Goal: Information Seeking & Learning: Find specific fact

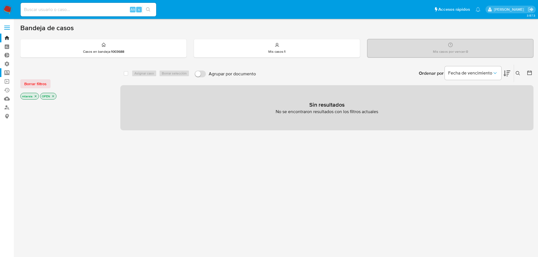
click at [10, 73] on label "Screening" at bounding box center [33, 72] width 67 height 9
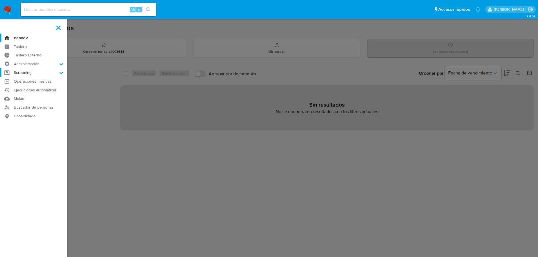
click at [0, 0] on input "Screening" at bounding box center [0, 0] width 0 height 0
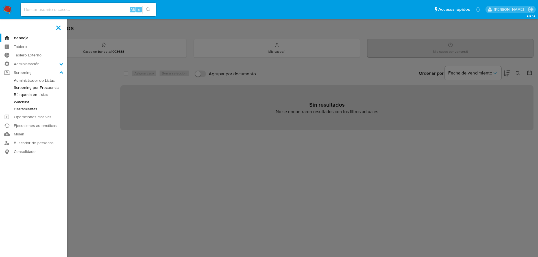
click at [14, 80] on link "Administrador de Listas" at bounding box center [33, 80] width 67 height 7
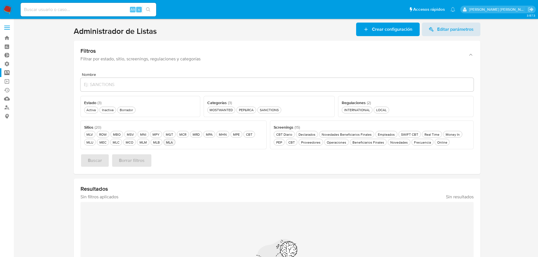
click at [167, 145] on button "MLA MLA" at bounding box center [170, 142] width 12 height 7
click at [93, 109] on div "Activa Activa" at bounding box center [91, 110] width 12 height 5
click at [231, 112] on button "MOSTWANTED MOSTWANTED" at bounding box center [221, 110] width 28 height 7
click at [82, 161] on button "Buscar" at bounding box center [94, 161] width 29 height 14
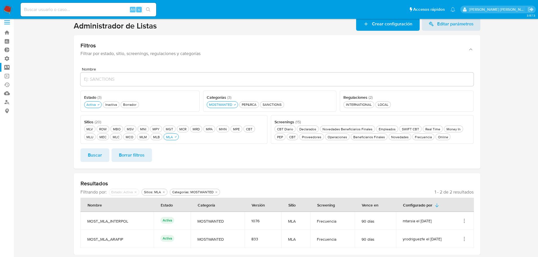
scroll to position [7, 0]
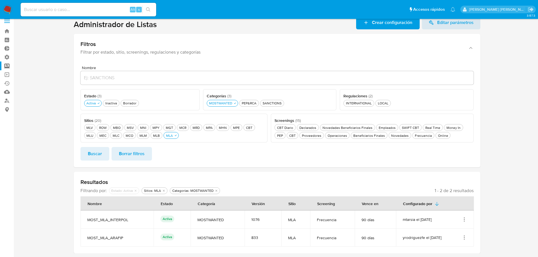
click at [467, 217] on icon "Acciones" at bounding box center [464, 220] width 6 height 6
click at [461, 175] on button "Ver detalles" at bounding box center [441, 176] width 51 height 15
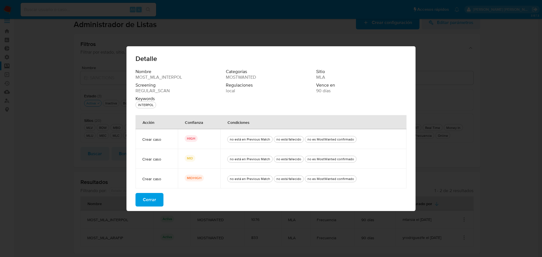
click at [159, 198] on button "Cerrar" at bounding box center [150, 200] width 28 height 14
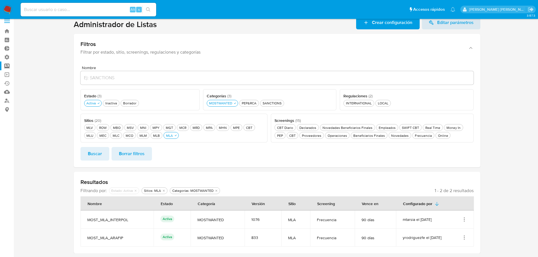
click at [53, 174] on section at bounding box center [276, 135] width 513 height 238
click at [464, 220] on icon "Acciones" at bounding box center [464, 220] width 6 height 6
click at [463, 178] on button "Ver detalles" at bounding box center [441, 176] width 51 height 15
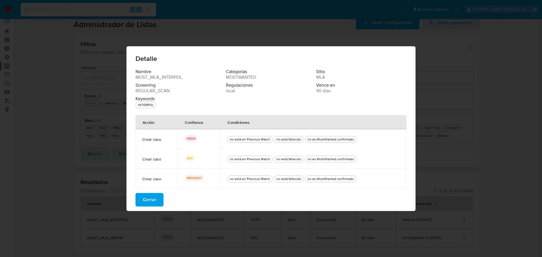
click at [162, 200] on button "Cerrar" at bounding box center [150, 200] width 28 height 14
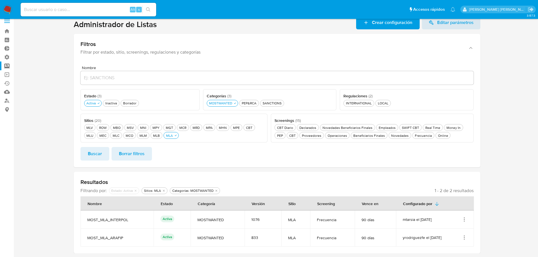
click at [52, 145] on section at bounding box center [276, 135] width 513 height 238
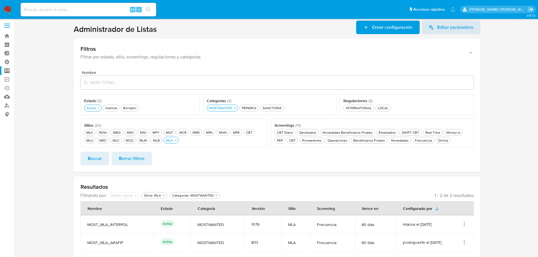
scroll to position [0, 0]
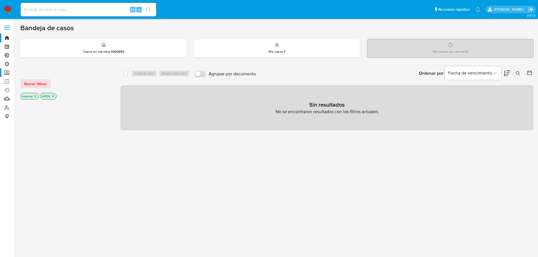
click at [10, 75] on label "Screening" at bounding box center [33, 72] width 67 height 9
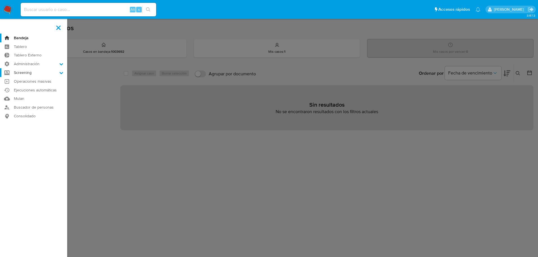
click at [0, 0] on input "Screening" at bounding box center [0, 0] width 0 height 0
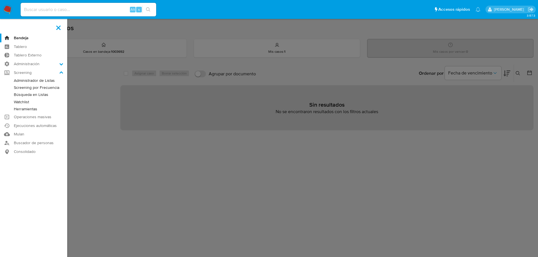
click at [16, 79] on link "Administrador de Listas" at bounding box center [33, 80] width 67 height 7
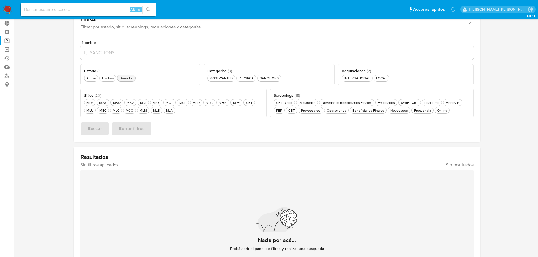
scroll to position [21, 0]
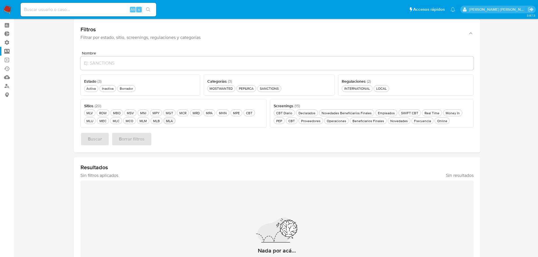
click at [168, 122] on div "MLA MLA" at bounding box center [169, 121] width 9 height 5
click at [95, 87] on div "Activa Activa" at bounding box center [91, 88] width 12 height 5
click at [278, 91] on div "SANCTIONS SANCTIONS" at bounding box center [269, 88] width 21 height 5
click at [102, 140] on button "Buscar" at bounding box center [94, 139] width 29 height 14
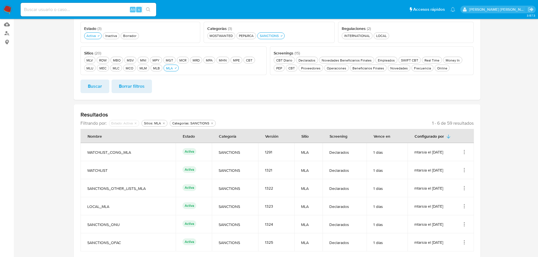
scroll to position [64, 0]
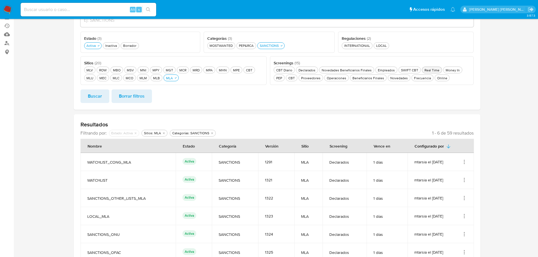
click at [436, 70] on div "Real Time Real Time" at bounding box center [431, 70] width 17 height 5
click at [91, 93] on span "Buscar" at bounding box center [95, 96] width 14 height 12
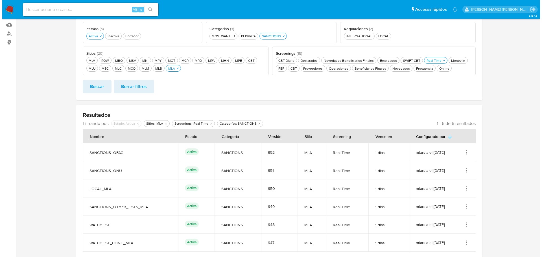
scroll to position [79, 0]
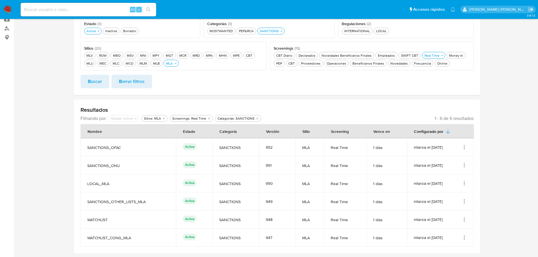
click at [465, 146] on icon "Acciones" at bounding box center [464, 146] width 1 height 1
click at [458, 162] on button "Ver detalles" at bounding box center [441, 160] width 51 height 15
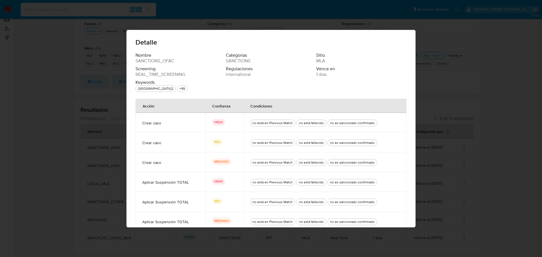
drag, startPoint x: 132, startPoint y: 74, endPoint x: 181, endPoint y: 75, distance: 49.4
click at [181, 75] on div "Nombre SANCTIONS_OFAC Categorías SANCTIONS Sitio MLA Screening REAL_TIME_SCREEN…" at bounding box center [271, 154] width 289 height 202
click at [184, 76] on div "Screening REAL_TIME_SCREENING" at bounding box center [181, 71] width 90 height 11
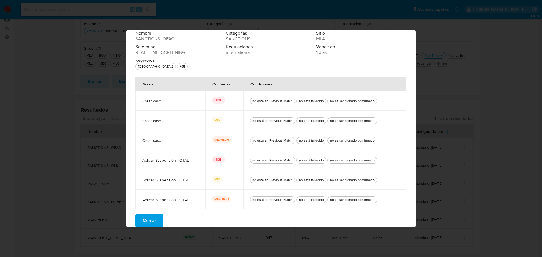
scroll to position [0, 0]
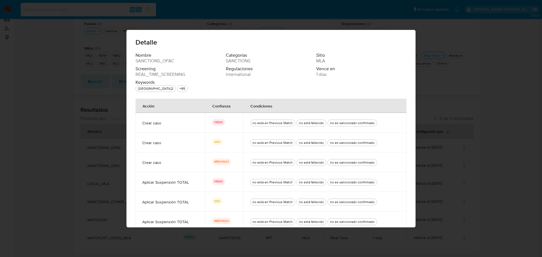
drag, startPoint x: 134, startPoint y: 75, endPoint x: 187, endPoint y: 73, distance: 53.2
click at [187, 73] on div "Screening REAL_TIME_SCREENING" at bounding box center [181, 71] width 90 height 11
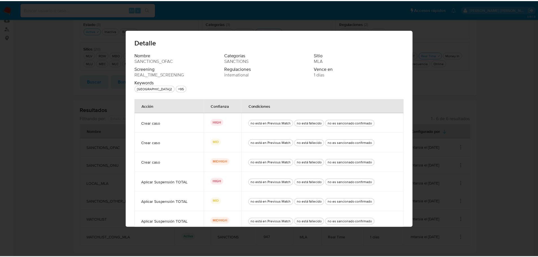
scroll to position [22, 0]
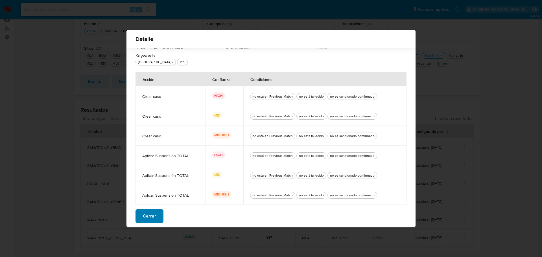
click at [159, 217] on button "Cerrar" at bounding box center [150, 217] width 28 height 14
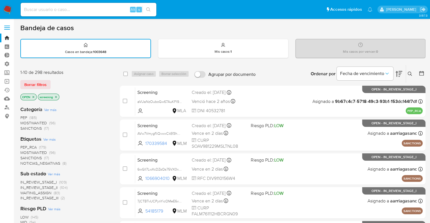
click at [81, 81] on div "Borrar filtros" at bounding box center [65, 84] width 90 height 9
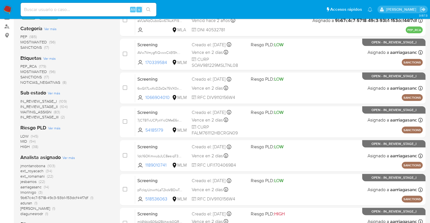
scroll to position [85, 0]
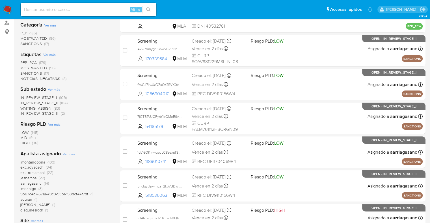
click at [24, 72] on span "SANCTIONS" at bounding box center [30, 74] width 21 height 6
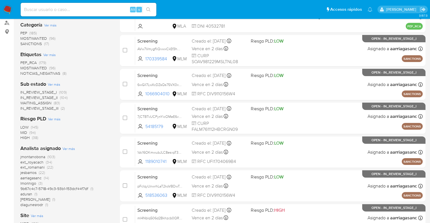
click at [10, 8] on img at bounding box center [8, 10] width 10 height 10
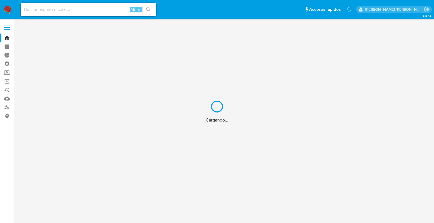
click at [111, 10] on div "Cargando..." at bounding box center [217, 111] width 434 height 223
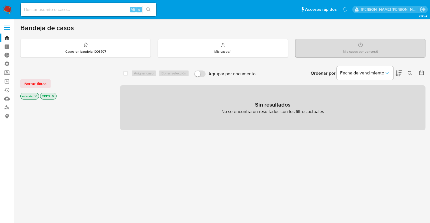
click at [111, 10] on input at bounding box center [89, 9] width 136 height 7
paste input "pr5Z9AApwksuGo4CW1UHOg4K"
type input "pr5Z9AApwksuGo4CW1UHOg4K"
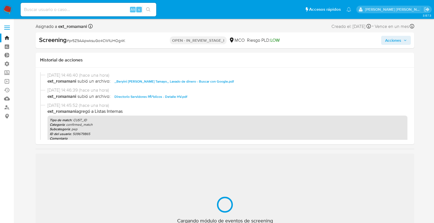
select select "10"
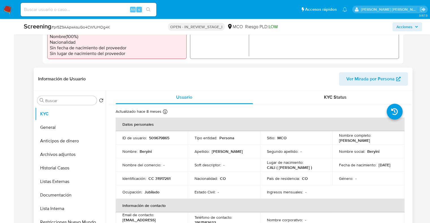
scroll to position [198, 0]
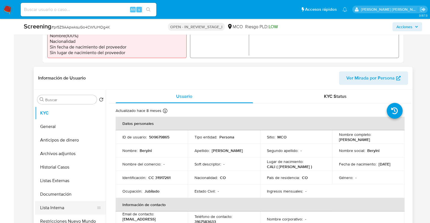
click at [75, 203] on button "Lista Interna" at bounding box center [68, 208] width 66 height 14
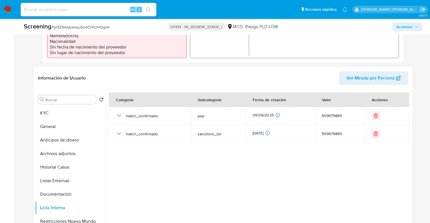
click at [64, 167] on button "Historial Casos" at bounding box center [68, 168] width 66 height 14
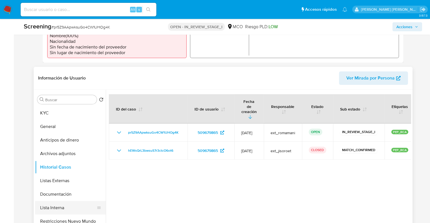
click at [81, 205] on button "Lista Interna" at bounding box center [68, 208] width 66 height 14
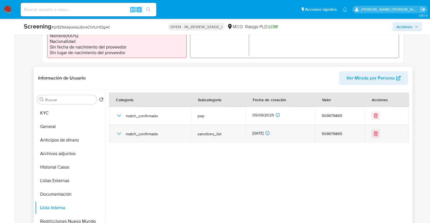
click at [117, 135] on icon "button" at bounding box center [119, 133] width 7 height 7
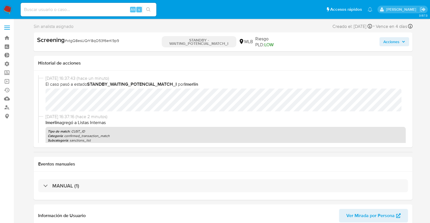
select select "10"
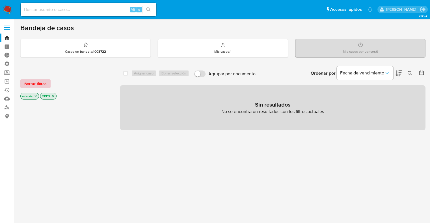
click at [48, 82] on button "Borrar filtros" at bounding box center [35, 83] width 30 height 9
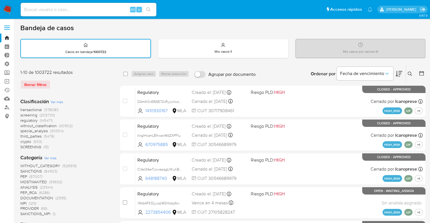
click at [21, 114] on span "screening" at bounding box center [28, 115] width 17 height 6
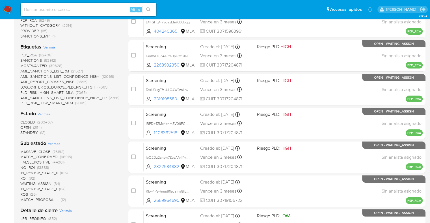
scroll to position [112, 0]
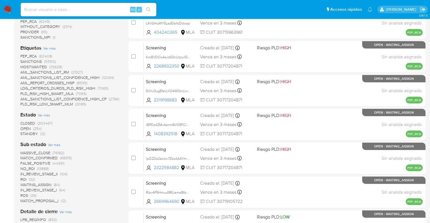
click at [24, 128] on span "OPEN" at bounding box center [25, 129] width 10 height 6
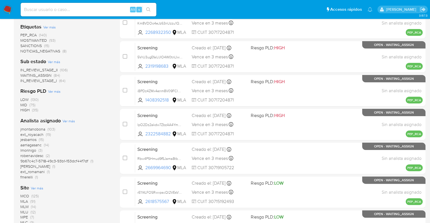
click at [25, 45] on span "SANCTIONS" at bounding box center [30, 46] width 21 height 6
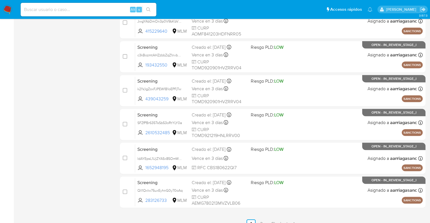
scroll to position [223, 0]
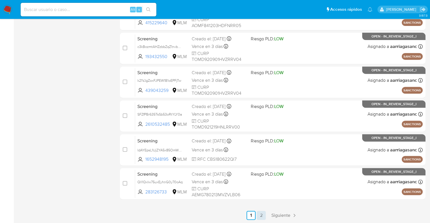
click at [262, 212] on link "2" at bounding box center [260, 215] width 9 height 9
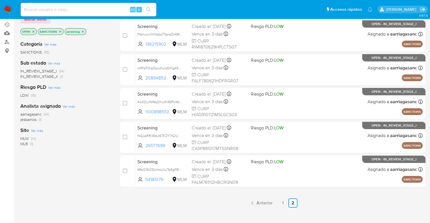
scroll to position [100, 0]
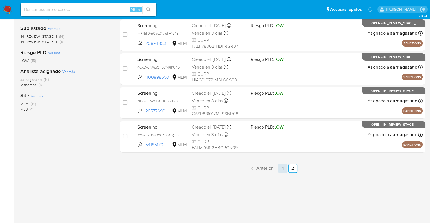
click at [284, 168] on link "1" at bounding box center [282, 168] width 9 height 9
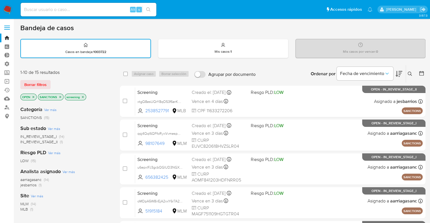
click at [61, 96] on icon "close-filter" at bounding box center [59, 96] width 3 height 3
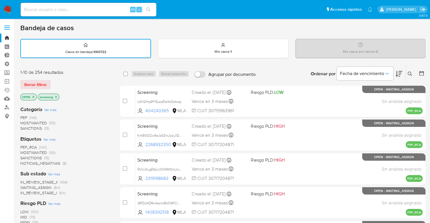
click at [24, 152] on span "MOSTWANTED" at bounding box center [33, 153] width 27 height 6
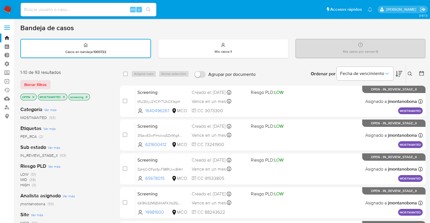
click at [63, 97] on icon "close-filter" at bounding box center [63, 96] width 3 height 3
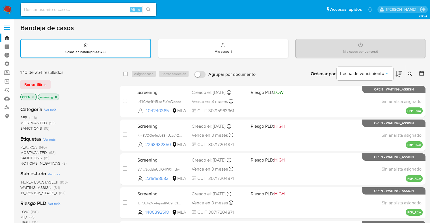
click at [24, 145] on span "PEP_RCA" at bounding box center [28, 148] width 16 height 6
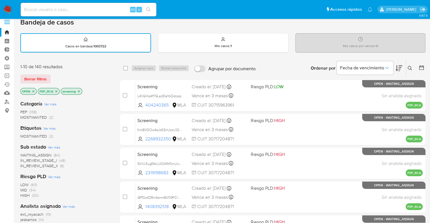
scroll to position [4, 0]
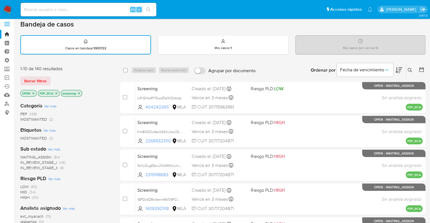
click at [24, 156] on span "WAITING_ASSIGN" at bounding box center [35, 157] width 31 height 6
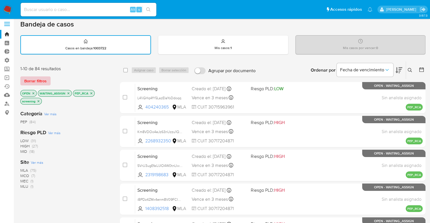
click at [46, 81] on button "Borrar filtros" at bounding box center [35, 81] width 30 height 9
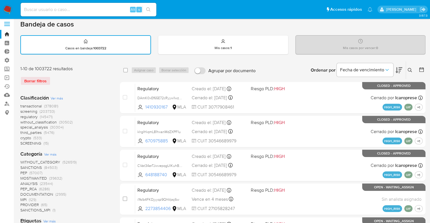
click at [24, 115] on span "regulatory" at bounding box center [28, 117] width 17 height 6
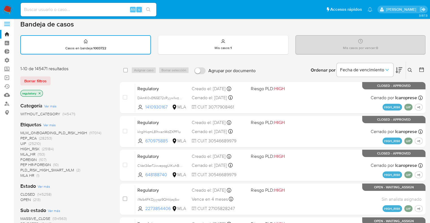
click at [24, 198] on span "OPEN" at bounding box center [25, 200] width 10 height 6
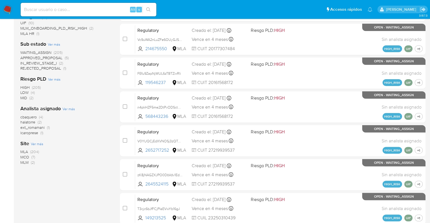
scroll to position [131, 0]
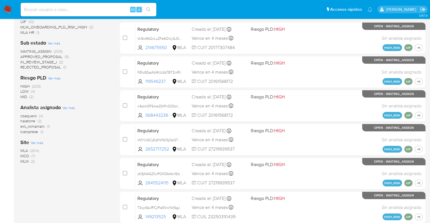
click at [24, 156] on span "MCO" at bounding box center [24, 156] width 9 height 6
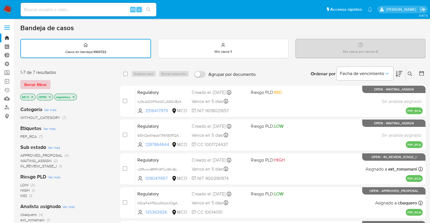
click at [45, 86] on span "Borrar filtros" at bounding box center [35, 85] width 22 height 8
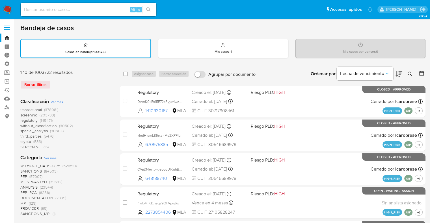
click at [22, 116] on span "screening" at bounding box center [28, 115] width 17 height 6
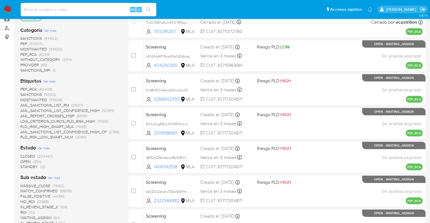
scroll to position [100, 0]
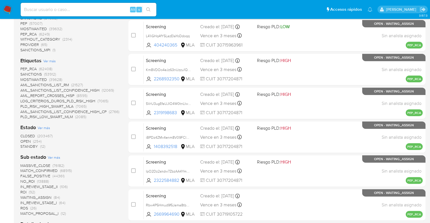
click at [25, 140] on span "OPEN" at bounding box center [25, 142] width 10 height 6
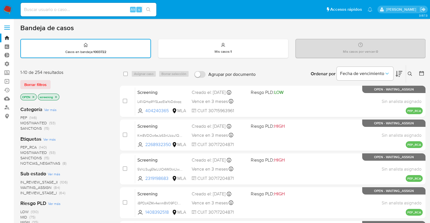
click at [56, 81] on div "Borrar filtros" at bounding box center [65, 84] width 90 height 9
click at [54, 79] on div "1-10 de 254 resultados Borrar filtros OPEN screening" at bounding box center [65, 85] width 90 height 32
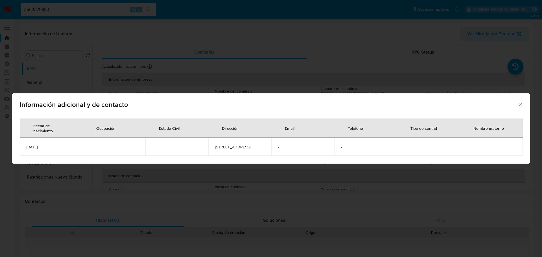
select select "10"
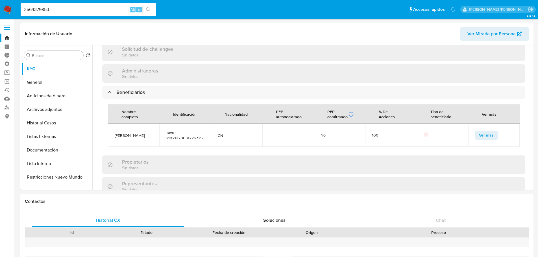
click at [98, 8] on input "2564379853" at bounding box center [89, 9] width 136 height 7
click at [71, 10] on input "2564379853" at bounding box center [89, 9] width 136 height 7
paste input "7611699"
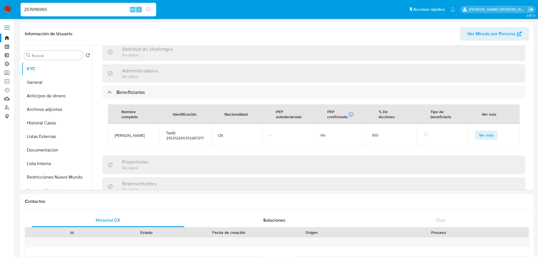
type input "2576116993"
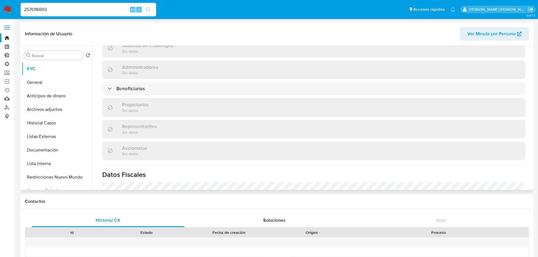
select select "10"
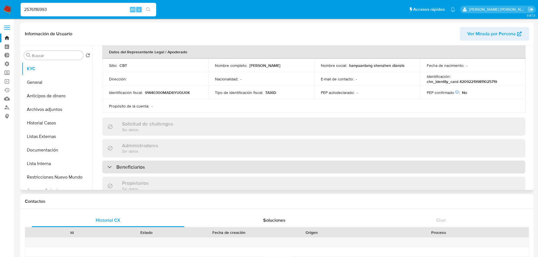
scroll to position [150, 0]
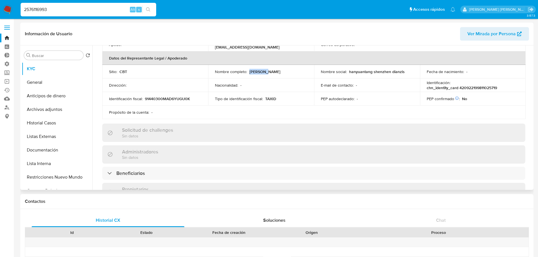
drag, startPoint x: 249, startPoint y: 67, endPoint x: 281, endPoint y: 67, distance: 32.5
click at [281, 69] on div "Nombre completo : Han Dong" at bounding box center [261, 71] width 92 height 5
copy p "Han Dong"
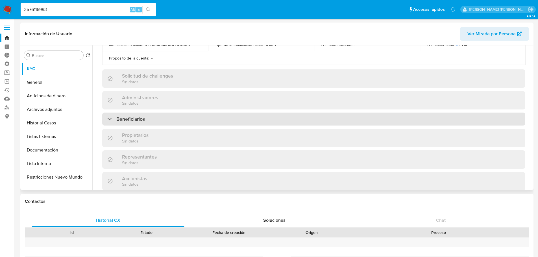
scroll to position [206, 0]
click at [219, 110] on div "Beneficiarios" at bounding box center [313, 116] width 423 height 13
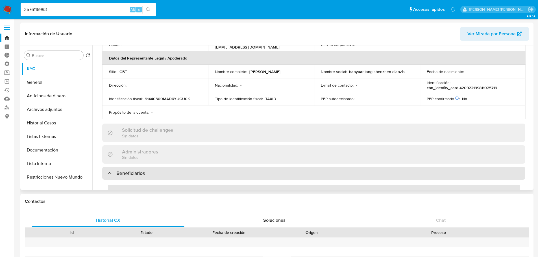
scroll to position [235, 0]
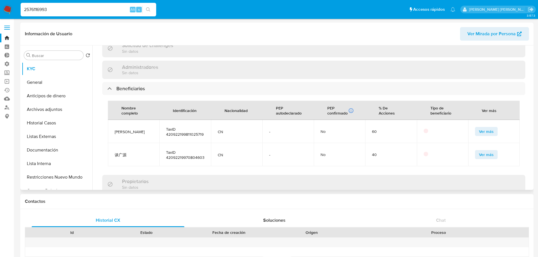
click at [479, 128] on span "Ver más" at bounding box center [486, 132] width 15 height 8
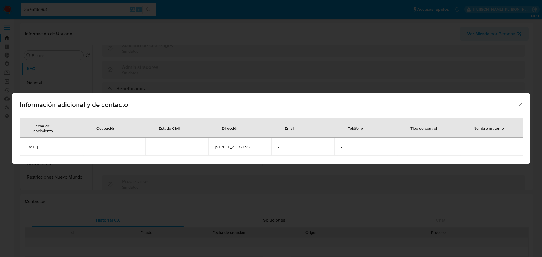
drag, startPoint x: 26, startPoint y: 148, endPoint x: 59, endPoint y: 150, distance: 33.4
click at [59, 150] on td "1998-11-02" at bounding box center [51, 147] width 63 height 18
copy span "1998-11-02"
click at [88, 16] on div "Información adicional y de contacto Fecha de nacimiento Ocupación Estado Civil …" at bounding box center [271, 128] width 542 height 257
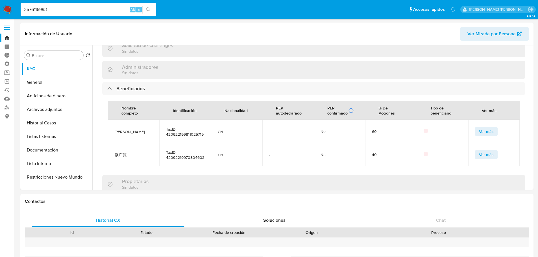
click at [87, 11] on input "2576116993" at bounding box center [89, 9] width 136 height 7
paste input "8357866"
type input "2583578663"
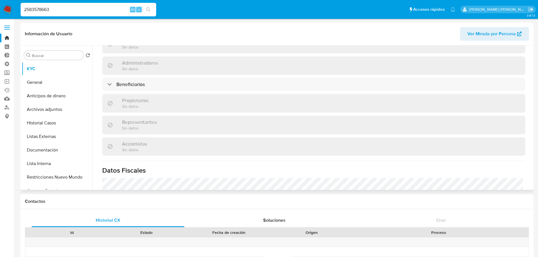
scroll to position [235, 0]
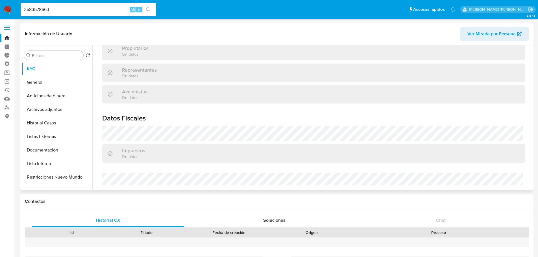
select select "10"
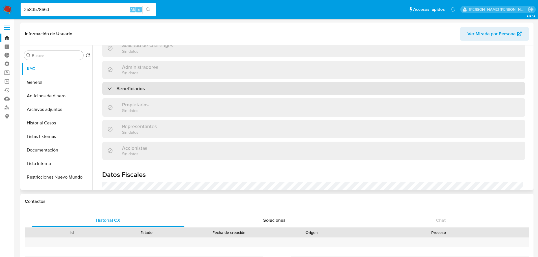
click at [194, 89] on div "Beneficiarios" at bounding box center [313, 88] width 423 height 13
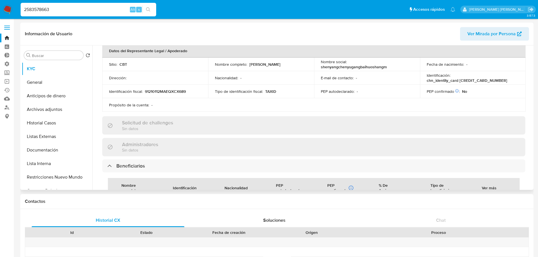
scroll to position [150, 0]
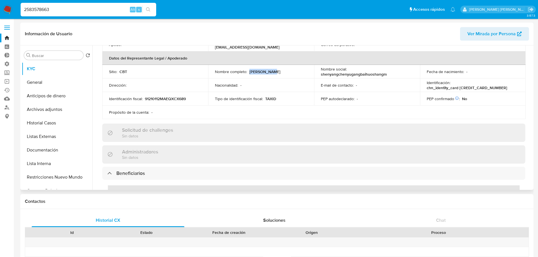
drag, startPoint x: 249, startPoint y: 66, endPoint x: 284, endPoint y: 68, distance: 35.1
click at [284, 69] on div "Nombre completo : Yugang Chen" at bounding box center [261, 71] width 92 height 5
copy p "Yugang Chen"
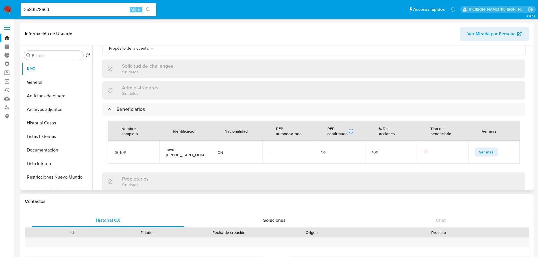
scroll to position [235, 0]
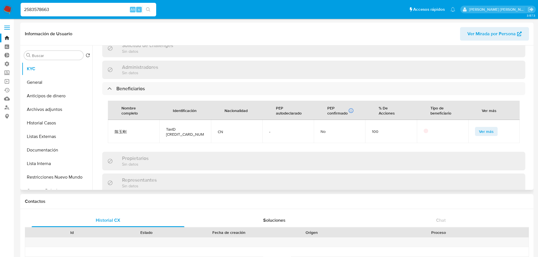
click at [479, 128] on span "Ver más" at bounding box center [486, 132] width 15 height 8
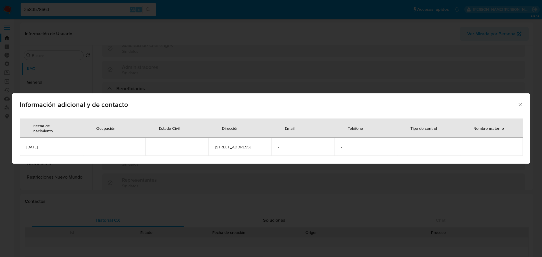
drag, startPoint x: 51, startPoint y: 150, endPoint x: 23, endPoint y: 148, distance: 28.6
click at [23, 148] on td "1973-06-27" at bounding box center [51, 147] width 63 height 18
copy span "1973-06-27"
click at [115, 5] on div "Información adicional y de contacto Fecha de nacimiento Ocupación Estado Civil …" at bounding box center [271, 128] width 542 height 257
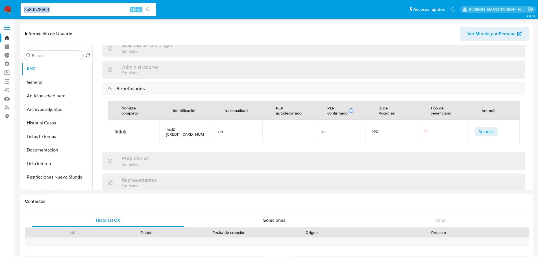
click at [115, 5] on div "2583578663 Alt s" at bounding box center [89, 10] width 136 height 14
click at [116, 8] on input "2583578663" at bounding box center [89, 9] width 136 height 7
paste input "488509604"
type input "2488509604"
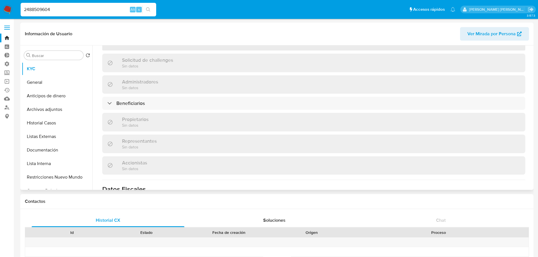
scroll to position [265, 0]
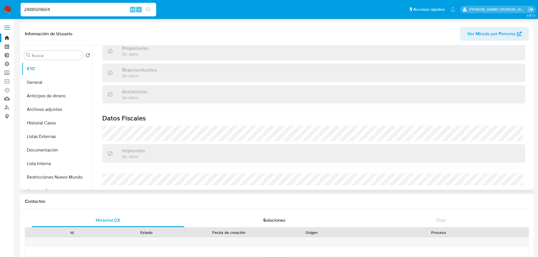
select select "10"
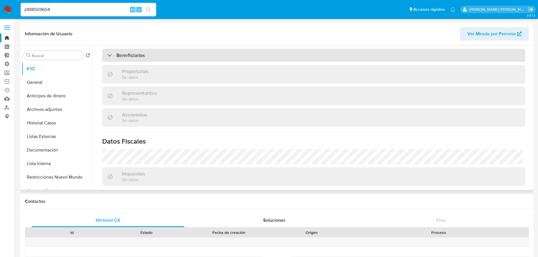
click at [226, 60] on div "Beneficiarios" at bounding box center [313, 55] width 423 height 13
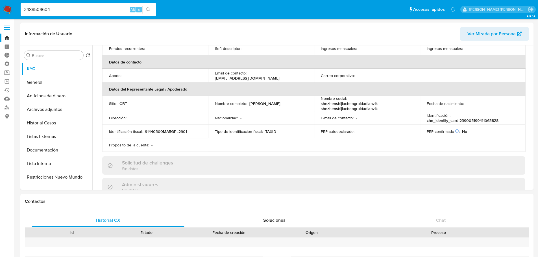
scroll to position [95, 0]
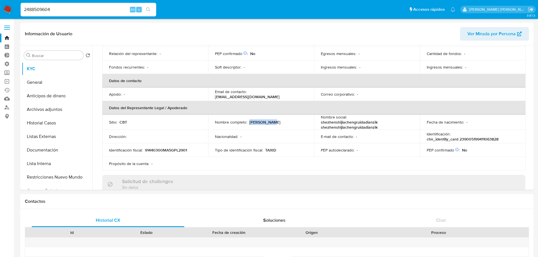
drag, startPoint x: 248, startPoint y: 123, endPoint x: 277, endPoint y: 125, distance: 28.9
click at [277, 125] on td "Nombre completo : Wenjia Wang" at bounding box center [261, 122] width 106 height 15
copy p "Wenjia Wang"
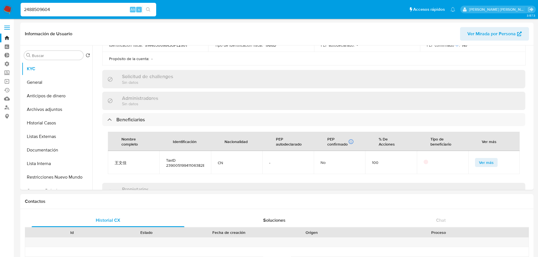
scroll to position [236, 0]
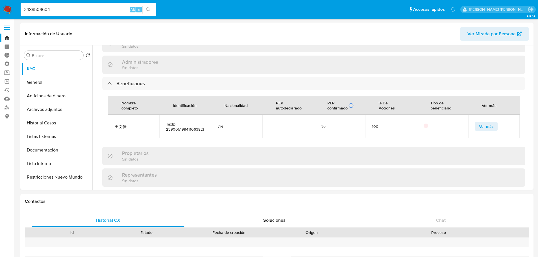
click at [475, 131] on button "Ver más" at bounding box center [486, 126] width 23 height 9
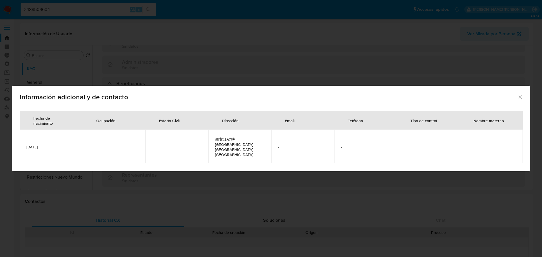
drag, startPoint x: 73, startPoint y: 148, endPoint x: 8, endPoint y: 148, distance: 64.4
click at [8, 148] on div "Información adicional y de contacto Fecha de nacimiento Ocupación Estado Civil …" at bounding box center [271, 128] width 542 height 257
click at [35, 147] on span "1994-11-06" at bounding box center [51, 147] width 49 height 5
drag, startPoint x: 55, startPoint y: 147, endPoint x: 25, endPoint y: 146, distance: 29.4
click at [25, 146] on td "1994-11-06" at bounding box center [51, 146] width 63 height 33
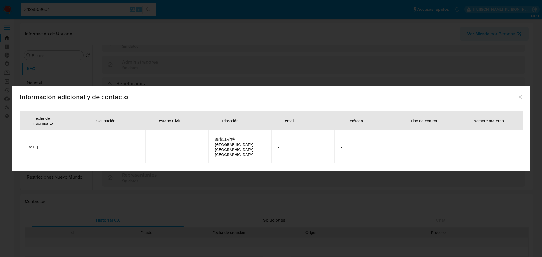
copy span "1994-11-06"
click at [68, 7] on div "Información adicional y de contacto Fecha de nacimiento Ocupación Estado Civil …" at bounding box center [271, 128] width 542 height 257
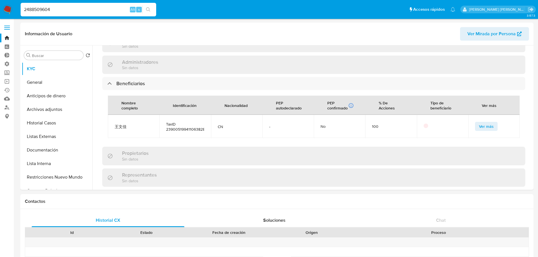
click at [68, 7] on input "2488509604" at bounding box center [89, 9] width 136 height 7
paste input "57464372"
type input "2574643724"
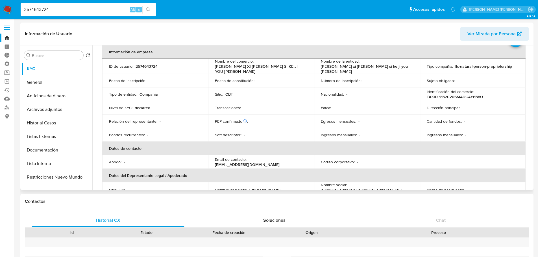
select select "10"
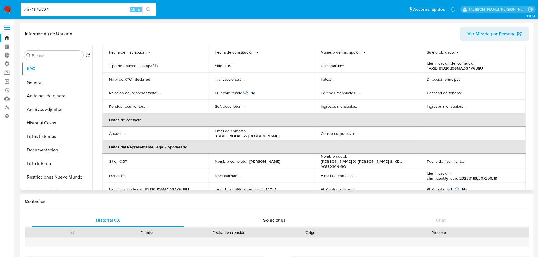
scroll to position [56, 0]
drag, startPoint x: 248, startPoint y: 158, endPoint x: 285, endPoint y: 158, distance: 37.3
click at [285, 158] on div "Nombre completo : Lei Zhang" at bounding box center [261, 160] width 92 height 5
copy div "Lei Zhang"
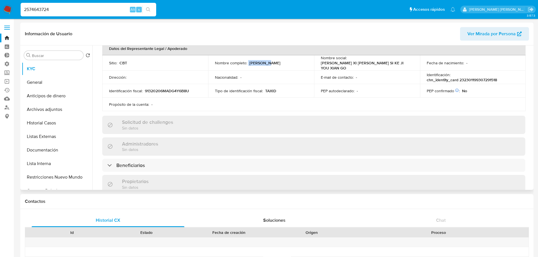
scroll to position [169, 0]
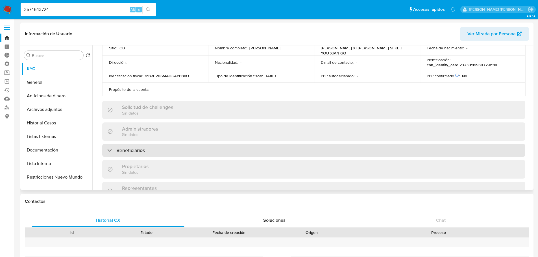
click at [347, 149] on div "Beneficiarios" at bounding box center [313, 150] width 423 height 13
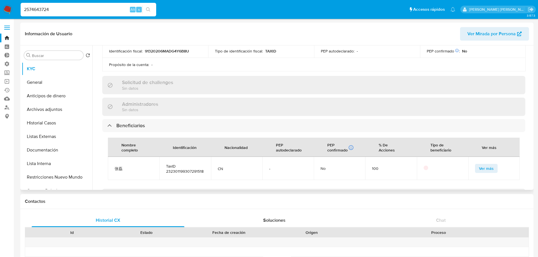
scroll to position [226, 0]
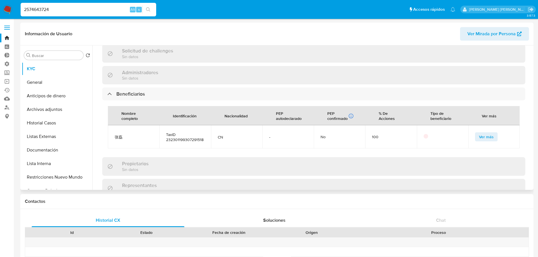
drag, startPoint x: 476, startPoint y: 133, endPoint x: 409, endPoint y: 130, distance: 67.0
click at [409, 130] on tr "张磊 TaxID 232301199307291518 CN - No 100 Ver más" at bounding box center [314, 136] width 412 height 23
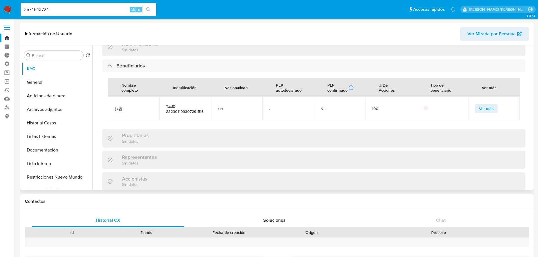
click at [475, 106] on button "Ver más" at bounding box center [486, 108] width 23 height 9
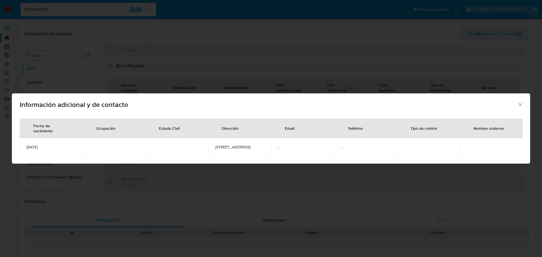
drag, startPoint x: 61, startPoint y: 149, endPoint x: 25, endPoint y: 146, distance: 36.0
click at [25, 146] on td "1993-07-29" at bounding box center [51, 147] width 63 height 18
copy span "1993-07-29"
click at [100, 14] on div "Información adicional y de contacto Fecha de nacimiento Ocupación Estado Civil …" at bounding box center [271, 128] width 542 height 257
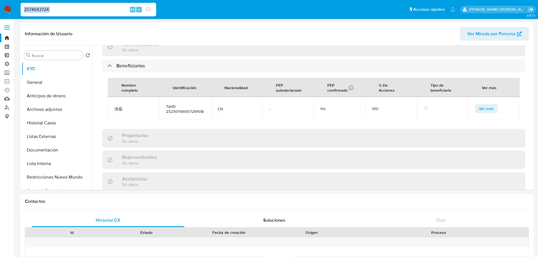
click at [100, 14] on div "2574643724 Alt s" at bounding box center [89, 10] width 136 height 14
click at [104, 7] on input "2574643724" at bounding box center [89, 9] width 136 height 7
paste input "164469"
type input "2571644694"
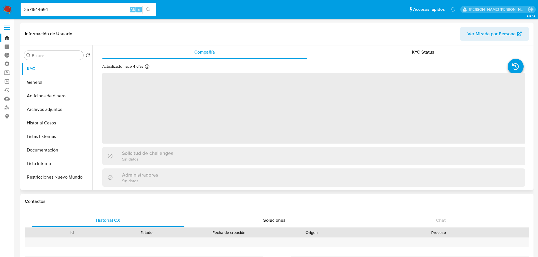
select select "10"
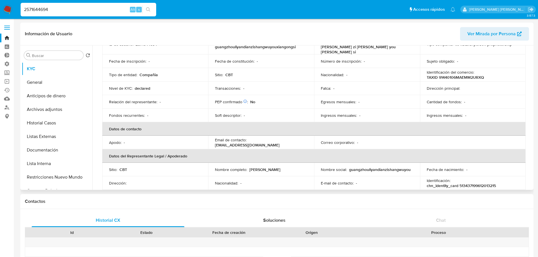
scroll to position [85, 0]
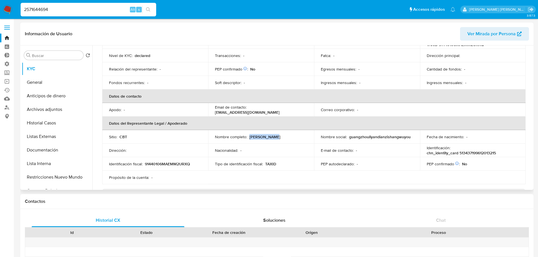
drag, startPoint x: 249, startPoint y: 133, endPoint x: 274, endPoint y: 133, distance: 24.6
click at [274, 134] on div "Nombre completo : Jianshu Zhou" at bounding box center [261, 136] width 92 height 5
copy p "Jianshu Zhou"
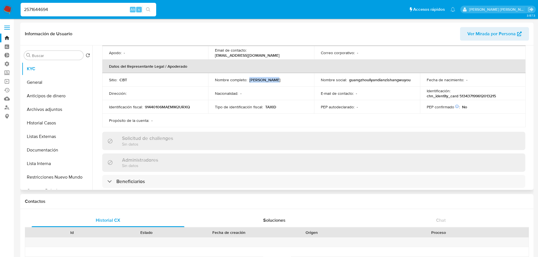
scroll to position [141, 0]
click at [461, 94] on p "chn_identity_card 513437199612013215" at bounding box center [461, 96] width 69 height 5
copy p "513437199612013215"
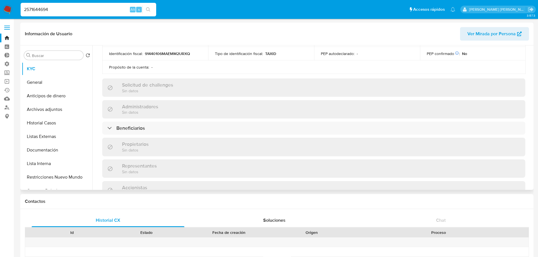
scroll to position [198, 0]
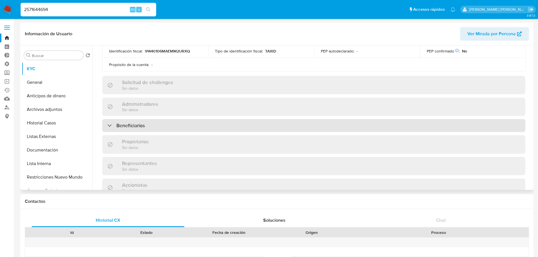
click at [194, 123] on div "Beneficiarios" at bounding box center [313, 125] width 423 height 13
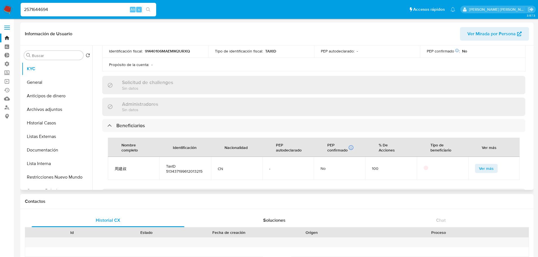
click at [480, 165] on span "Ver más" at bounding box center [486, 169] width 15 height 8
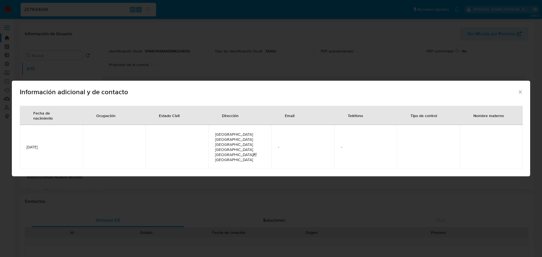
drag, startPoint x: 58, startPoint y: 146, endPoint x: 27, endPoint y: 147, distance: 31.1
click at [27, 147] on span "1996-12-01" at bounding box center [51, 147] width 49 height 5
click at [101, 6] on div "Información adicional y de contacto Fecha de nacimiento Ocupación Estado Civil …" at bounding box center [271, 128] width 542 height 257
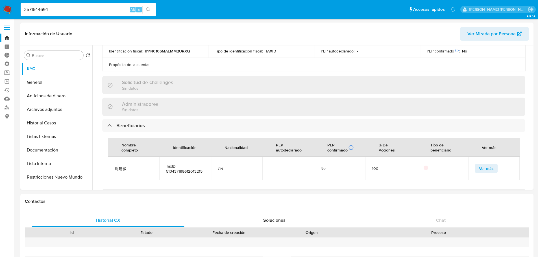
click at [102, 8] on input "2571644694" at bounding box center [89, 9] width 136 height 7
paste input "9902384"
type input "2599023844"
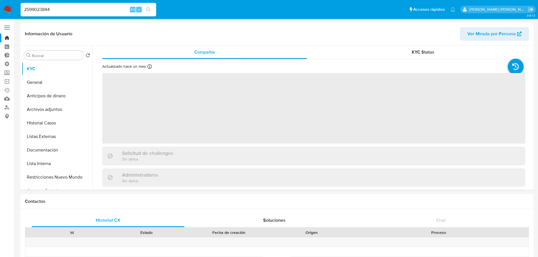
select select "10"
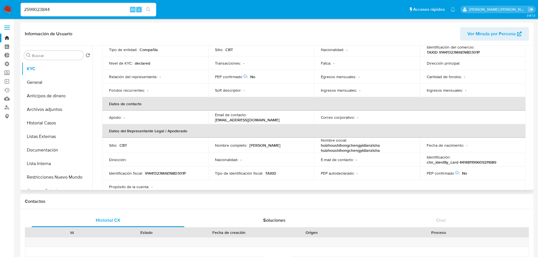
scroll to position [85, 0]
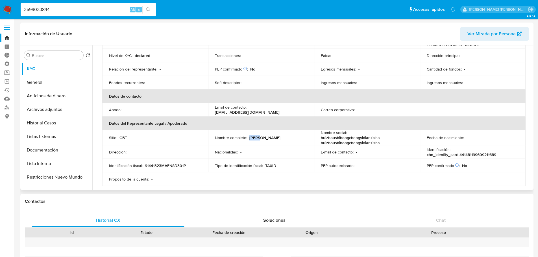
drag, startPoint x: 249, startPoint y: 133, endPoint x: 264, endPoint y: 132, distance: 15.3
click at [264, 135] on div "Nombre completo : Yi Li" at bounding box center [261, 137] width 92 height 5
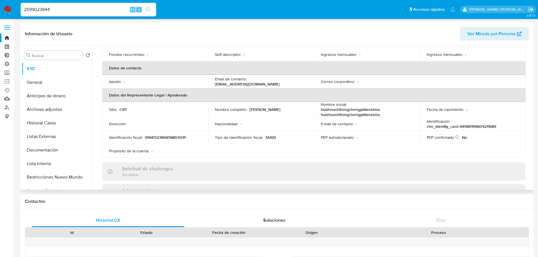
click at [460, 124] on p "chn_identity_card 441481199609211689" at bounding box center [461, 126] width 69 height 5
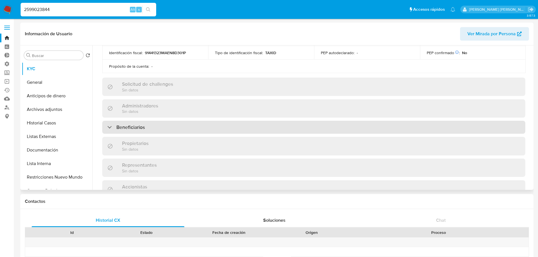
click at [194, 124] on div "Beneficiarios" at bounding box center [313, 127] width 423 height 13
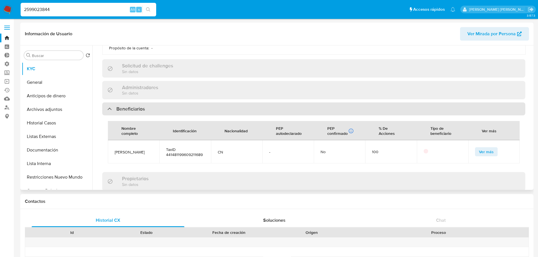
scroll to position [226, 0]
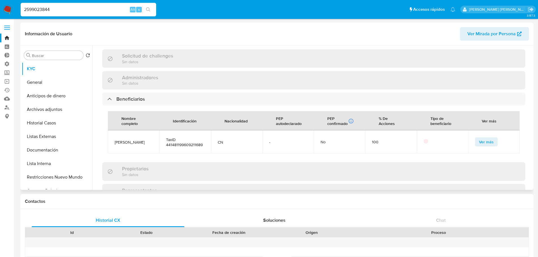
click at [479, 138] on span "Ver más" at bounding box center [486, 142] width 15 height 8
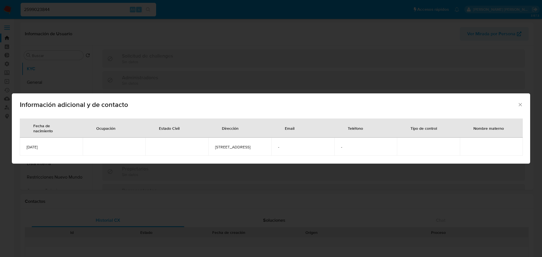
drag, startPoint x: 58, startPoint y: 150, endPoint x: 25, endPoint y: 148, distance: 33.7
click at [25, 148] on td "1996-09-21" at bounding box center [51, 147] width 63 height 18
click at [520, 103] on icon "Cerrar" at bounding box center [520, 104] width 3 height 3
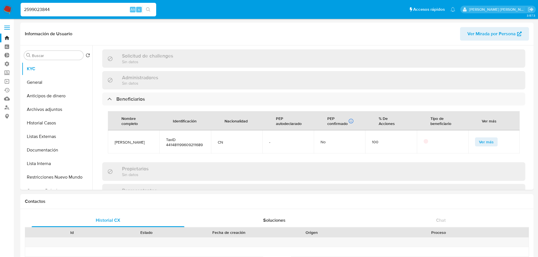
click at [91, 9] on input "2599023844" at bounding box center [89, 9] width 136 height 7
paste input "896739"
type input "2598967394"
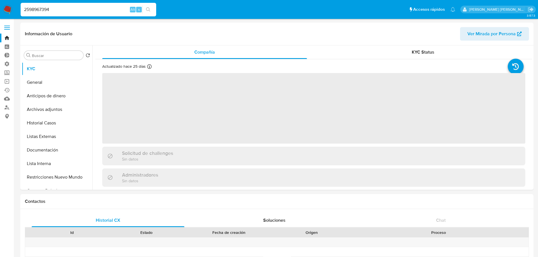
select select "10"
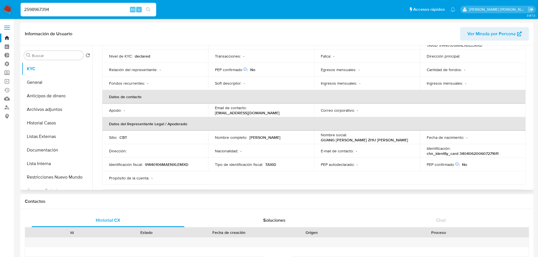
scroll to position [85, 0]
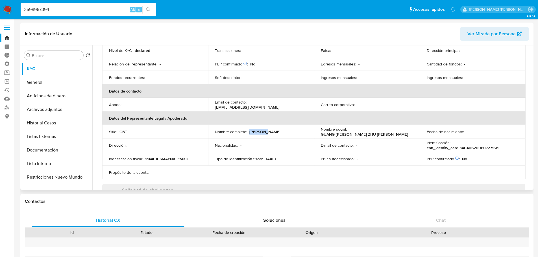
drag, startPoint x: 248, startPoint y: 131, endPoint x: 267, endPoint y: 132, distance: 19.2
click at [267, 132] on div "Nombre completo : Yu Zhang" at bounding box center [261, 131] width 92 height 5
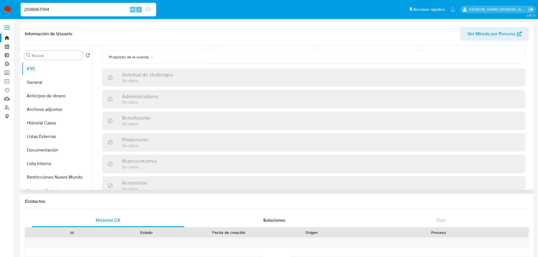
scroll to position [198, 0]
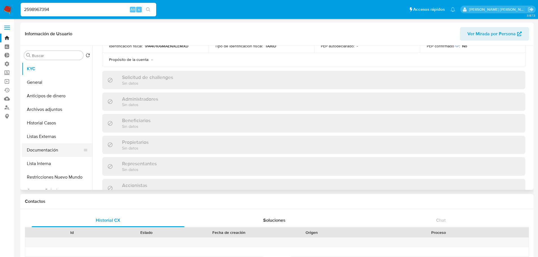
click at [65, 151] on button "Documentación" at bounding box center [55, 150] width 66 height 14
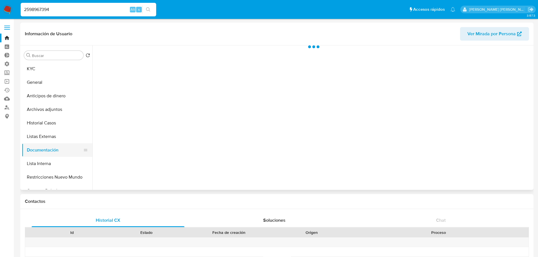
scroll to position [0, 0]
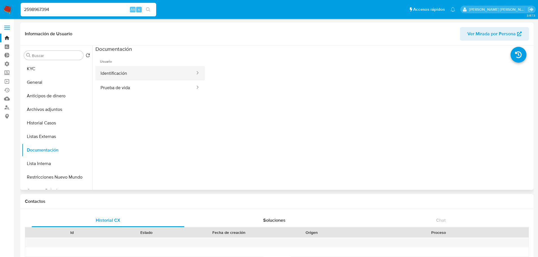
click at [140, 76] on button "Identificación" at bounding box center [145, 73] width 100 height 14
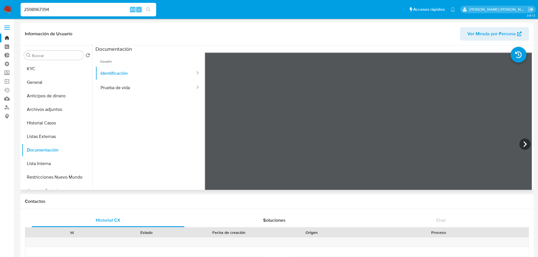
scroll to position [56, 0]
click at [64, 67] on button "KYC" at bounding box center [55, 69] width 66 height 14
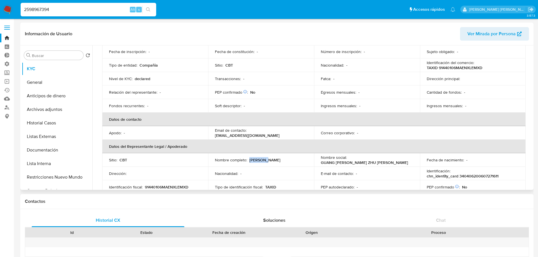
drag, startPoint x: 249, startPoint y: 161, endPoint x: 268, endPoint y: 160, distance: 19.2
click at [268, 160] on div "Nombre completo : Yu Zhang" at bounding box center [261, 160] width 92 height 5
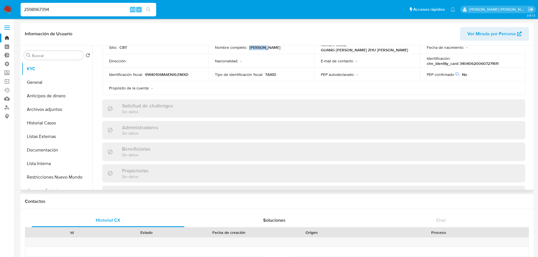
scroll to position [141, 0]
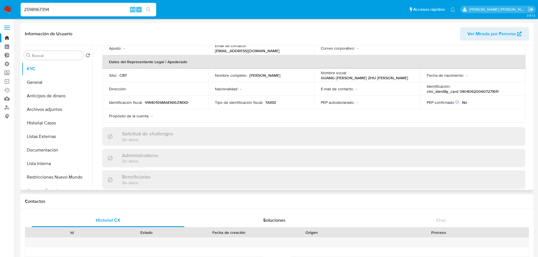
click at [469, 89] on p "chn_identity_card 340406200607271611" at bounding box center [463, 91] width 72 height 5
click at [80, 9] on input "2598967394" at bounding box center [89, 9] width 136 height 7
paste input "153228070"
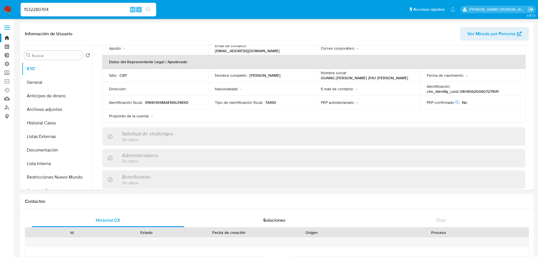
type input "1532280704"
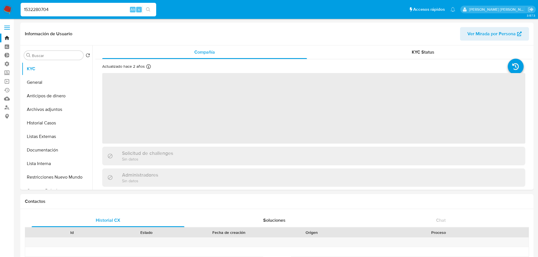
select select "10"
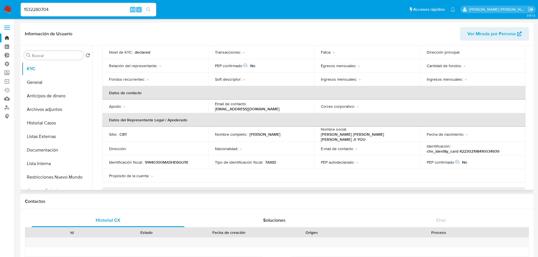
scroll to position [85, 0]
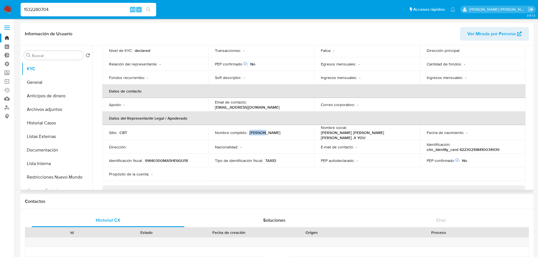
drag, startPoint x: 249, startPoint y: 133, endPoint x: 265, endPoint y: 133, distance: 15.5
click at [265, 133] on div "Nombre completo : Wei Sun" at bounding box center [261, 132] width 92 height 5
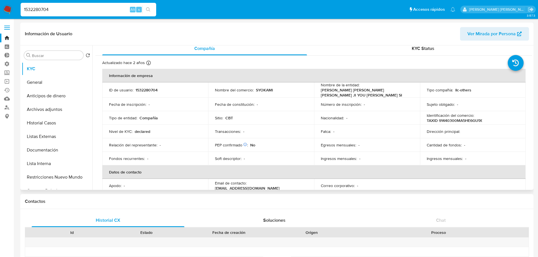
scroll to position [0, 0]
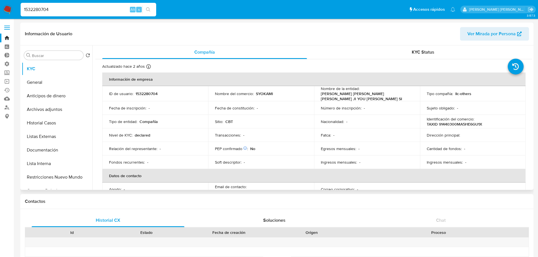
click at [151, 94] on p "1532280704" at bounding box center [147, 93] width 22 height 5
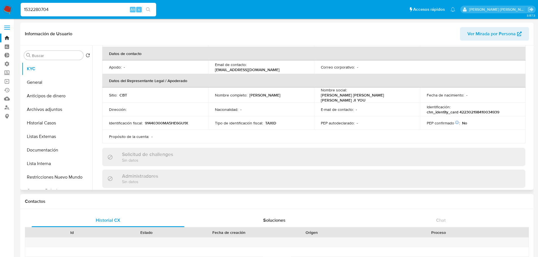
scroll to position [141, 0]
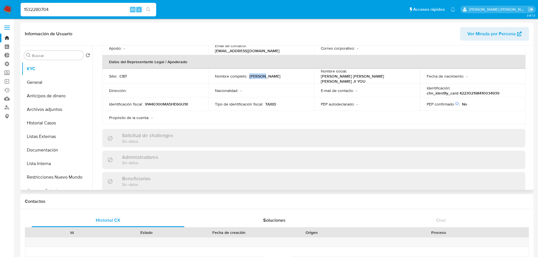
drag, startPoint x: 249, startPoint y: 75, endPoint x: 269, endPoint y: 75, distance: 20.3
click at [269, 75] on div "Nombre completo : Wei Sun" at bounding box center [261, 76] width 92 height 5
click at [68, 144] on button "Documentación" at bounding box center [55, 150] width 66 height 14
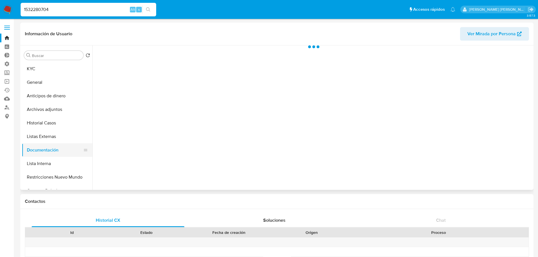
scroll to position [0, 0]
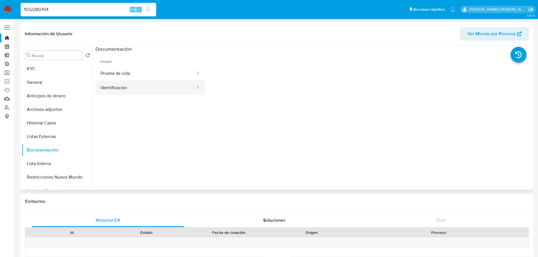
click at [156, 91] on button "Identificación" at bounding box center [145, 87] width 100 height 14
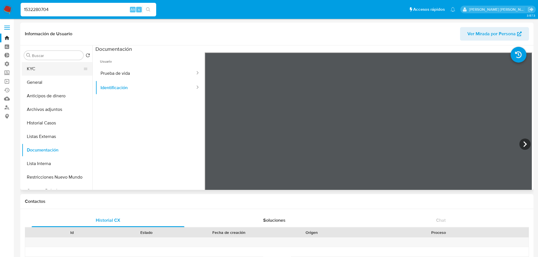
click at [57, 67] on button "KYC" at bounding box center [55, 69] width 66 height 14
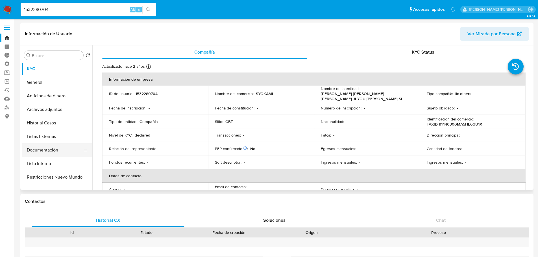
click at [59, 145] on button "Documentación" at bounding box center [55, 150] width 66 height 14
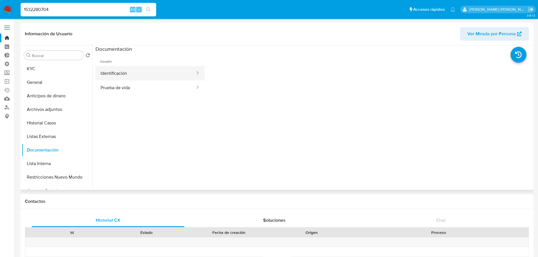
click at [156, 77] on button "Identificación" at bounding box center [145, 73] width 100 height 14
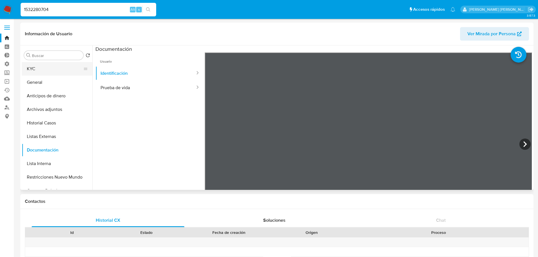
click at [73, 67] on button "KYC" at bounding box center [55, 69] width 66 height 14
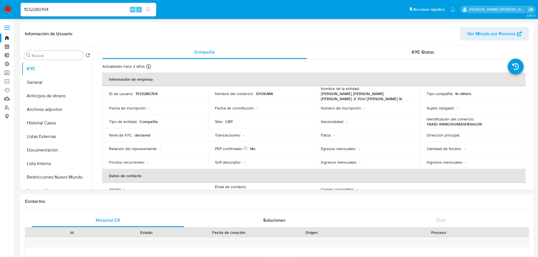
click at [104, 11] on input "1532280704" at bounding box center [89, 9] width 136 height 7
paste input "202674651"
type input "2026746514"
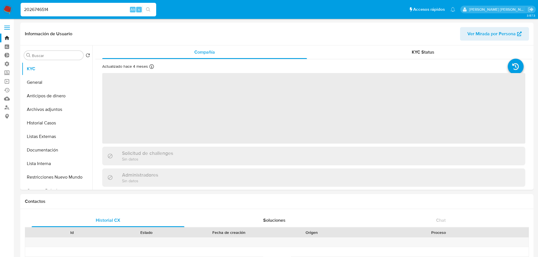
select select "10"
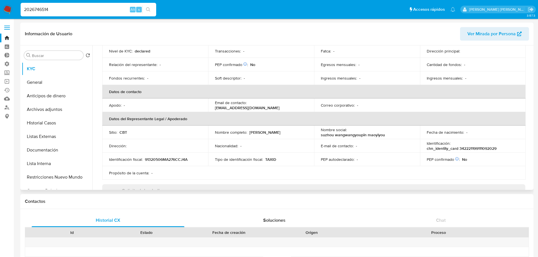
scroll to position [85, 0]
drag, startPoint x: 249, startPoint y: 134, endPoint x: 284, endPoint y: 132, distance: 35.4
click at [284, 132] on div "Nombre completo : Jing Wang" at bounding box center [261, 131] width 92 height 5
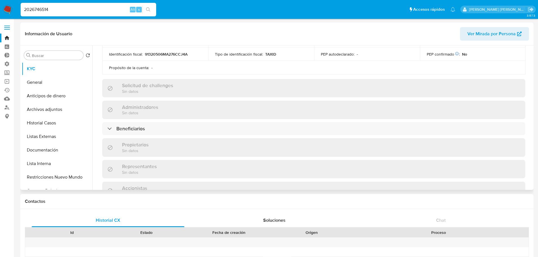
scroll to position [198, 0]
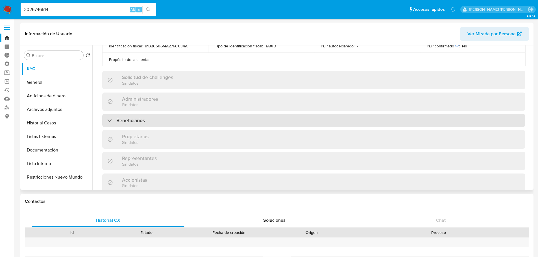
click at [212, 123] on div "Beneficiarios" at bounding box center [313, 120] width 423 height 13
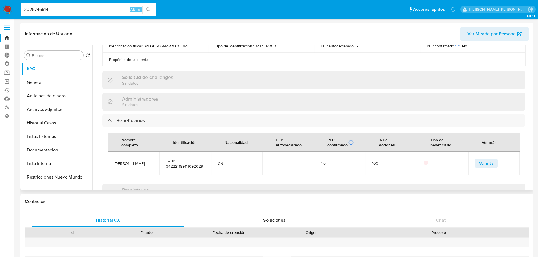
click at [479, 162] on span "Ver más" at bounding box center [486, 164] width 15 height 8
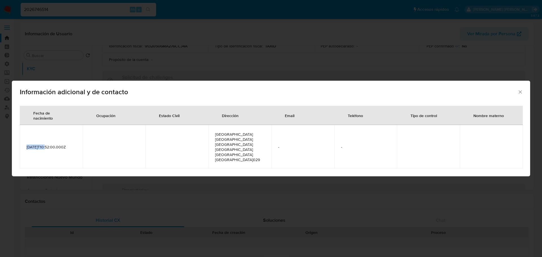
drag, startPoint x: 43, startPoint y: 149, endPoint x: 21, endPoint y: 148, distance: 22.3
click at [21, 148] on td "1991-11-09T10:52:00.000Z" at bounding box center [51, 146] width 63 height 43
click at [115, 63] on div "Información adicional y de contacto Fecha de nacimiento Ocupación Estado Civil …" at bounding box center [271, 128] width 542 height 257
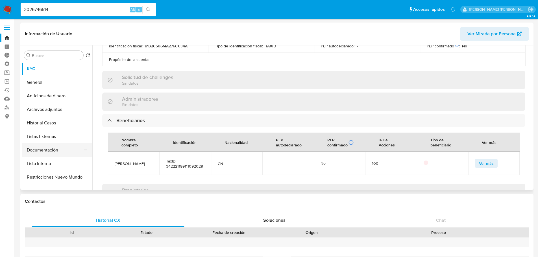
click at [67, 153] on button "Documentación" at bounding box center [55, 150] width 66 height 14
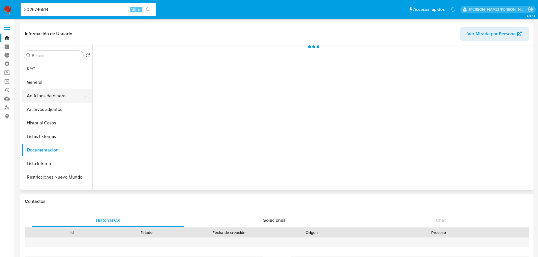
scroll to position [0, 0]
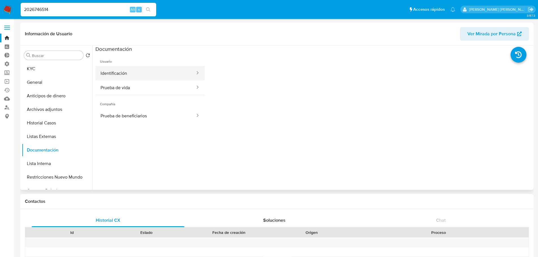
click at [113, 74] on button "Identificación" at bounding box center [145, 73] width 100 height 14
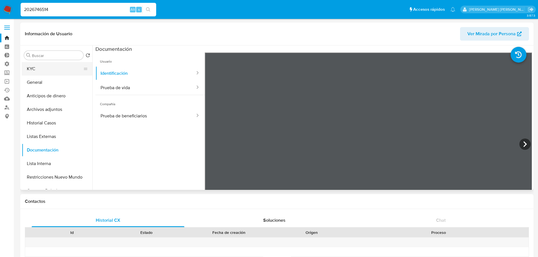
click at [52, 64] on button "KYC" at bounding box center [55, 69] width 66 height 14
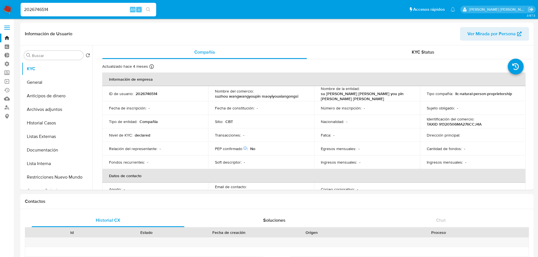
click at [84, 8] on input "2026746514" at bounding box center [89, 9] width 136 height 7
paste input "545341835"
type input "2545341835"
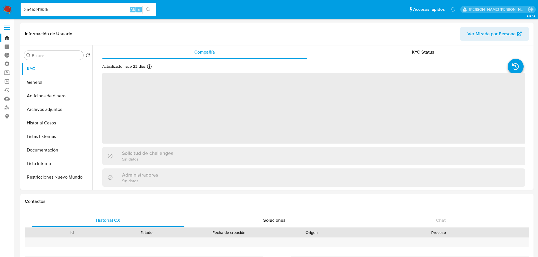
select select "10"
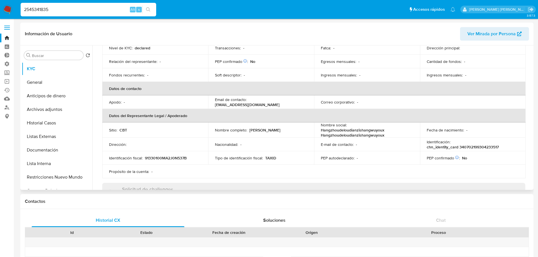
scroll to position [113, 0]
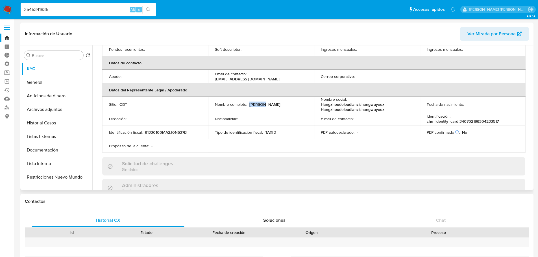
drag, startPoint x: 248, startPoint y: 106, endPoint x: 277, endPoint y: 104, distance: 28.8
click at [277, 104] on div "Nombre completo : Wei Sun" at bounding box center [261, 104] width 92 height 5
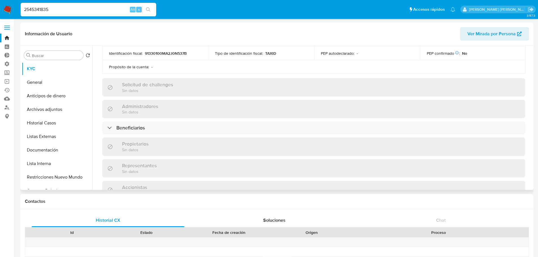
scroll to position [198, 0]
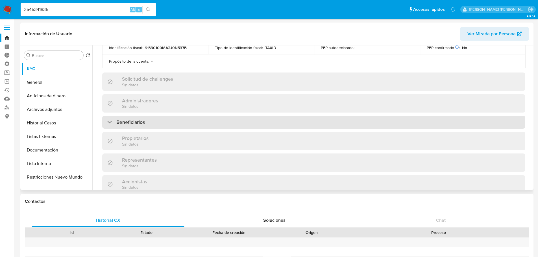
click at [234, 122] on div "Beneficiarios" at bounding box center [313, 122] width 423 height 13
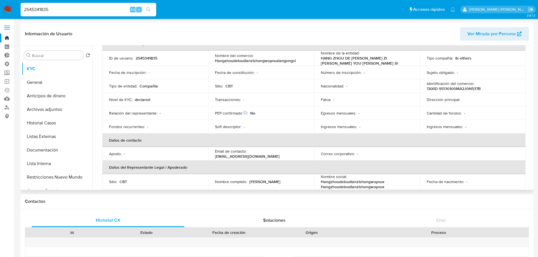
scroll to position [28, 0]
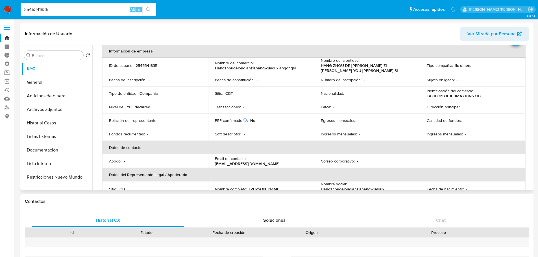
click at [154, 66] on p "2545341835" at bounding box center [147, 65] width 22 height 5
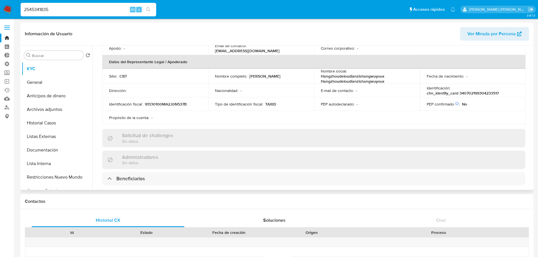
scroll to position [198, 0]
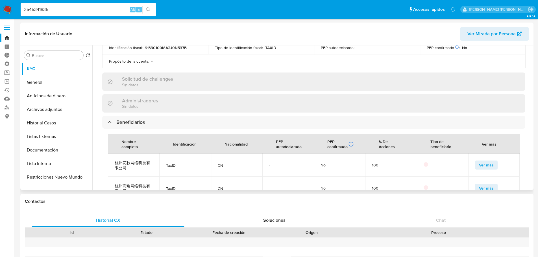
click at [479, 163] on span "Ver más" at bounding box center [486, 165] width 15 height 8
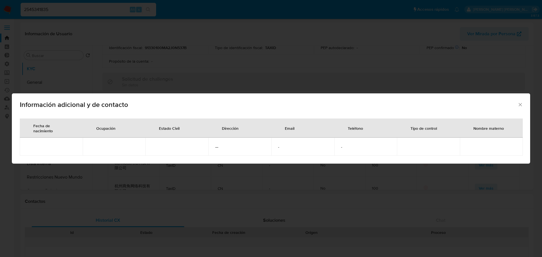
click at [520, 105] on icon "Cerrar" at bounding box center [520, 104] width 3 height 3
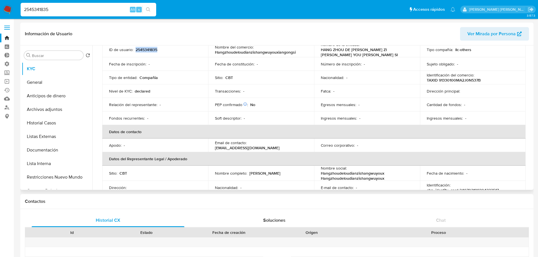
scroll to position [0, 0]
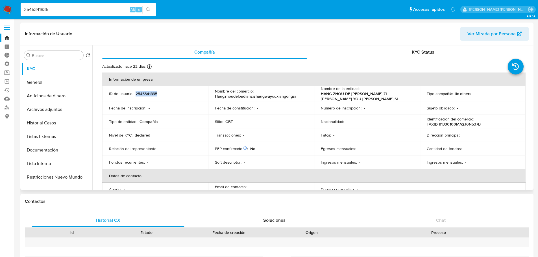
click at [154, 95] on p "2545341835" at bounding box center [147, 93] width 22 height 5
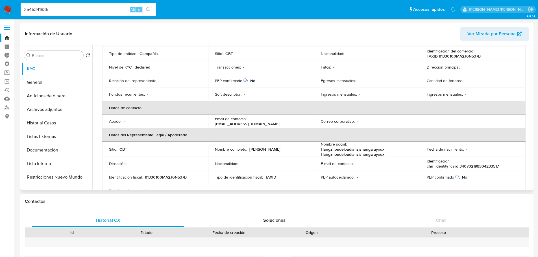
scroll to position [113, 0]
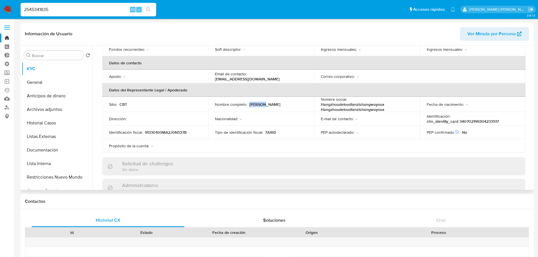
drag, startPoint x: 250, startPoint y: 104, endPoint x: 264, endPoint y: 104, distance: 14.1
click at [264, 104] on div "Nombre completo : Wei Sun" at bounding box center [261, 104] width 92 height 5
click at [58, 147] on button "Documentación" at bounding box center [55, 150] width 66 height 14
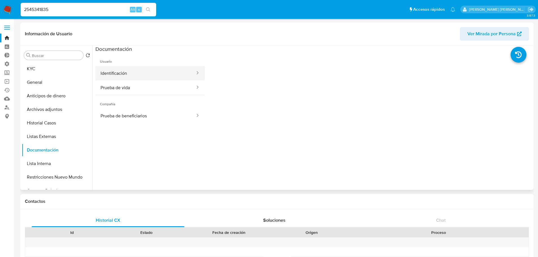
click at [154, 74] on button "Identificación" at bounding box center [145, 73] width 100 height 14
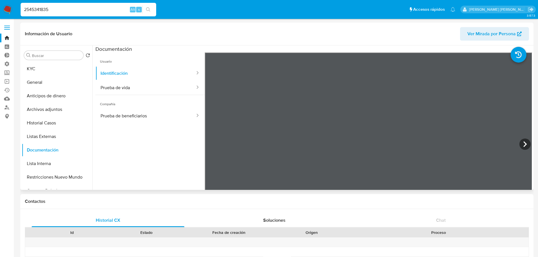
scroll to position [182, 0]
click at [52, 68] on button "KYC" at bounding box center [55, 69] width 66 height 14
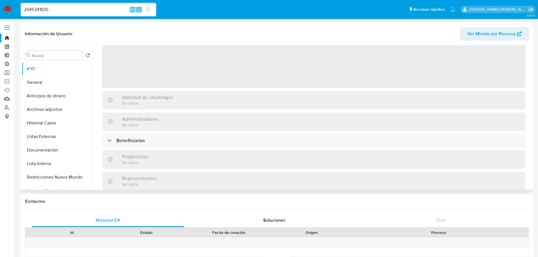
scroll to position [56, 0]
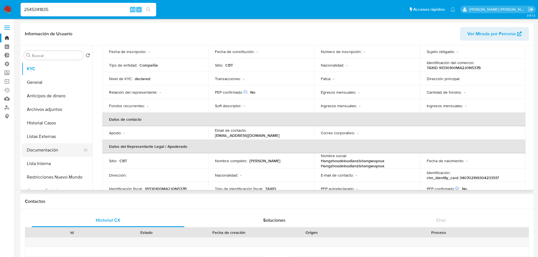
click at [59, 149] on button "Documentación" at bounding box center [55, 150] width 66 height 14
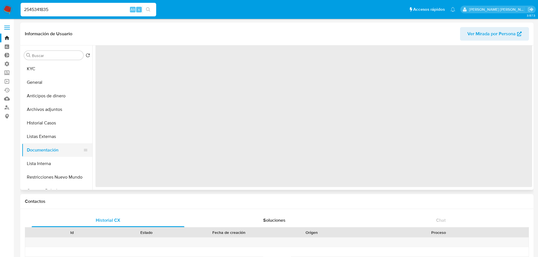
scroll to position [0, 0]
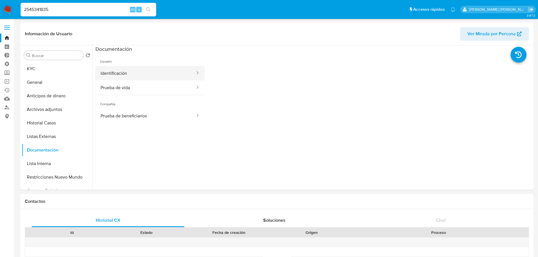
click at [157, 73] on button "Identificación" at bounding box center [145, 73] width 100 height 14
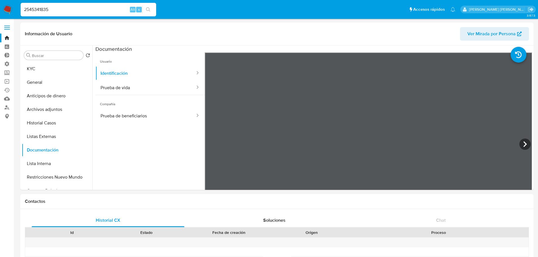
click at [85, 11] on input "2545341835" at bounding box center [89, 9] width 136 height 7
select select "10"
click at [83, 10] on input "2545341835" at bounding box center [89, 9] width 136 height 7
type input "2571751735"
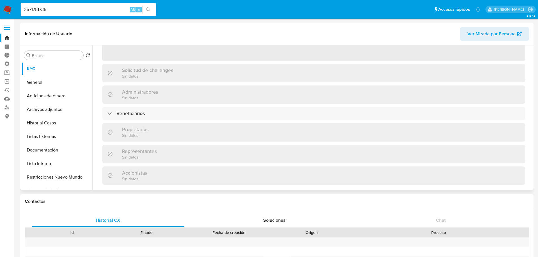
scroll to position [85, 0]
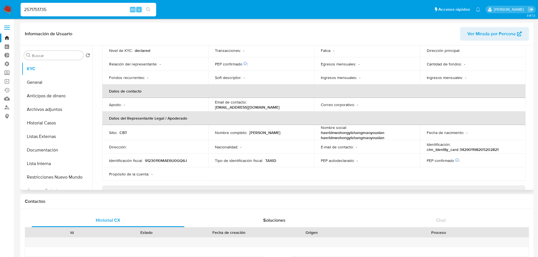
select select "10"
drag, startPoint x: 249, startPoint y: 132, endPoint x: 269, endPoint y: 130, distance: 21.0
click at [269, 130] on div "Nombre completo : [PERSON_NAME]" at bounding box center [261, 132] width 92 height 5
copy p "[PERSON_NAME]"
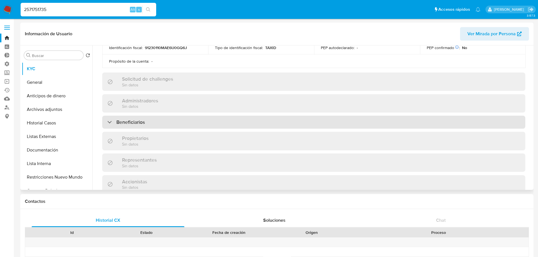
click at [168, 124] on div "Beneficiarios" at bounding box center [313, 122] width 423 height 13
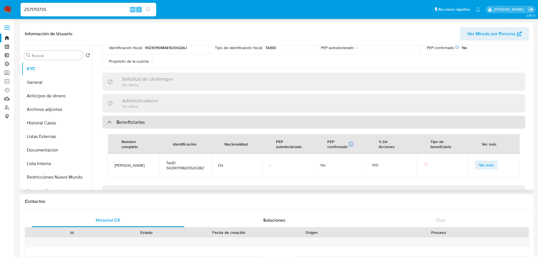
scroll to position [226, 0]
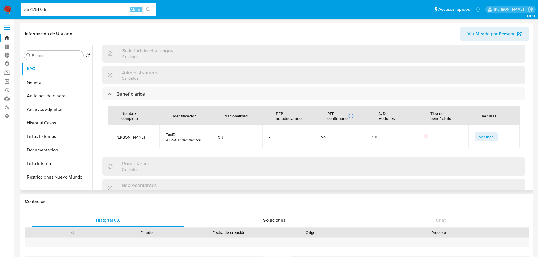
click at [480, 136] on span "Ver más" at bounding box center [486, 137] width 15 height 8
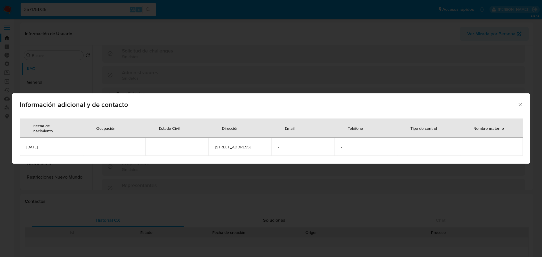
drag, startPoint x: 60, startPoint y: 148, endPoint x: 25, endPoint y: 149, distance: 34.5
click at [25, 149] on td "[DATE]" at bounding box center [51, 147] width 63 height 18
copy span "[DATE]"
click at [74, 10] on div "Información adicional y de contacto Fecha de nacimiento Ocupación Estado Civil …" at bounding box center [271, 128] width 542 height 257
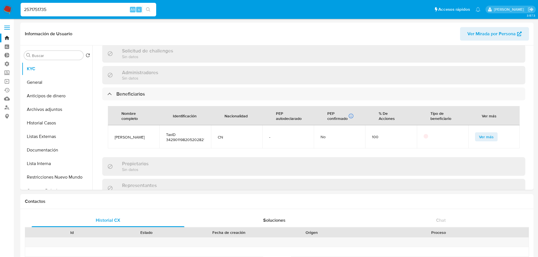
click at [74, 10] on input "2571751735" at bounding box center [89, 9] width 136 height 7
paste input "82147131"
type input "821471315"
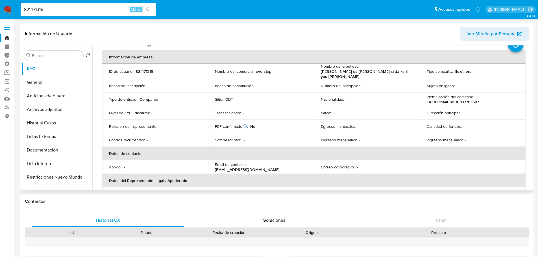
scroll to position [56, 0]
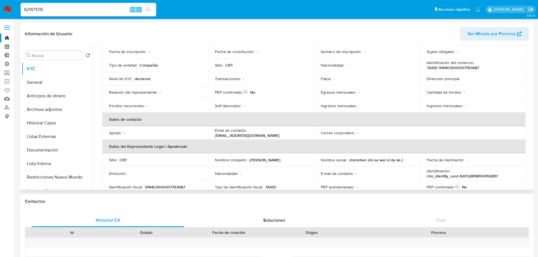
select select "10"
drag, startPoint x: 248, startPoint y: 159, endPoint x: 271, endPoint y: 160, distance: 22.6
click at [271, 160] on div "Nombre completo : [PERSON_NAME]" at bounding box center [261, 160] width 92 height 5
copy p "[PERSON_NAME]"
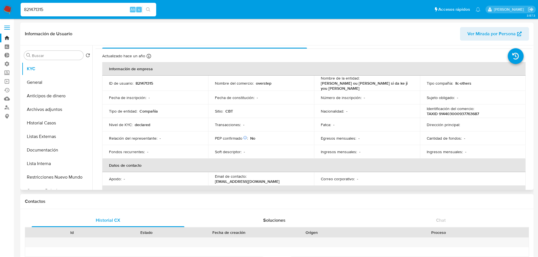
scroll to position [0, 0]
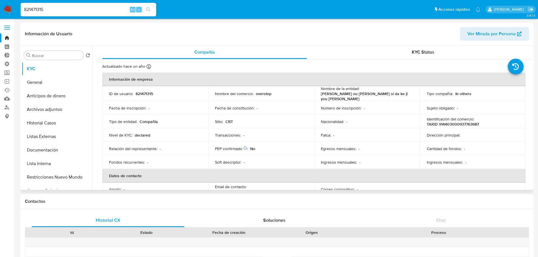
click at [148, 92] on p "821471315" at bounding box center [145, 93] width 18 height 5
copy p "821471315"
click at [139, 106] on p "Fecha de inscripción :" at bounding box center [127, 108] width 37 height 5
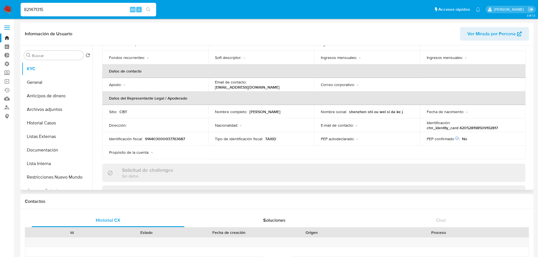
scroll to position [113, 0]
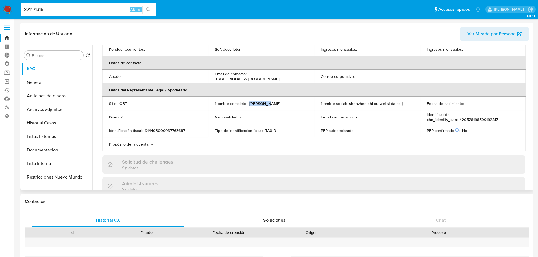
drag, startPoint x: 248, startPoint y: 101, endPoint x: 283, endPoint y: 101, distance: 34.5
click at [283, 101] on div "Nombre completo : [PERSON_NAME]" at bounding box center [261, 103] width 92 height 5
copy p "[PERSON_NAME]"
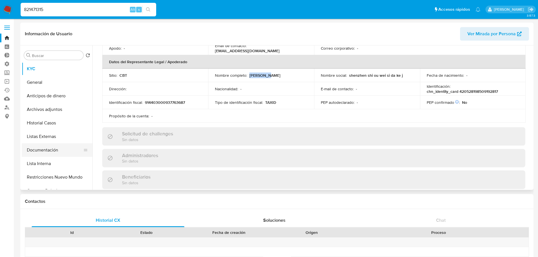
click at [62, 149] on button "Documentación" at bounding box center [55, 150] width 66 height 14
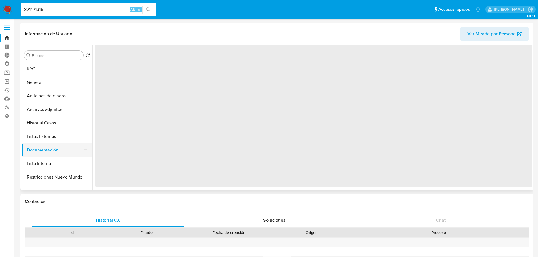
scroll to position [0, 0]
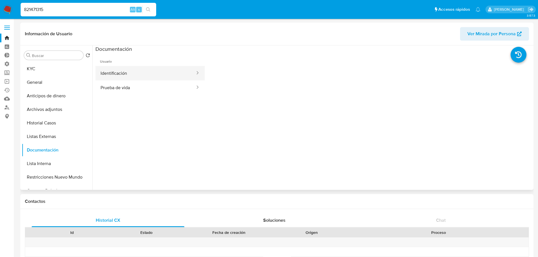
click at [144, 74] on button "Identificación" at bounding box center [145, 73] width 100 height 14
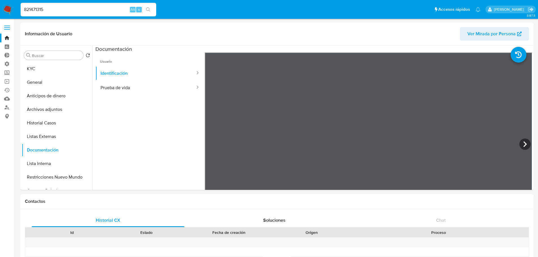
click at [71, 7] on input "821471315" at bounding box center [89, 9] width 136 height 7
paste input "244061288"
type input "2440612885"
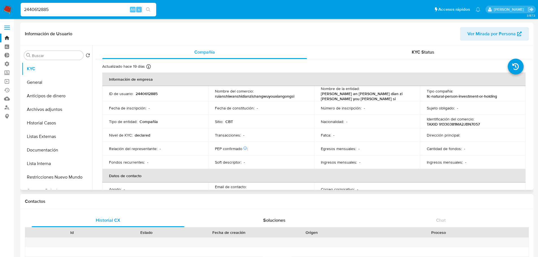
select select "10"
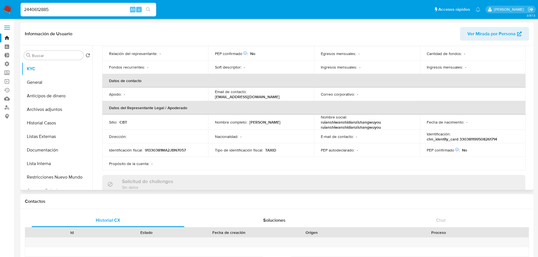
scroll to position [113, 0]
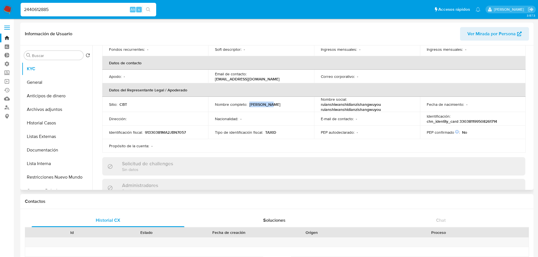
drag, startPoint x: 249, startPoint y: 103, endPoint x: 280, endPoint y: 103, distance: 30.5
click at [280, 103] on div "Nombre completo : Jian Zhang" at bounding box center [261, 104] width 92 height 5
copy p "Jian Zhang"
click at [60, 146] on button "Documentación" at bounding box center [55, 150] width 66 height 14
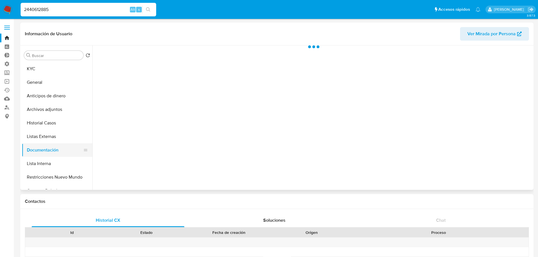
scroll to position [0, 0]
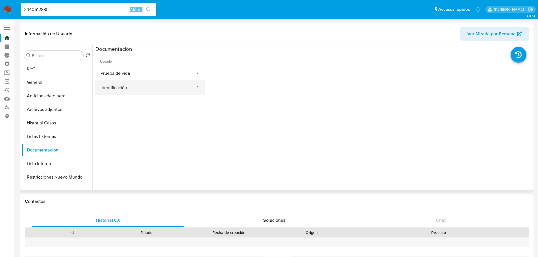
click at [149, 88] on button "Identificación" at bounding box center [145, 87] width 100 height 14
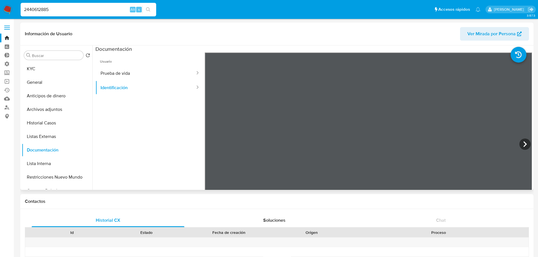
scroll to position [69, 0]
click at [100, 14] on div "2440612885 Alt s" at bounding box center [89, 10] width 136 height 14
click at [100, 12] on input "2440612885" at bounding box center [89, 9] width 136 height 7
click at [84, 9] on input "2440612885" at bounding box center [89, 9] width 136 height 7
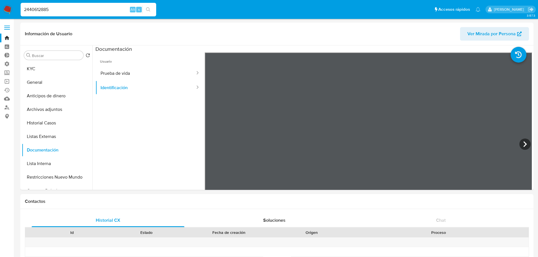
click at [84, 9] on input "2440612885" at bounding box center [89, 9] width 136 height 7
paste input "567050336"
type input "2567050336"
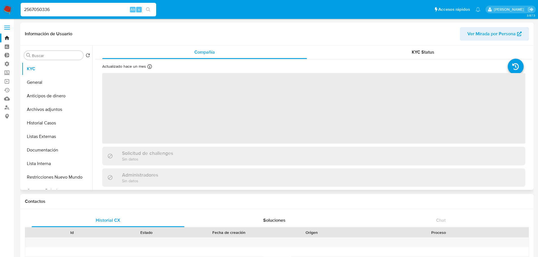
select select "10"
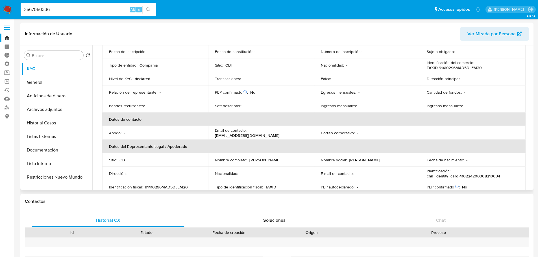
scroll to position [85, 0]
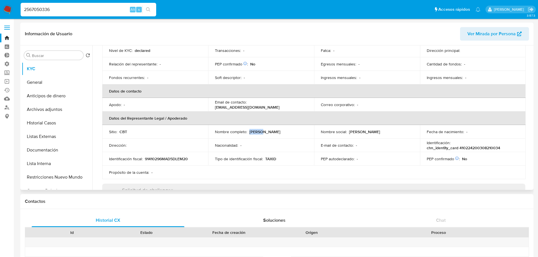
drag, startPoint x: 250, startPoint y: 129, endPoint x: 265, endPoint y: 130, distance: 15.0
click at [265, 130] on div "Nombre completo : Wei Li" at bounding box center [261, 131] width 92 height 5
copy p "Wei Li"
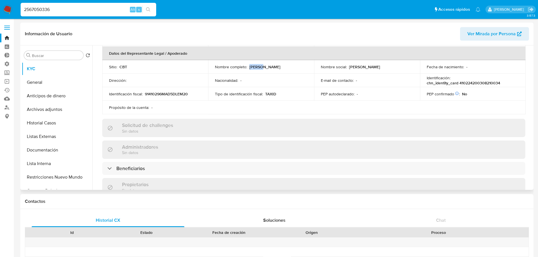
scroll to position [198, 0]
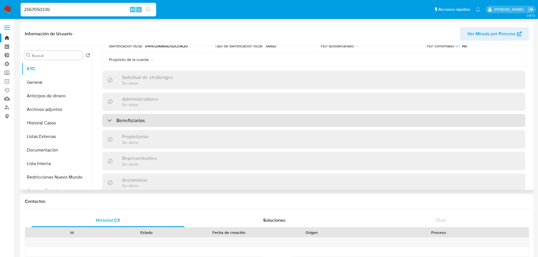
click at [274, 123] on div "Beneficiarios" at bounding box center [313, 120] width 423 height 13
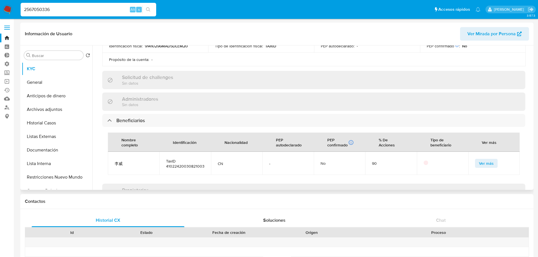
click at [475, 163] on button "Ver más" at bounding box center [486, 163] width 23 height 9
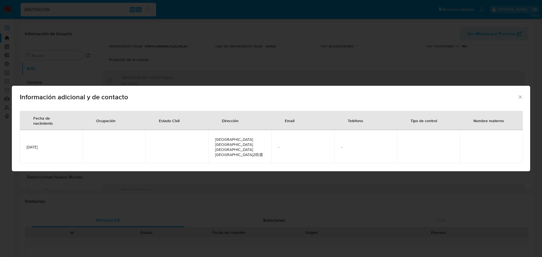
drag, startPoint x: 60, startPoint y: 145, endPoint x: 23, endPoint y: 145, distance: 37.3
click at [23, 145] on td "2003-08-21" at bounding box center [51, 146] width 63 height 33
copy span "2003-08-21"
click at [82, 8] on div "Información adicional y de contacto Fecha de nacimiento Ocupación Estado Civil …" at bounding box center [271, 128] width 542 height 257
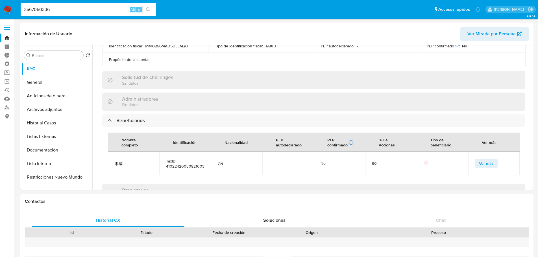
click at [82, 8] on input "2567050336" at bounding box center [89, 9] width 136 height 7
paste input "1886"
type input "2567018866"
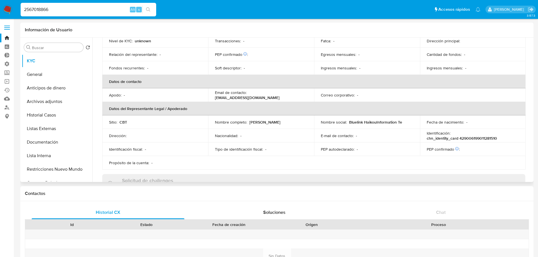
scroll to position [113, 0]
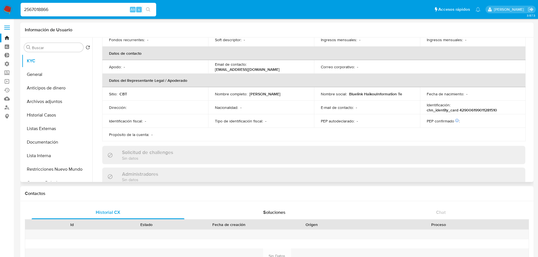
select select "10"
drag, startPoint x: 249, startPoint y: 95, endPoint x: 268, endPoint y: 94, distance: 18.9
click at [268, 94] on div "Nombre completo : Lei Zhang" at bounding box center [261, 93] width 92 height 5
copy p "Lei Zhang"
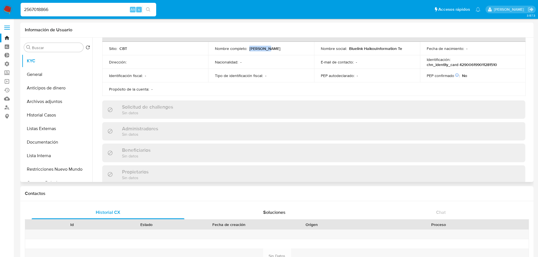
scroll to position [141, 0]
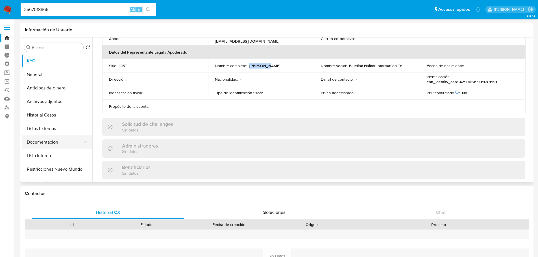
click at [62, 140] on button "Documentación" at bounding box center [55, 143] width 66 height 14
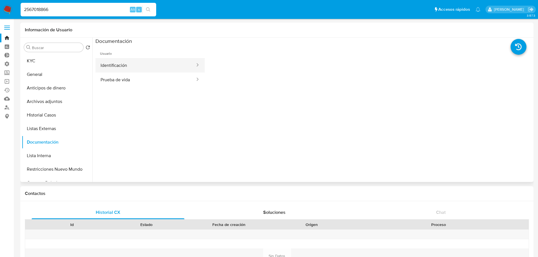
click at [152, 64] on button "Identificación" at bounding box center [145, 65] width 100 height 14
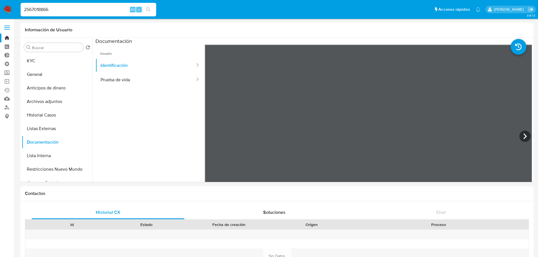
click at [79, 9] on input "2567018866" at bounding box center [89, 9] width 136 height 7
paste input "8840185"
type input "2588401856"
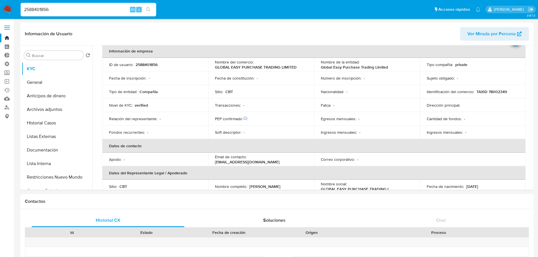
select select "10"
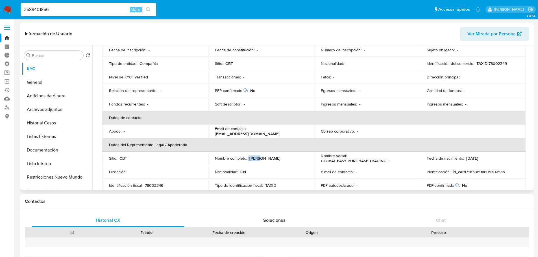
drag, startPoint x: 248, startPoint y: 159, endPoint x: 260, endPoint y: 158, distance: 12.5
click at [260, 158] on div "Nombre completo : Yi Li" at bounding box center [261, 158] width 92 height 5
click at [254, 158] on p "Yi Li" at bounding box center [264, 158] width 31 height 5
drag, startPoint x: 250, startPoint y: 158, endPoint x: 259, endPoint y: 158, distance: 9.1
click at [259, 158] on div "Nombre completo : Yi Li" at bounding box center [261, 158] width 92 height 5
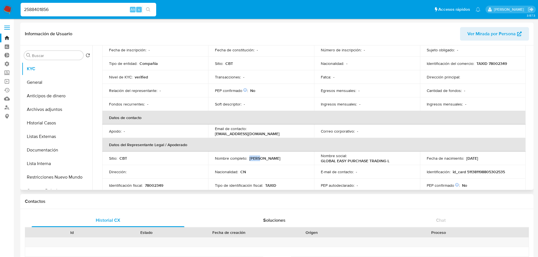
copy p "Yi Li"
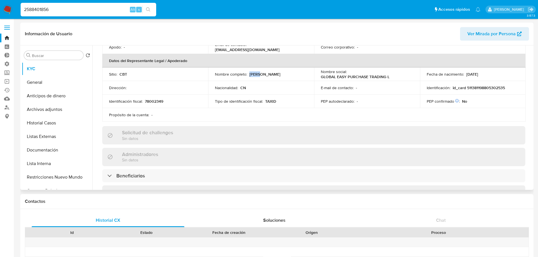
scroll to position [141, 0]
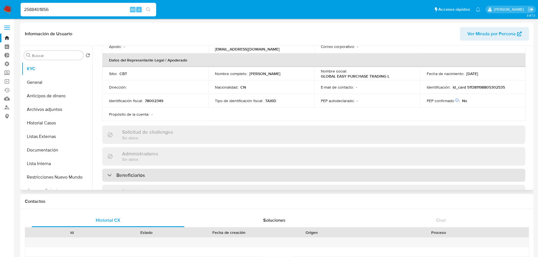
click at [220, 172] on div "Beneficiarios" at bounding box center [313, 175] width 423 height 13
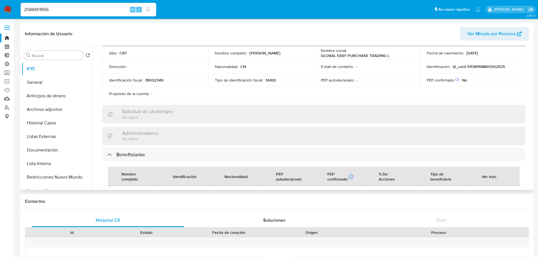
scroll to position [226, 0]
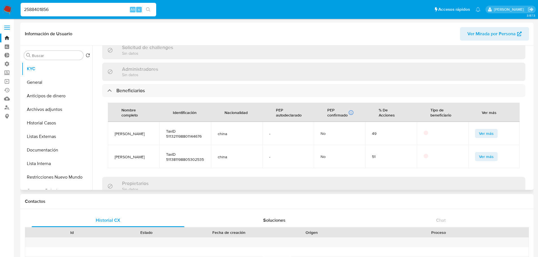
click at [475, 135] on button "Ver más" at bounding box center [486, 133] width 23 height 9
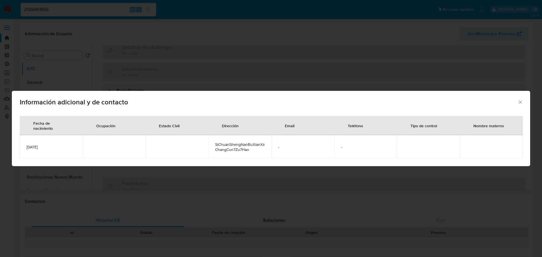
drag, startPoint x: 60, startPoint y: 147, endPoint x: 23, endPoint y: 146, distance: 36.7
click at [23, 146] on td "1988-01-14" at bounding box center [51, 146] width 63 height 23
click at [82, 18] on div "Información adicional y de contacto Fecha de nacimiento Ocupación Estado Civil …" at bounding box center [271, 128] width 542 height 257
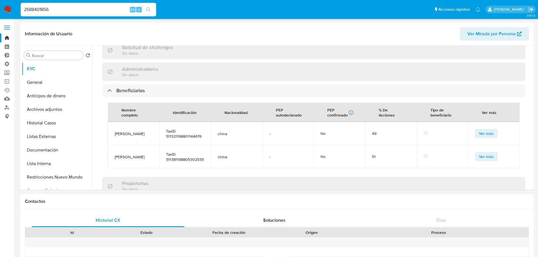
click at [82, 7] on input "2588401856" at bounding box center [89, 9] width 136 height 7
paste input "6055894"
type input "2605589456"
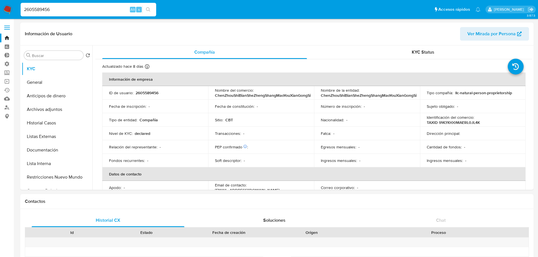
select select "10"
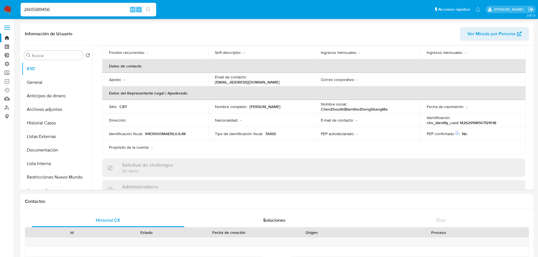
scroll to position [113, 0]
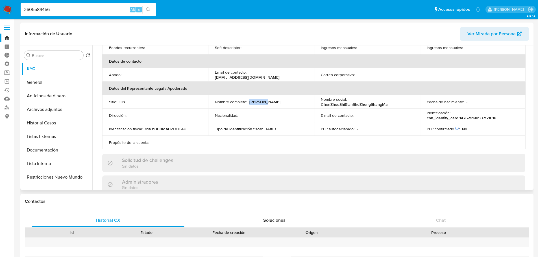
drag, startPoint x: 249, startPoint y: 103, endPoint x: 267, endPoint y: 102, distance: 18.1
click at [267, 102] on div "Nombre completo : [PERSON_NAME]" at bounding box center [261, 101] width 92 height 5
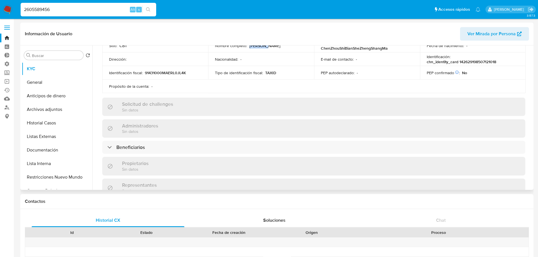
scroll to position [169, 0]
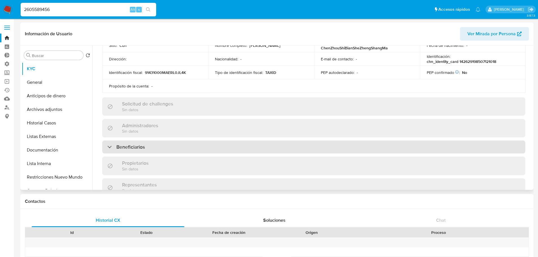
click at [185, 147] on div "Beneficiarios" at bounding box center [313, 147] width 423 height 13
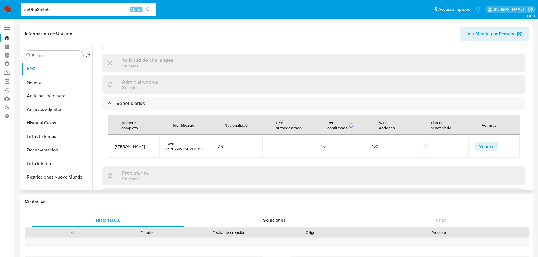
scroll to position [226, 0]
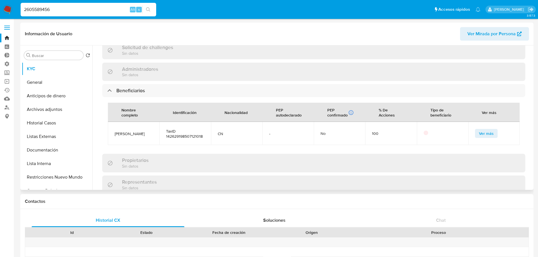
click at [475, 131] on button "Ver más" at bounding box center [486, 133] width 23 height 9
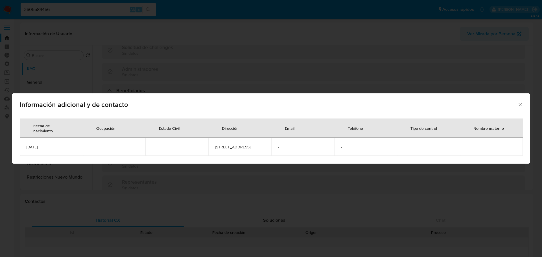
drag, startPoint x: 59, startPoint y: 149, endPoint x: 21, endPoint y: 147, distance: 37.9
click at [21, 147] on td "1985-07-12" at bounding box center [51, 147] width 63 height 18
click at [91, 9] on div "Información adicional y de contacto Fecha de nacimiento Ocupación Estado Civil …" at bounding box center [271, 128] width 542 height 257
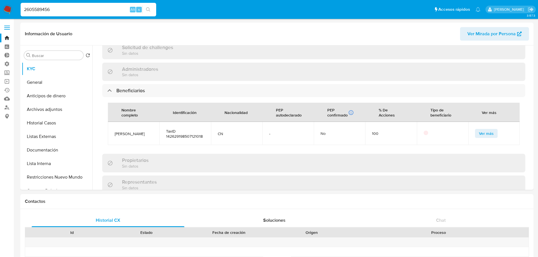
click at [91, 9] on input "2605589456" at bounding box center [89, 9] width 136 height 7
paste input "71248614"
type input "712486146"
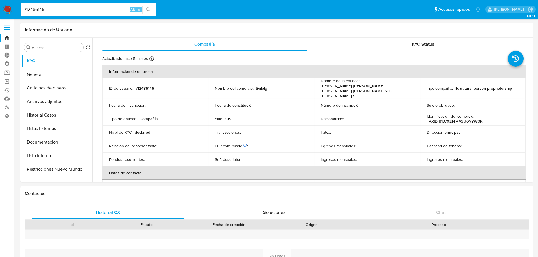
select select "10"
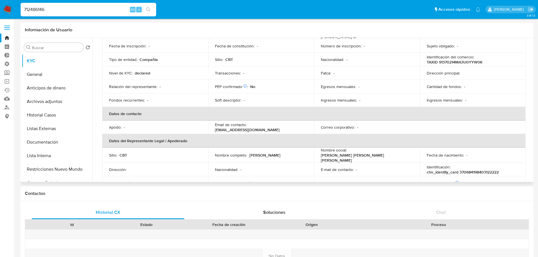
scroll to position [85, 0]
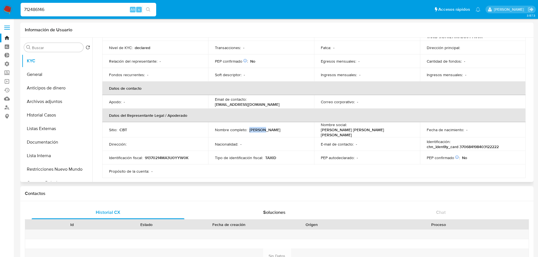
drag, startPoint x: 249, startPoint y: 124, endPoint x: 271, endPoint y: 124, distance: 21.5
click at [271, 127] on div "Nombre completo : [PERSON_NAME]" at bounding box center [261, 129] width 92 height 5
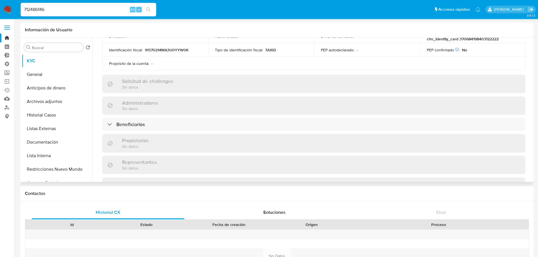
scroll to position [198, 0]
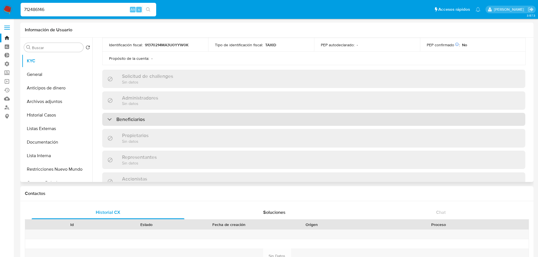
click at [218, 117] on div "Beneficiarios" at bounding box center [313, 119] width 423 height 13
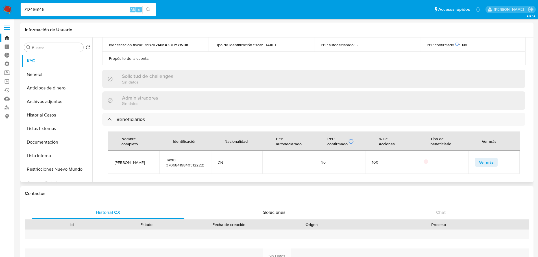
click at [479, 158] on span "Ver más" at bounding box center [486, 162] width 15 height 8
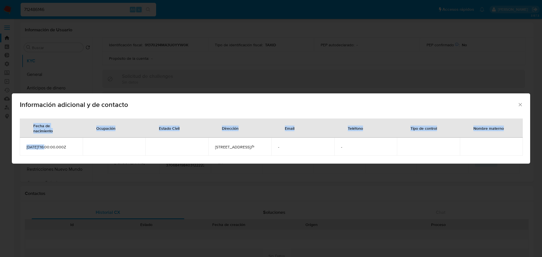
drag, startPoint x: 45, startPoint y: 145, endPoint x: 17, endPoint y: 147, distance: 28.0
click at [17, 147] on div "Fecha de nacimiento Ocupación Estado Civil Dirección Email Teléfono Tipo de con…" at bounding box center [271, 139] width 518 height 50
click at [33, 148] on span "1984-03-11T16:00:00.000Z" at bounding box center [51, 147] width 49 height 5
drag, startPoint x: 45, startPoint y: 148, endPoint x: 22, endPoint y: 148, distance: 23.4
click at [22, 148] on td "1984-03-11T16:00:00.000Z" at bounding box center [51, 147] width 63 height 18
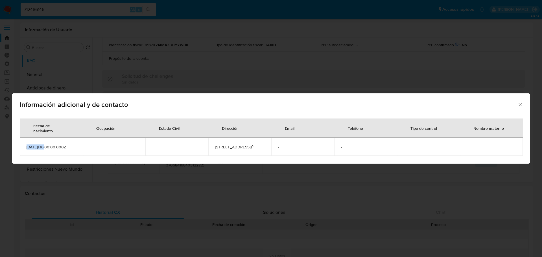
click at [144, 55] on div "Información adicional y de contacto Fecha de nacimiento Ocupación Estado Civil …" at bounding box center [271, 128] width 542 height 257
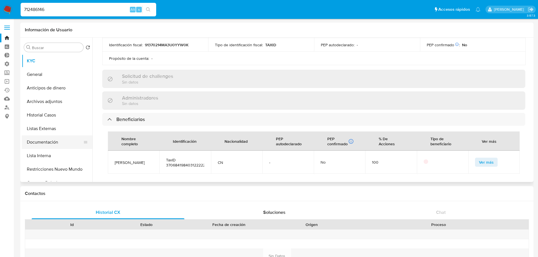
click at [66, 142] on button "Documentación" at bounding box center [55, 143] width 66 height 14
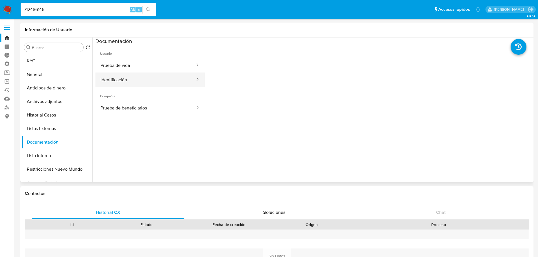
click at [152, 82] on button "Identificación" at bounding box center [145, 80] width 100 height 14
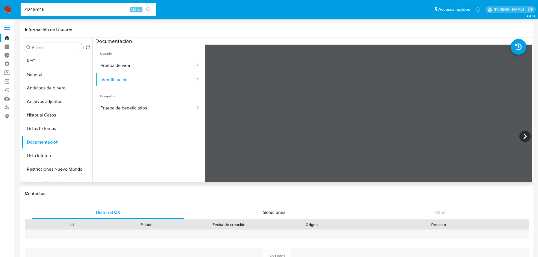
scroll to position [50, 0]
click at [67, 59] on button "KYC" at bounding box center [55, 61] width 66 height 14
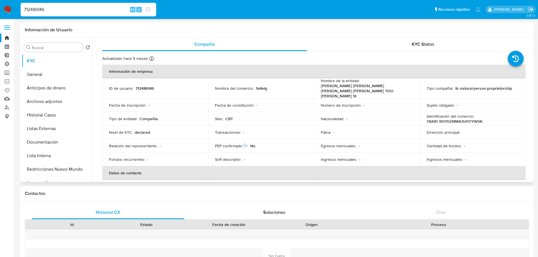
click at [150, 86] on p "712486146" at bounding box center [145, 88] width 18 height 5
click at [96, 11] on input "712486146" at bounding box center [89, 9] width 136 height 7
paste input "2564324667"
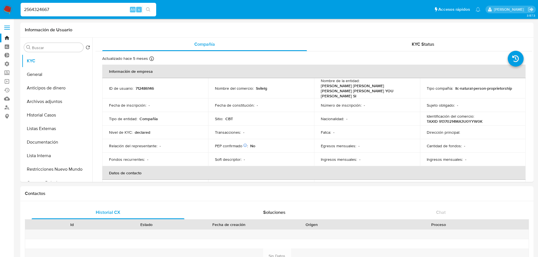
type input "2564324667"
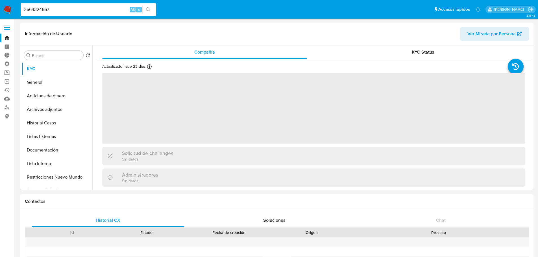
select select "10"
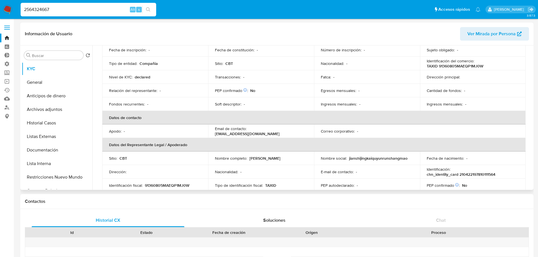
scroll to position [85, 0]
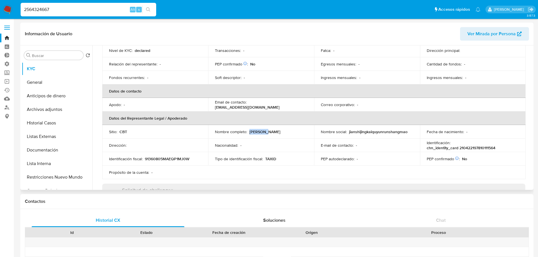
drag, startPoint x: 249, startPoint y: 132, endPoint x: 268, endPoint y: 132, distance: 18.9
click at [268, 132] on div "Nombre completo : Wei Zhao" at bounding box center [261, 131] width 92 height 5
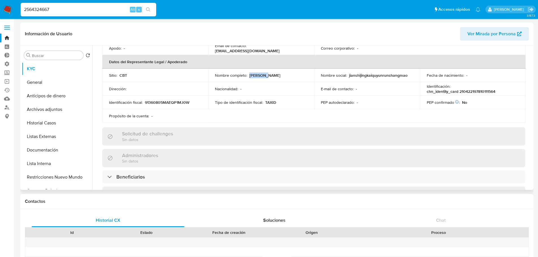
scroll to position [169, 0]
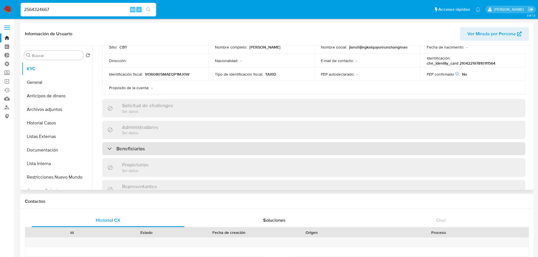
click at [184, 154] on div "Beneficiarios" at bounding box center [313, 148] width 423 height 13
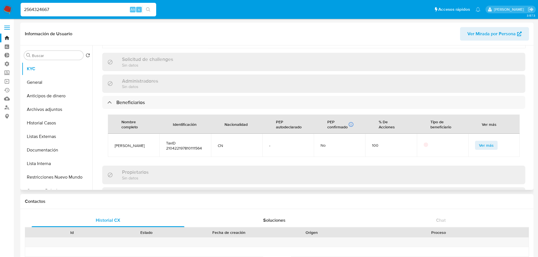
scroll to position [226, 0]
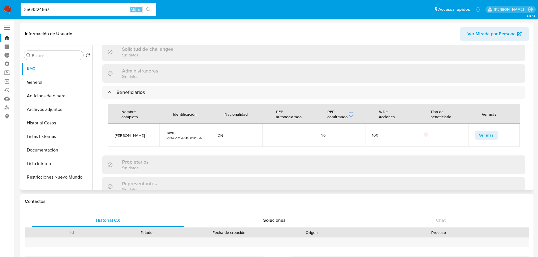
click at [472, 131] on td "Ver más" at bounding box center [493, 135] width 51 height 23
click at [476, 133] on button "Ver más" at bounding box center [486, 135] width 23 height 9
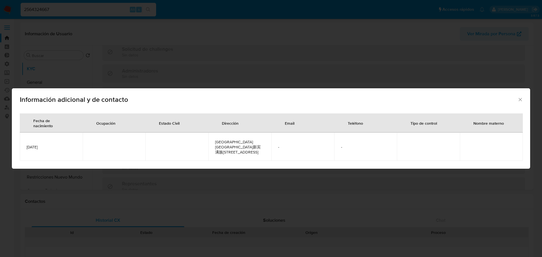
drag, startPoint x: 69, startPoint y: 148, endPoint x: 19, endPoint y: 146, distance: 50.6
click at [19, 146] on div "Fecha de nacimiento Ocupación Estado Civil Dirección Email Teléfono Tipo de con…" at bounding box center [271, 139] width 518 height 60
click at [58, 150] on td "1978-10-11" at bounding box center [51, 147] width 63 height 28
drag, startPoint x: 47, startPoint y: 149, endPoint x: 23, endPoint y: 147, distance: 24.6
click at [23, 147] on td "1978-10-11" at bounding box center [51, 147] width 63 height 28
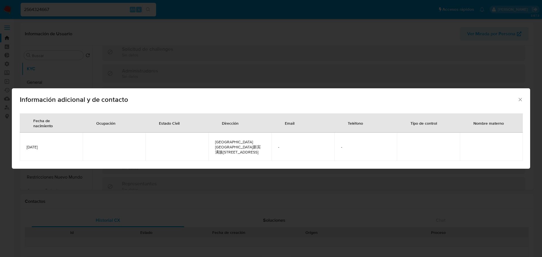
click at [78, 11] on div "Información adicional y de contacto Fecha de nacimiento Ocupación Estado Civil …" at bounding box center [271, 128] width 542 height 257
click at [78, 11] on input "2564324667" at bounding box center [89, 9] width 136 height 7
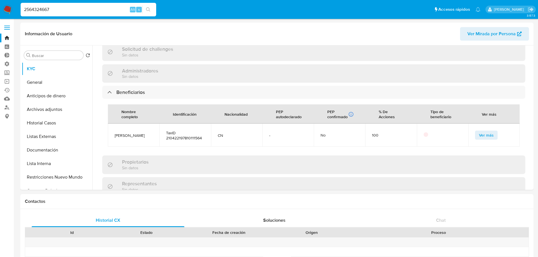
click at [78, 11] on input "2564324667" at bounding box center [89, 9] width 136 height 7
paste input "959399"
type input "2569593997"
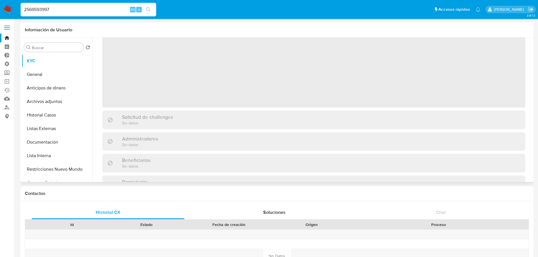
select select "10"
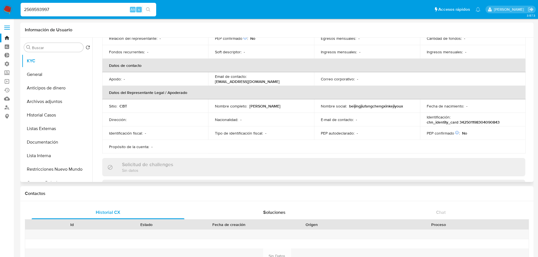
scroll to position [113, 0]
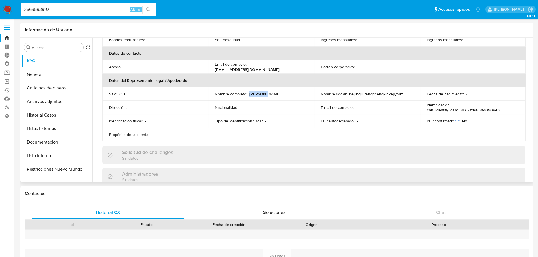
drag, startPoint x: 249, startPoint y: 93, endPoint x: 284, endPoint y: 95, distance: 35.6
click at [284, 95] on div "Nombre completo : Fan Yang" at bounding box center [261, 93] width 92 height 5
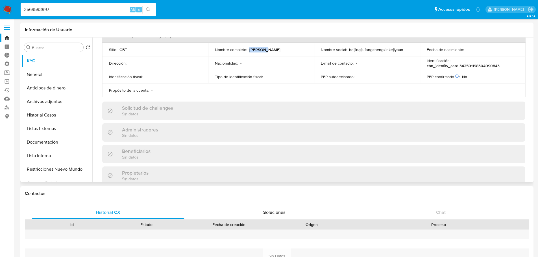
scroll to position [141, 0]
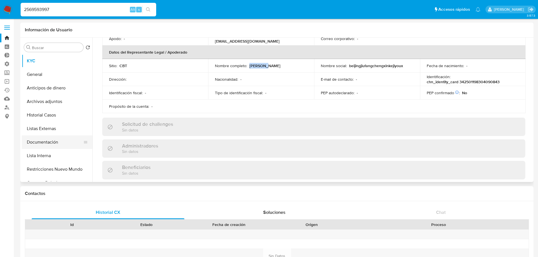
click at [69, 138] on button "Documentación" at bounding box center [55, 143] width 66 height 14
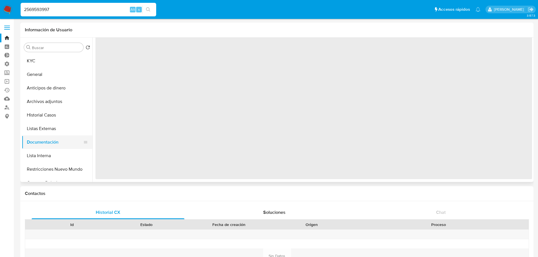
scroll to position [0, 0]
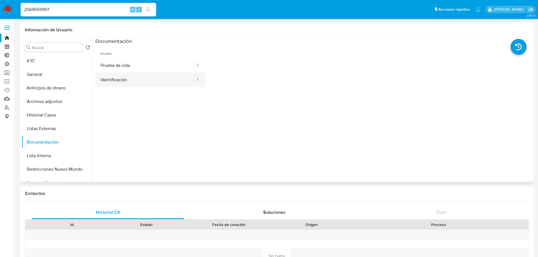
click at [167, 82] on button "Identificación" at bounding box center [145, 80] width 100 height 14
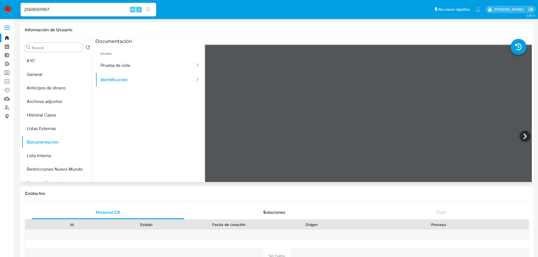
scroll to position [69, 0]
click at [77, 8] on input "2569593997" at bounding box center [89, 9] width 136 height 7
paste input "5727111"
type input "2557271117"
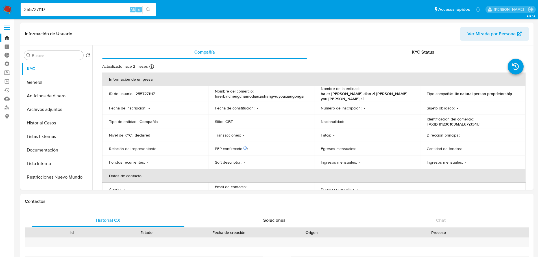
select select "10"
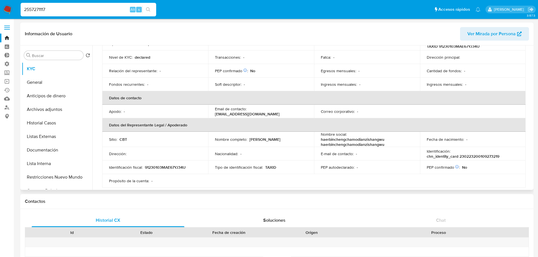
scroll to position [85, 0]
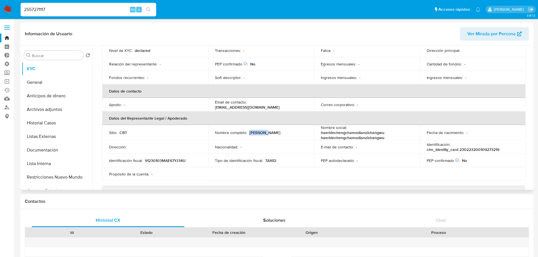
drag, startPoint x: 249, startPoint y: 132, endPoint x: 269, endPoint y: 132, distance: 20.6
click at [269, 132] on div "Nombre completo : Yu Zhang" at bounding box center [261, 132] width 92 height 5
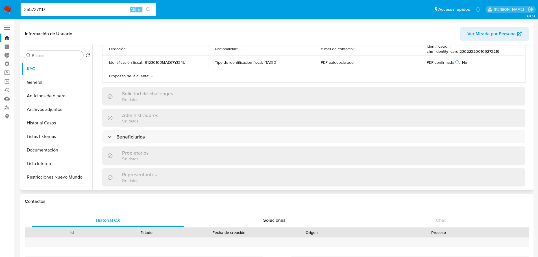
scroll to position [198, 0]
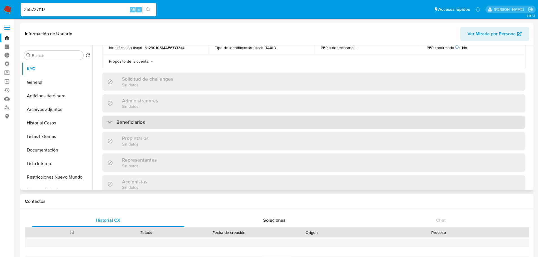
click at [238, 127] on div "Beneficiarios" at bounding box center [313, 122] width 423 height 13
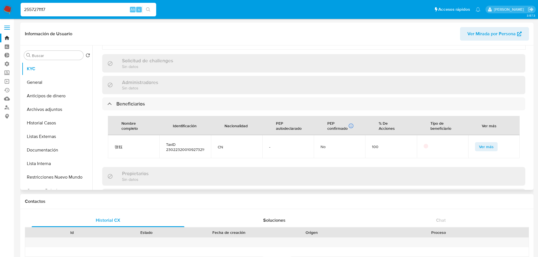
scroll to position [226, 0]
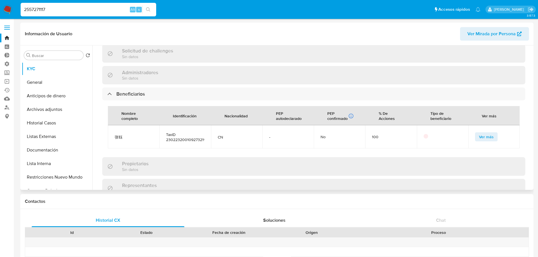
click at [472, 136] on td "Ver más" at bounding box center [493, 136] width 51 height 23
click at [475, 136] on button "Ver más" at bounding box center [486, 136] width 23 height 9
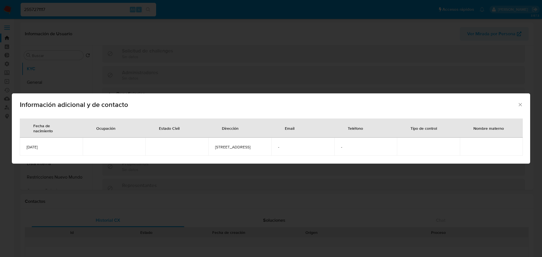
drag, startPoint x: 65, startPoint y: 150, endPoint x: 24, endPoint y: 147, distance: 41.3
click at [24, 147] on td "2001-09-27" at bounding box center [51, 147] width 63 height 18
click at [77, 8] on div "Información adicional y de contacto Fecha de nacimiento Ocupación Estado Civil …" at bounding box center [271, 128] width 542 height 257
click at [77, 8] on input "2557271117" at bounding box center [89, 9] width 136 height 7
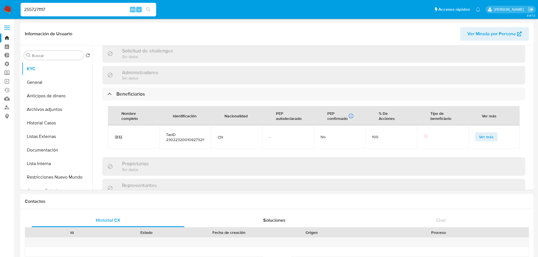
paste input "16526"
type input "2557165267"
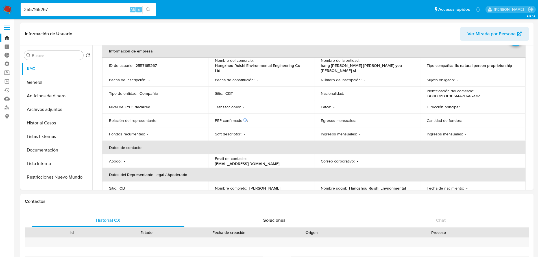
scroll to position [28, 0]
select select "10"
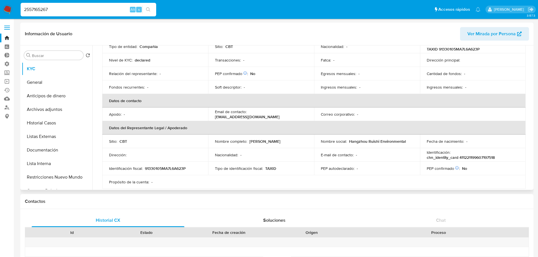
scroll to position [85, 0]
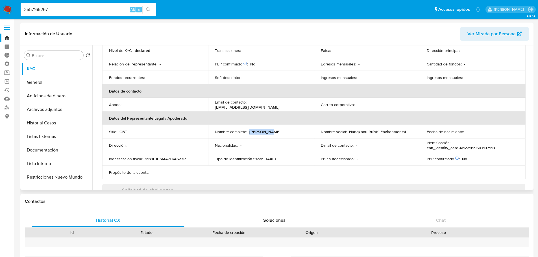
drag, startPoint x: 249, startPoint y: 132, endPoint x: 296, endPoint y: 131, distance: 47.2
click at [296, 131] on div "Nombre completo : Jian Zhang" at bounding box center [261, 131] width 92 height 5
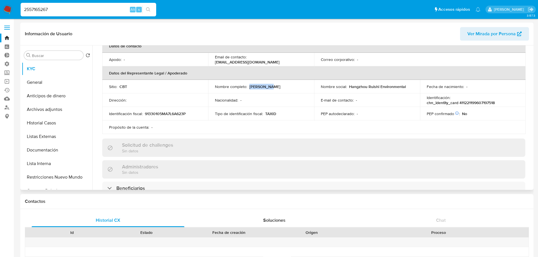
scroll to position [198, 0]
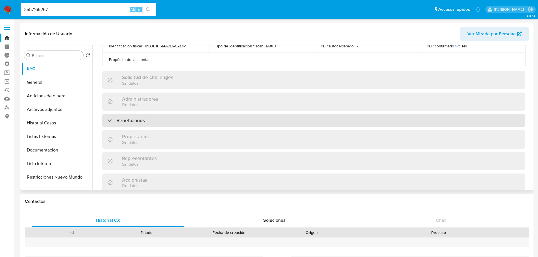
click at [159, 123] on div "Beneficiarios" at bounding box center [313, 120] width 423 height 13
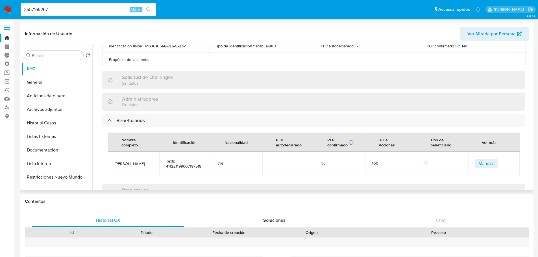
click at [480, 163] on span "Ver más" at bounding box center [486, 164] width 15 height 8
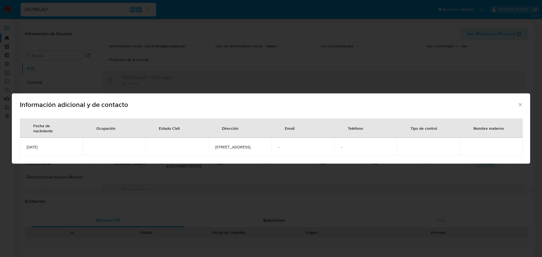
drag, startPoint x: 54, startPoint y: 148, endPoint x: 23, endPoint y: 148, distance: 31.1
click at [23, 148] on td "1996-07-19" at bounding box center [51, 147] width 63 height 18
click at [95, 11] on div "Información adicional y de contacto Fecha de nacimiento Ocupación Estado Civil …" at bounding box center [271, 128] width 542 height 257
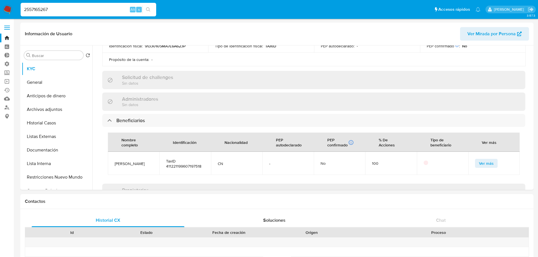
click at [95, 11] on input "2557165267" at bounding box center [89, 9] width 136 height 7
click at [77, 9] on input "2557165267" at bounding box center [89, 9] width 136 height 7
paste input "61878821"
type input "2618788217"
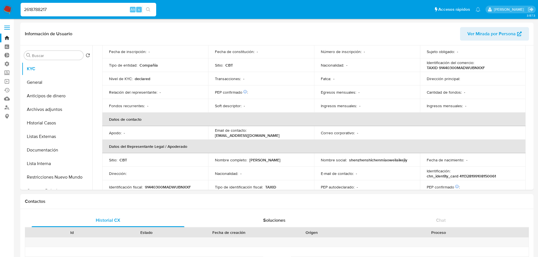
select select "10"
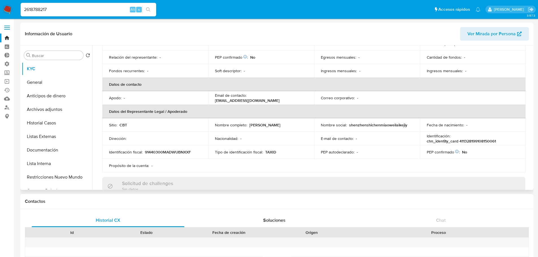
scroll to position [113, 0]
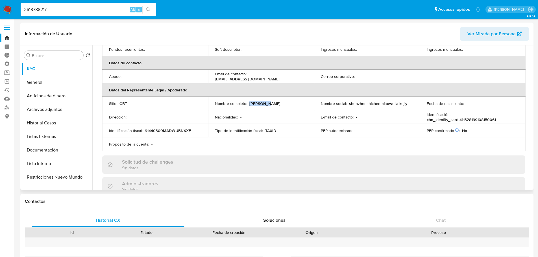
drag, startPoint x: 249, startPoint y: 105, endPoint x: 278, endPoint y: 104, distance: 28.8
click at [278, 104] on div "Nombre completo : Jing Wang" at bounding box center [261, 103] width 92 height 5
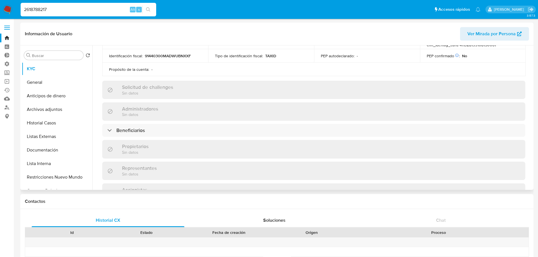
scroll to position [198, 0]
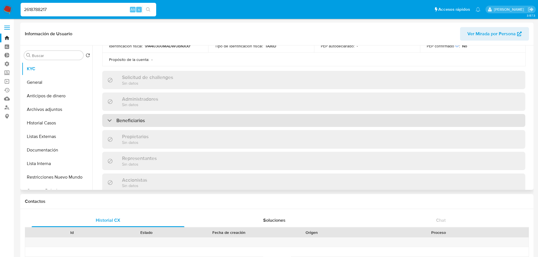
click at [235, 118] on div "Beneficiarios" at bounding box center [313, 120] width 423 height 13
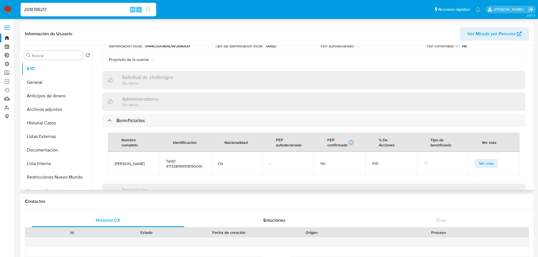
click at [479, 165] on span "Ver más" at bounding box center [486, 164] width 15 height 8
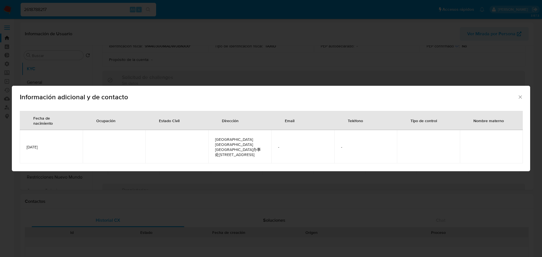
drag, startPoint x: 57, startPoint y: 151, endPoint x: 26, endPoint y: 148, distance: 31.4
click at [26, 148] on td "1991-08-15" at bounding box center [51, 146] width 63 height 33
click at [79, 9] on div "Información adicional y de contacto Fecha de nacimiento Ocupación Estado Civil …" at bounding box center [271, 128] width 542 height 257
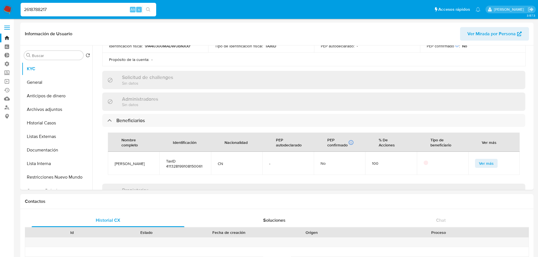
click at [79, 9] on input "2618788217" at bounding box center [89, 9] width 136 height 7
paste input "12968300"
type input "2129683007"
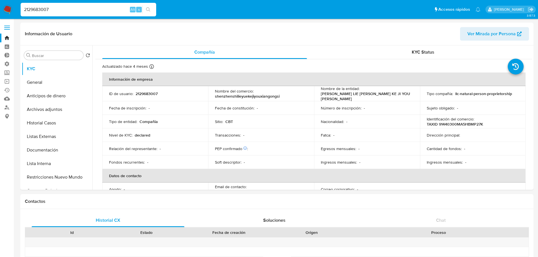
select select "10"
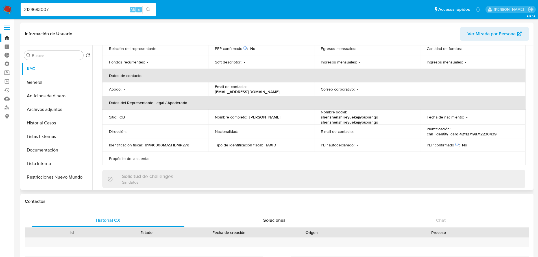
scroll to position [113, 0]
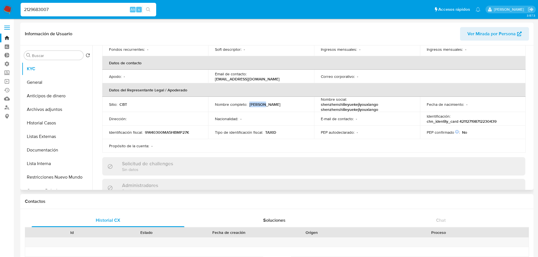
drag, startPoint x: 249, startPoint y: 104, endPoint x: 267, endPoint y: 103, distance: 17.8
click at [267, 103] on div "Nombre completo : Wei Sun" at bounding box center [261, 104] width 92 height 5
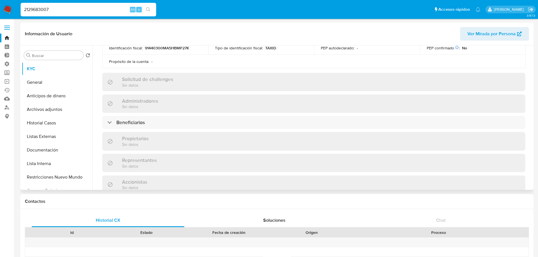
scroll to position [198, 0]
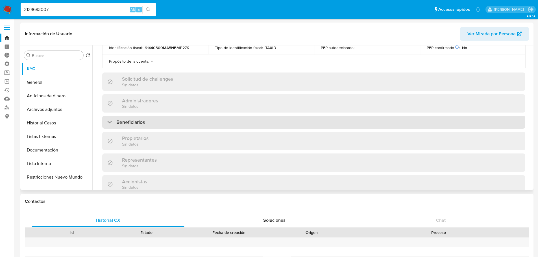
click at [210, 124] on div "Beneficiarios" at bounding box center [313, 122] width 423 height 13
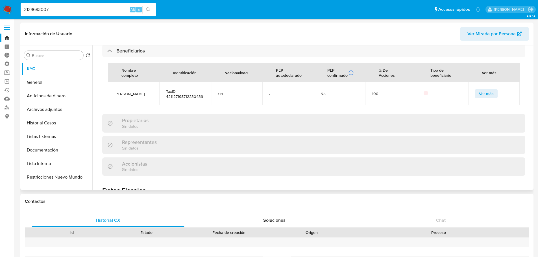
scroll to position [282, 0]
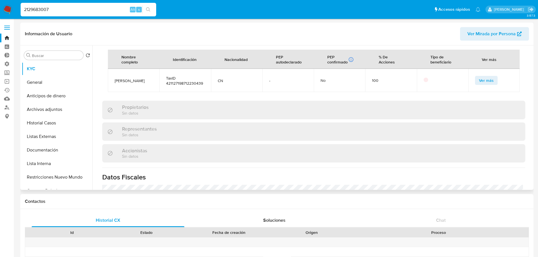
click at [475, 83] on button "Ver más" at bounding box center [486, 80] width 23 height 9
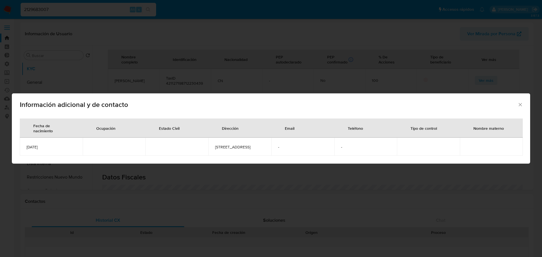
drag, startPoint x: 65, startPoint y: 148, endPoint x: 20, endPoint y: 145, distance: 45.6
click at [20, 145] on td "1987-12-23" at bounding box center [51, 147] width 63 height 18
click at [67, 10] on div "Información adicional y de contacto Fecha de nacimiento Ocupación Estado Civil …" at bounding box center [271, 128] width 542 height 257
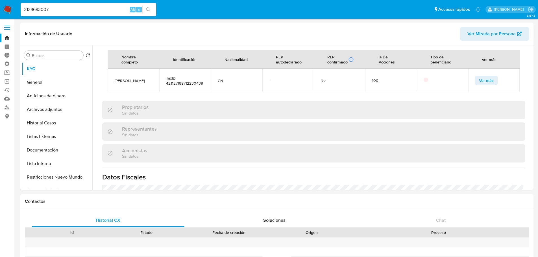
click at [67, 10] on input "2129683007" at bounding box center [89, 9] width 136 height 7
paste input "57794897"
type input "2577948977"
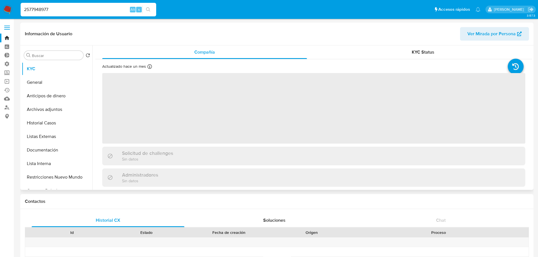
select select "10"
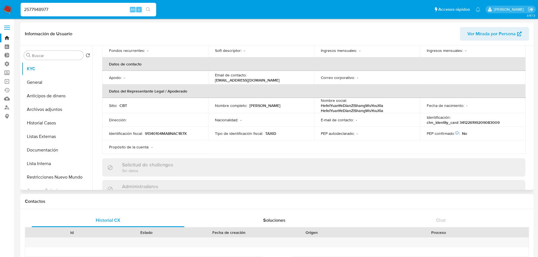
scroll to position [113, 0]
drag, startPoint x: 274, startPoint y: 105, endPoint x: 249, endPoint y: 103, distance: 25.5
click at [249, 103] on div "Nombre completo : Keping Zhang" at bounding box center [261, 104] width 92 height 5
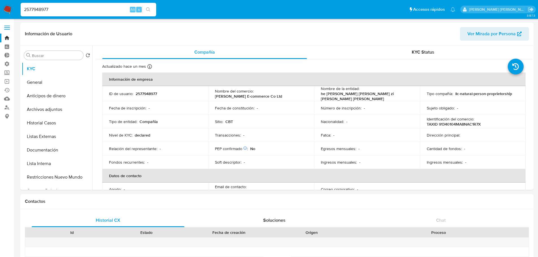
select select "10"
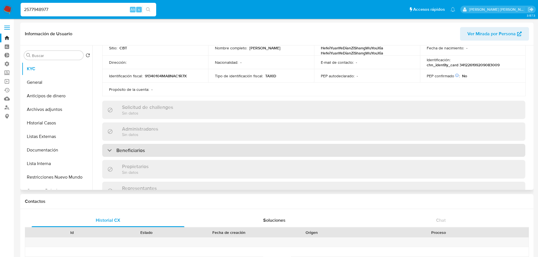
click at [195, 147] on div "Beneficiarios" at bounding box center [313, 150] width 423 height 13
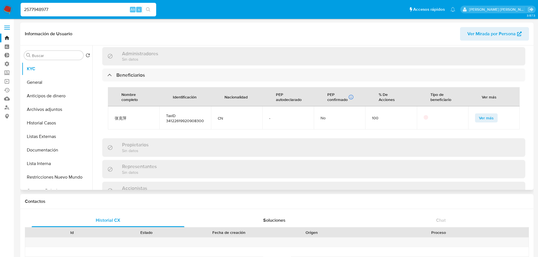
scroll to position [254, 0]
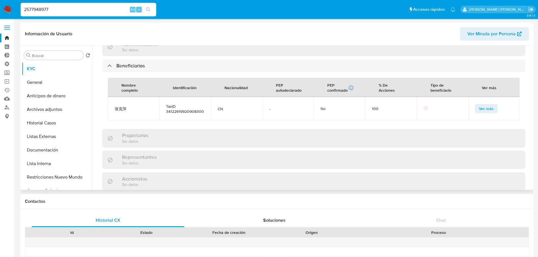
click at [480, 107] on span "Ver más" at bounding box center [486, 109] width 15 height 8
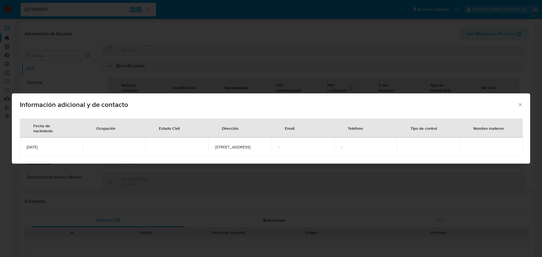
drag, startPoint x: 60, startPoint y: 151, endPoint x: 22, endPoint y: 148, distance: 37.7
click at [22, 148] on td "[DATE]" at bounding box center [51, 147] width 63 height 18
copy span "[DATE]"
click at [125, 8] on div "Información adicional y de contacto Fecha de nacimiento Ocupación Estado Civil …" at bounding box center [271, 128] width 542 height 257
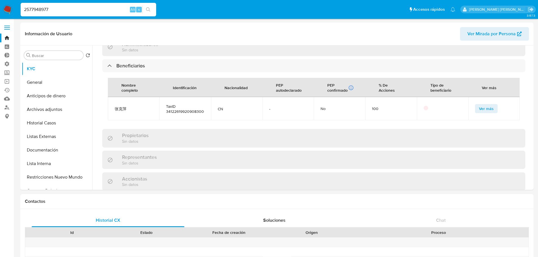
click at [112, 8] on input "2577948977" at bounding box center [89, 9] width 136 height 7
paste input "171433"
type input "2571714337"
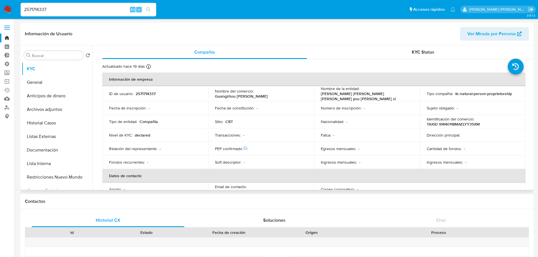
select select "10"
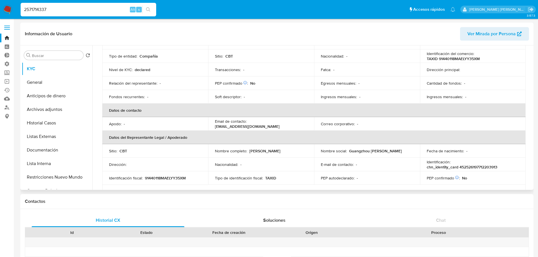
scroll to position [85, 0]
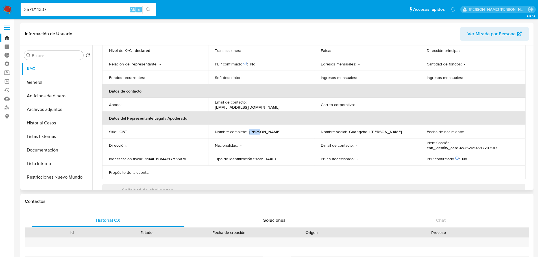
drag, startPoint x: 249, startPoint y: 129, endPoint x: 269, endPoint y: 130, distance: 19.5
click at [269, 130] on div "Nombre completo : [PERSON_NAME]" at bounding box center [261, 131] width 92 height 5
copy p "[PERSON_NAME]"
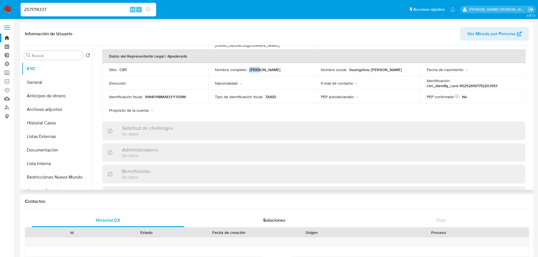
scroll to position [141, 0]
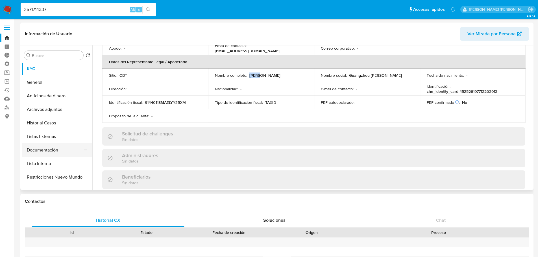
click at [64, 147] on button "Documentación" at bounding box center [55, 150] width 66 height 14
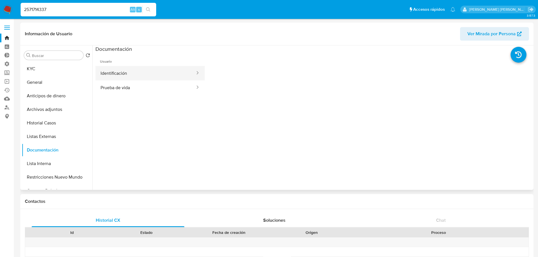
click at [157, 76] on button "Identificación" at bounding box center [145, 73] width 100 height 14
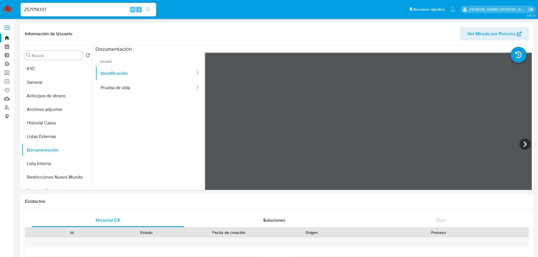
click at [89, 10] on input "2571714337" at bounding box center [89, 9] width 136 height 7
paste input "887135"
type input "2588713537"
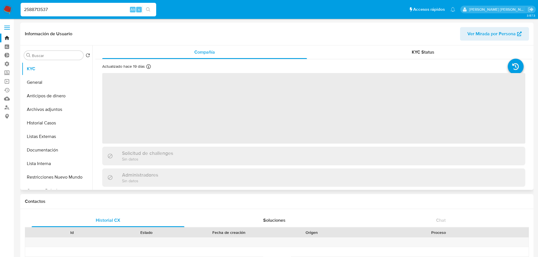
select select "10"
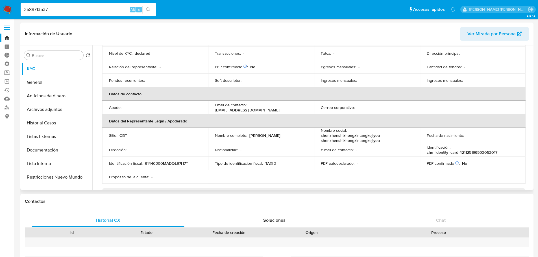
scroll to position [85, 0]
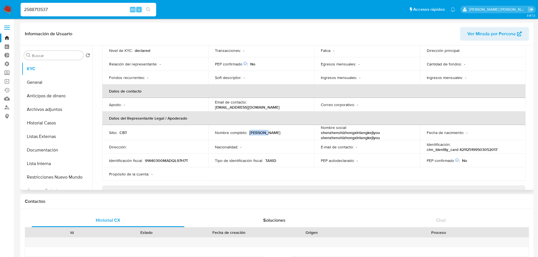
drag, startPoint x: 249, startPoint y: 131, endPoint x: 270, endPoint y: 131, distance: 21.5
click at [270, 131] on div "Nombre completo : [PERSON_NAME]" at bounding box center [261, 132] width 92 height 5
copy p "[PERSON_NAME]"
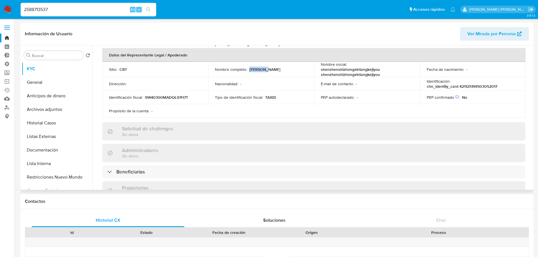
scroll to position [169, 0]
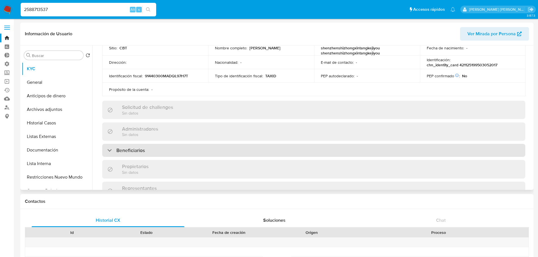
click at [202, 147] on div "Beneficiarios" at bounding box center [313, 150] width 423 height 13
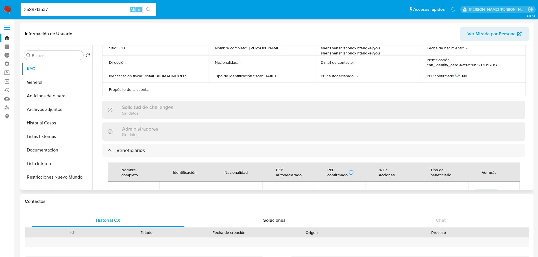
scroll to position [198, 0]
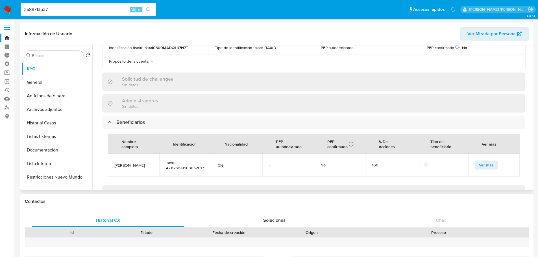
click at [476, 162] on button "Ver más" at bounding box center [486, 165] width 23 height 9
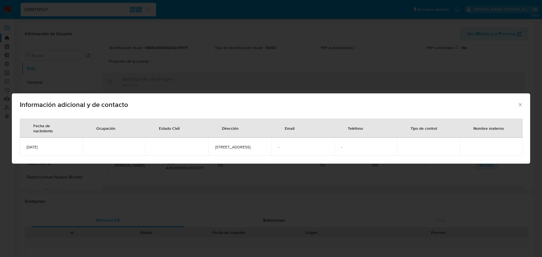
drag, startPoint x: 49, startPoint y: 147, endPoint x: 23, endPoint y: 147, distance: 25.7
click at [23, 147] on td "[DATE]" at bounding box center [51, 147] width 63 height 18
copy span "[DATE]"
click at [88, 9] on div "Información adicional y de contacto Fecha de nacimiento Ocupación Estado Civil …" at bounding box center [271, 128] width 542 height 257
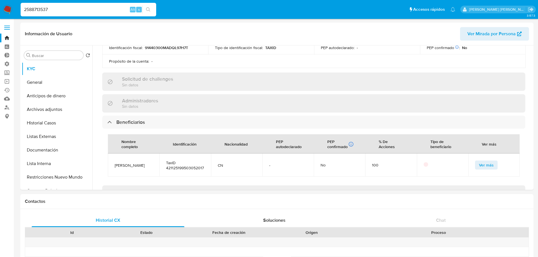
click at [88, 9] on input "2588713537" at bounding box center [89, 9] width 136 height 7
paste input "62025718"
type input "2562025718"
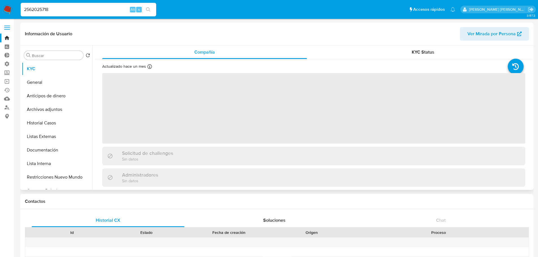
select select "10"
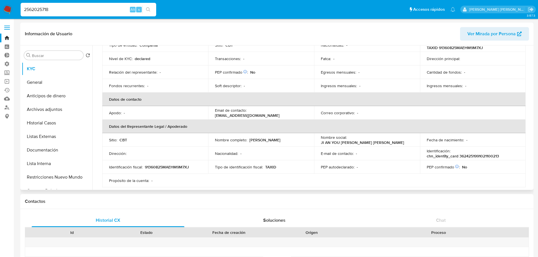
scroll to position [85, 0]
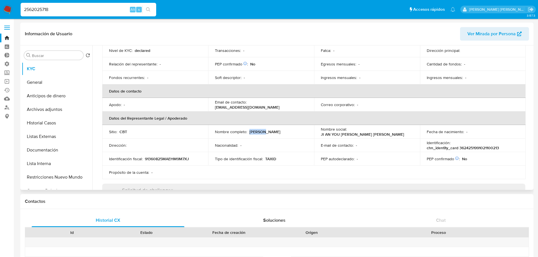
drag, startPoint x: 250, startPoint y: 132, endPoint x: 268, endPoint y: 131, distance: 18.6
click at [268, 131] on div "Nombre completo : [PERSON_NAME]" at bounding box center [261, 131] width 92 height 5
copy p "[PERSON_NAME]"
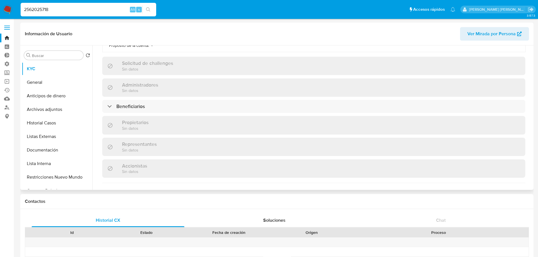
scroll to position [226, 0]
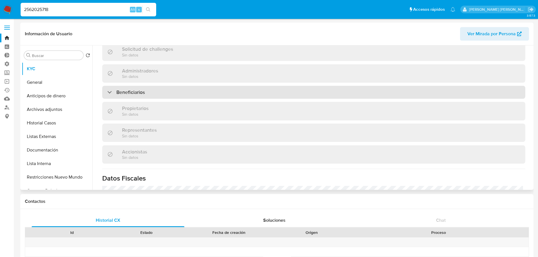
click at [225, 97] on div "Beneficiarios" at bounding box center [313, 92] width 423 height 13
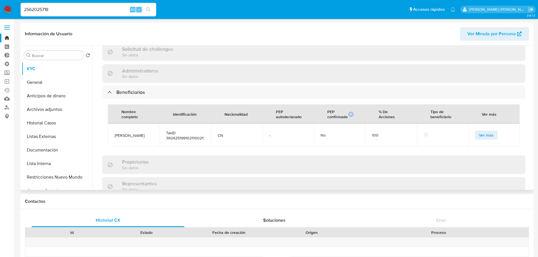
click at [476, 132] on button "Ver más" at bounding box center [486, 135] width 23 height 9
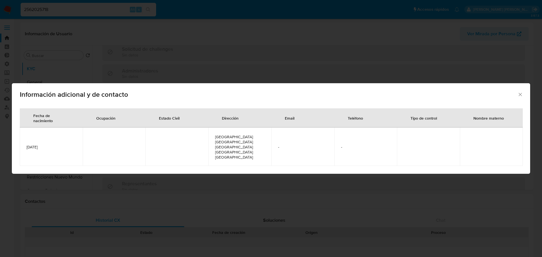
drag, startPoint x: 53, startPoint y: 150, endPoint x: 25, endPoint y: 145, distance: 28.5
click at [25, 145] on td "[DATE]" at bounding box center [51, 147] width 63 height 38
copy span "[DATE]"
click at [81, 10] on div "Información adicional y de contacto Fecha de nacimiento Ocupación Estado Civil …" at bounding box center [271, 128] width 542 height 257
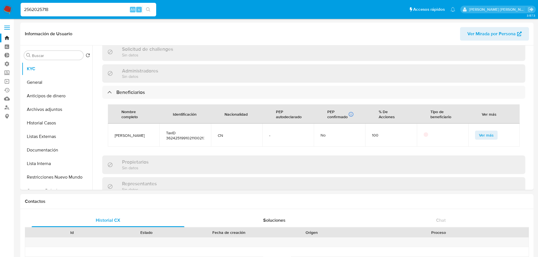
click at [81, 10] on input "2562025718" at bounding box center [89, 9] width 136 height 7
paste input "93425"
type input "2569342518"
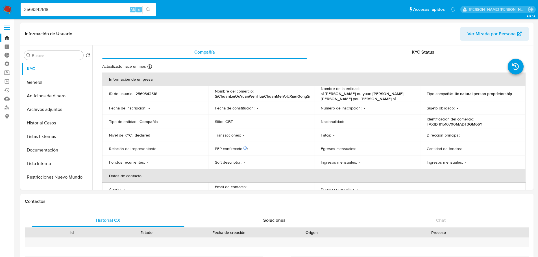
select select "10"
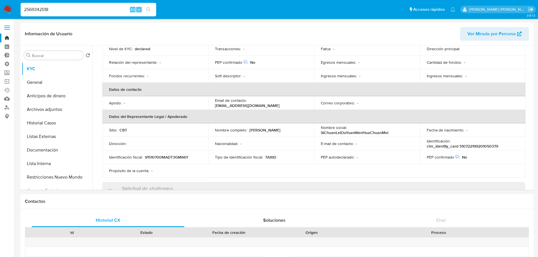
scroll to position [113, 0]
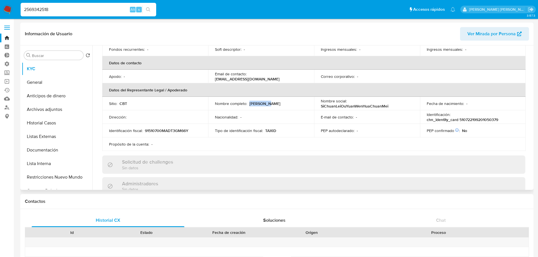
drag, startPoint x: 249, startPoint y: 102, endPoint x: 269, endPoint y: 104, distance: 20.9
click at [269, 104] on div "Nombre completo : [PERSON_NAME]" at bounding box center [261, 103] width 92 height 5
copy p "[PERSON_NAME]"
click at [257, 112] on td "Nacionalidad : -" at bounding box center [261, 117] width 106 height 14
drag, startPoint x: 249, startPoint y: 103, endPoint x: 272, endPoint y: 104, distance: 23.2
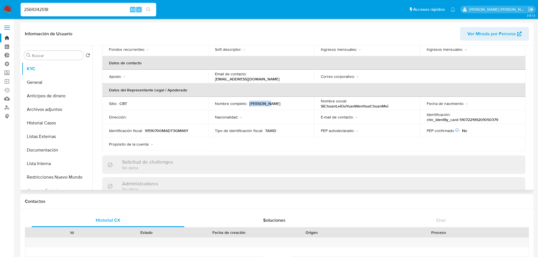
click at [272, 104] on div "Nombre completo : [PERSON_NAME]" at bounding box center [261, 103] width 92 height 5
copy p "[PERSON_NAME]"
click at [248, 107] on td "Nombre completo : [PERSON_NAME]" at bounding box center [261, 104] width 106 height 14
drag, startPoint x: 249, startPoint y: 102, endPoint x: 271, endPoint y: 103, distance: 22.0
click at [271, 103] on div "Nombre completo : [PERSON_NAME]" at bounding box center [261, 103] width 92 height 5
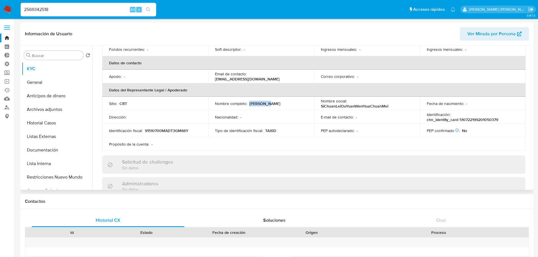
copy p "[PERSON_NAME]"
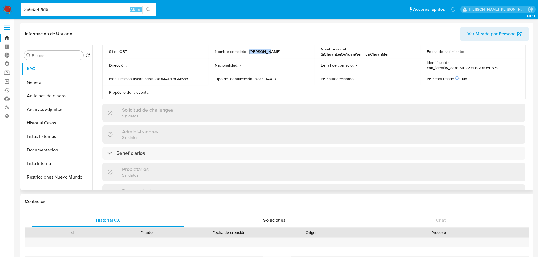
scroll to position [169, 0]
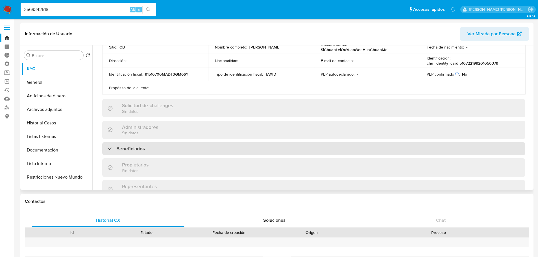
click at [167, 153] on div "Beneficiarios" at bounding box center [313, 148] width 423 height 13
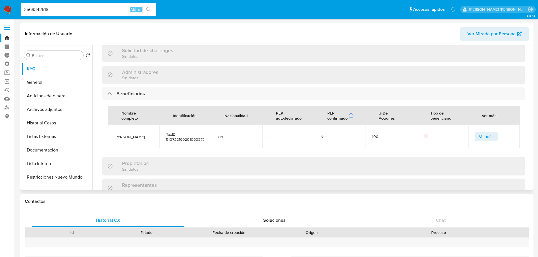
scroll to position [226, 0]
click at [476, 134] on button "Ver más" at bounding box center [486, 135] width 23 height 9
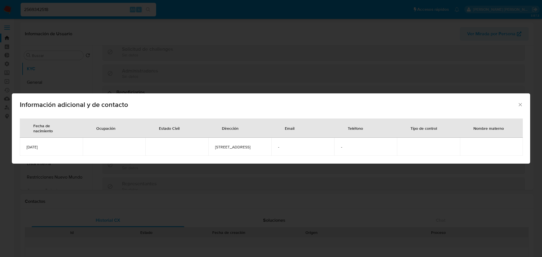
drag, startPoint x: 65, startPoint y: 145, endPoint x: 23, endPoint y: 147, distance: 41.3
click at [23, 147] on td "[DATE]" at bounding box center [51, 147] width 63 height 18
copy span "[DATE]"
click at [67, 11] on div "Información adicional y de contacto Fecha de nacimiento Ocupación Estado Civil …" at bounding box center [271, 128] width 542 height 257
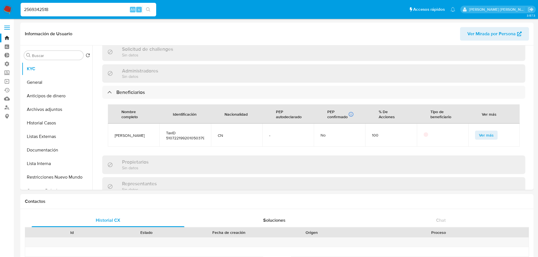
click at [67, 11] on input "2569342518" at bounding box center [89, 9] width 136 height 7
click at [66, 7] on input "2569342518" at bounding box center [89, 9] width 136 height 7
paste input "182804566"
type input "1828045668"
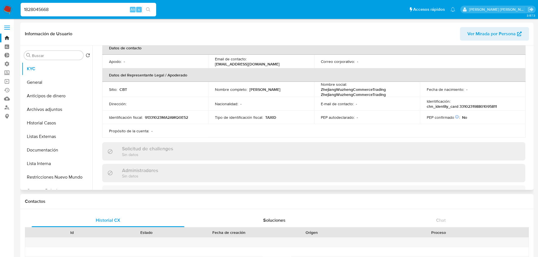
scroll to position [123, 0]
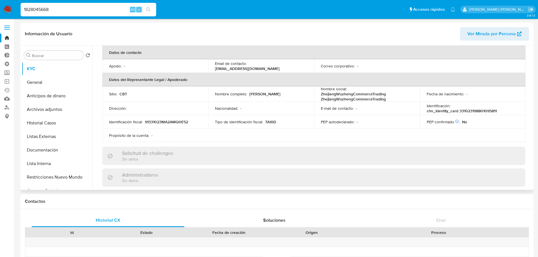
select select "10"
drag, startPoint x: 249, startPoint y: 93, endPoint x: 268, endPoint y: 92, distance: 18.7
click at [268, 92] on div "Nombre completo : [PERSON_NAME]" at bounding box center [261, 93] width 92 height 5
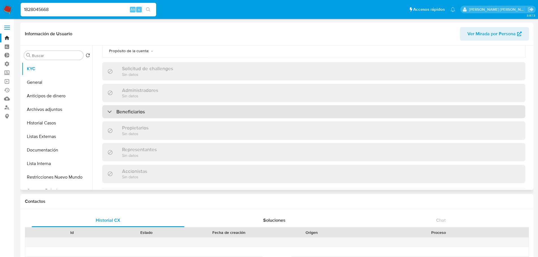
click at [205, 113] on div "Beneficiarios" at bounding box center [313, 111] width 423 height 13
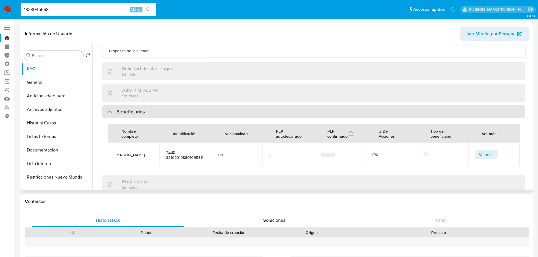
scroll to position [236, 0]
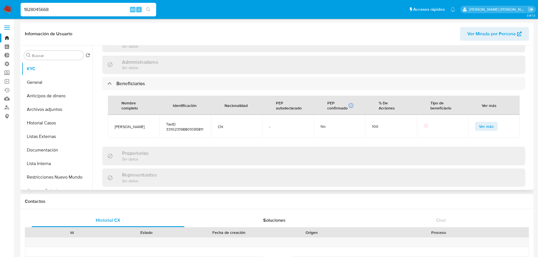
click at [480, 125] on span "Ver más" at bounding box center [486, 127] width 15 height 8
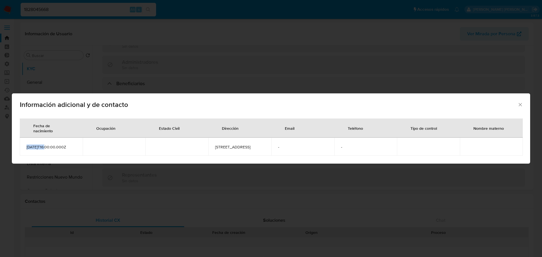
drag, startPoint x: 46, startPoint y: 147, endPoint x: 24, endPoint y: 146, distance: 21.5
click at [24, 146] on td "[DATE]T16:00:00.000Z" at bounding box center [51, 147] width 63 height 18
click at [521, 103] on icon "Cerrar" at bounding box center [520, 104] width 3 height 3
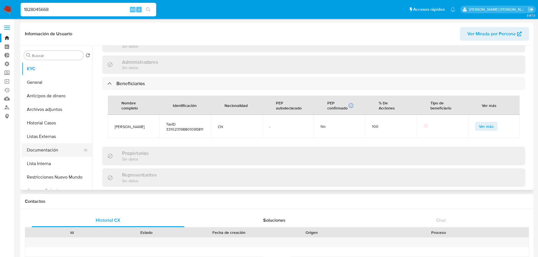
click at [54, 152] on button "Documentación" at bounding box center [55, 150] width 66 height 14
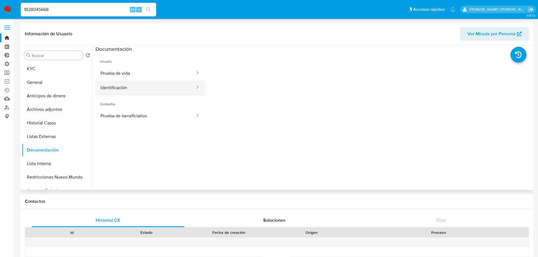
click at [150, 85] on button "Identificación" at bounding box center [145, 87] width 100 height 14
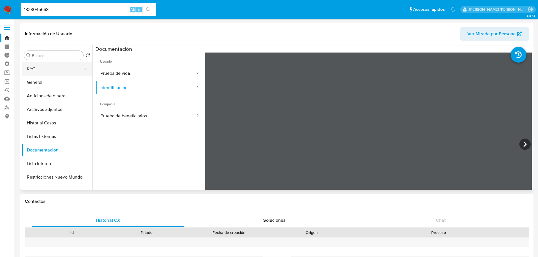
click at [64, 68] on button "KYC" at bounding box center [55, 69] width 66 height 14
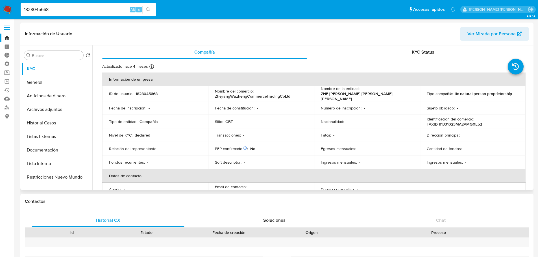
click at [145, 92] on p "1828045668" at bounding box center [147, 93] width 22 height 5
click at [75, 8] on input "1828045668" at bounding box center [89, 9] width 136 height 7
paste input "229313332"
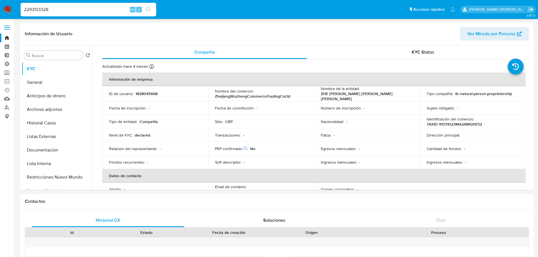
type input "2293133328"
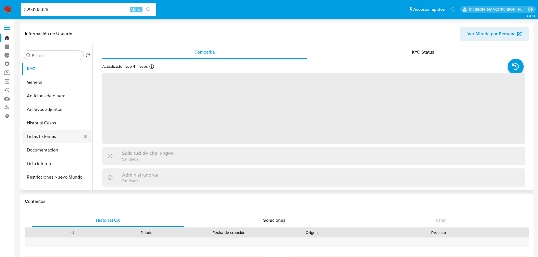
select select "10"
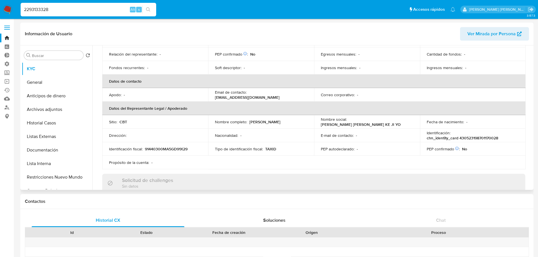
scroll to position [113, 0]
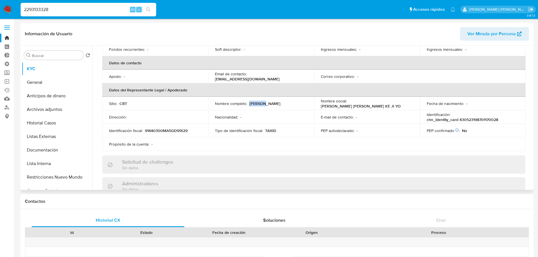
drag, startPoint x: 249, startPoint y: 104, endPoint x: 270, endPoint y: 103, distance: 20.7
click at [270, 103] on div "Nombre completo : [PERSON_NAME]" at bounding box center [261, 103] width 92 height 5
click at [79, 12] on input "2293133328" at bounding box center [89, 9] width 136 height 7
drag, startPoint x: 248, startPoint y: 104, endPoint x: 285, endPoint y: 104, distance: 36.7
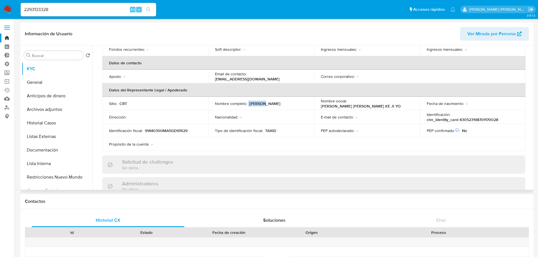
click at [285, 104] on div "Nombre completo : [PERSON_NAME]" at bounding box center [261, 103] width 92 height 5
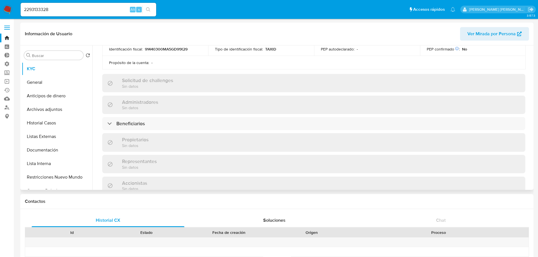
scroll to position [198, 0]
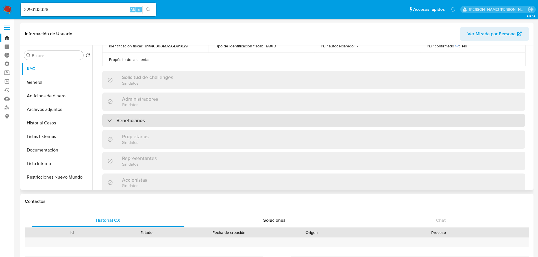
click at [232, 119] on div "Beneficiarios" at bounding box center [313, 120] width 423 height 13
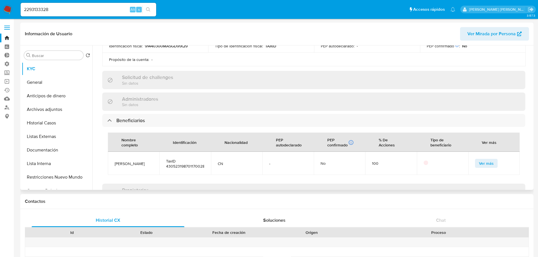
click at [476, 163] on button "Ver más" at bounding box center [486, 163] width 23 height 9
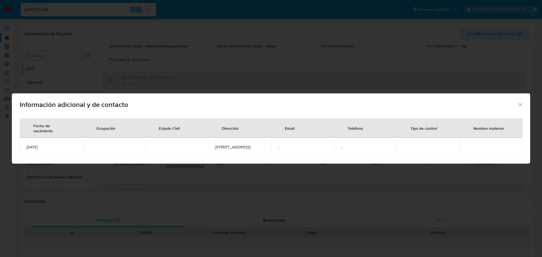
drag, startPoint x: 50, startPoint y: 146, endPoint x: 25, endPoint y: 146, distance: 25.1
click at [25, 146] on td "[DATE]" at bounding box center [51, 147] width 63 height 18
click at [64, 10] on div "Información adicional y de contacto Fecha de nacimiento Ocupación Estado Civil …" at bounding box center [271, 128] width 542 height 257
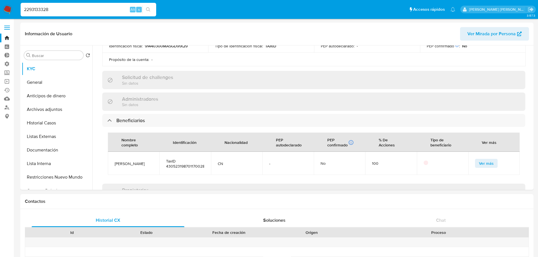
click at [64, 10] on input "2293133328" at bounding box center [89, 9] width 136 height 7
paste input "58859324"
type input "2588593248"
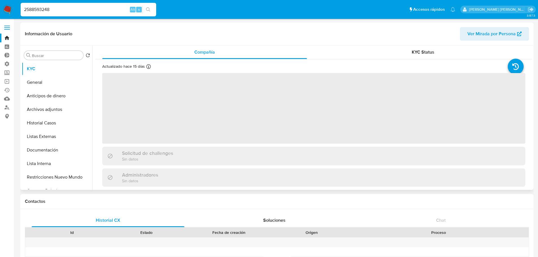
select select "10"
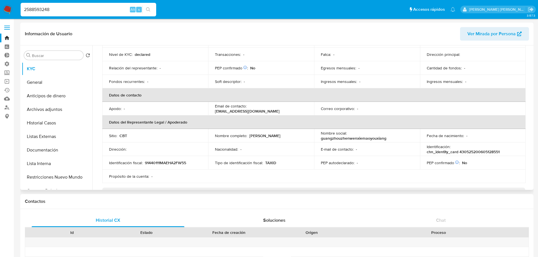
scroll to position [113, 0]
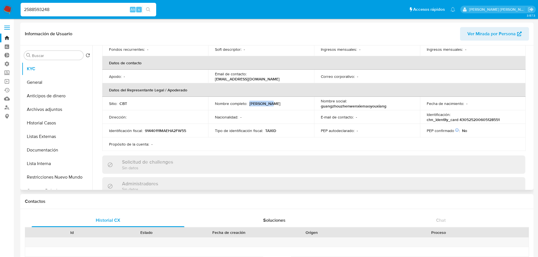
drag, startPoint x: 249, startPoint y: 101, endPoint x: 284, endPoint y: 101, distance: 34.2
click at [284, 101] on div "Nombre completo : Shuai Zhou" at bounding box center [261, 103] width 92 height 5
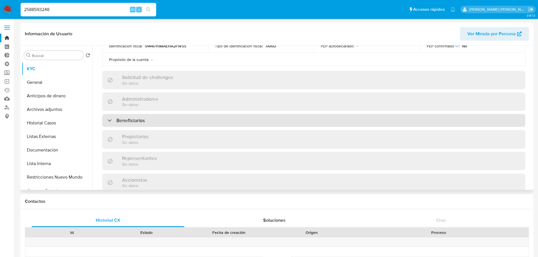
click at [191, 119] on div "Beneficiarios" at bounding box center [313, 120] width 423 height 13
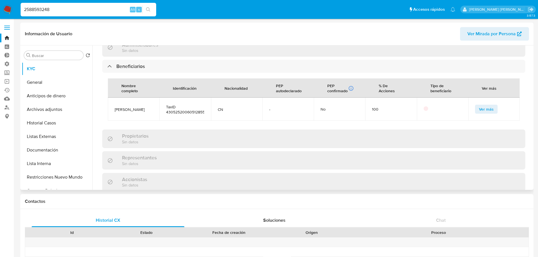
scroll to position [254, 0]
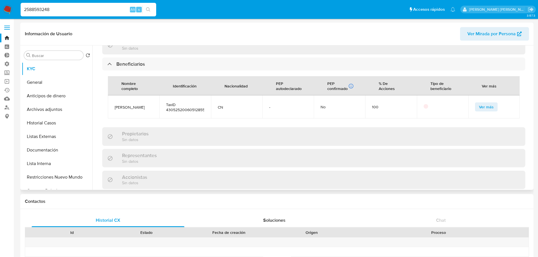
click at [479, 104] on span "Ver más" at bounding box center [486, 107] width 15 height 8
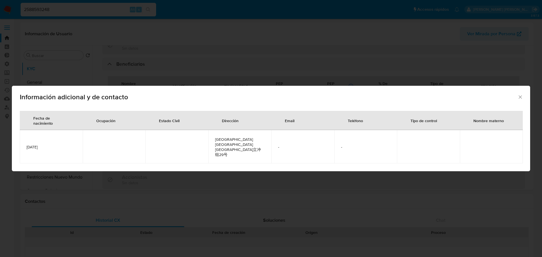
drag, startPoint x: 61, startPoint y: 147, endPoint x: 25, endPoint y: 146, distance: 36.2
click at [25, 146] on td "2006-05-12" at bounding box center [51, 146] width 63 height 33
click at [73, 10] on div "Información adicional y de contacto Fecha de nacimiento Ocupación Estado Civil …" at bounding box center [271, 128] width 542 height 257
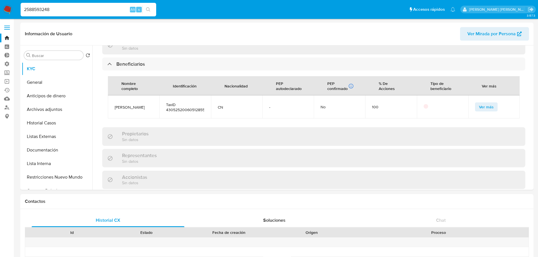
click at [73, 10] on input "2588593248" at bounding box center [89, 9] width 136 height 7
paste input "69595979"
type input "2569595979"
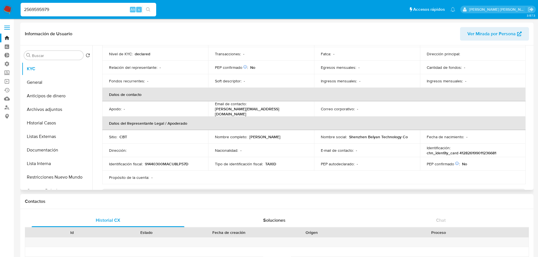
select select "10"
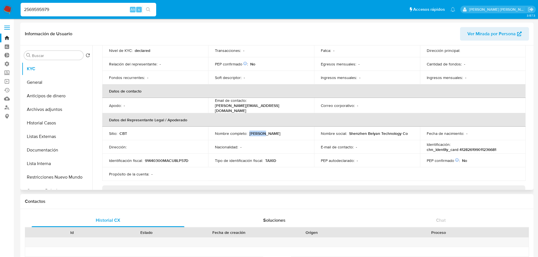
drag, startPoint x: 249, startPoint y: 130, endPoint x: 267, endPoint y: 130, distance: 17.5
click at [267, 131] on div "Nombre completo : Min Shi" at bounding box center [261, 133] width 92 height 5
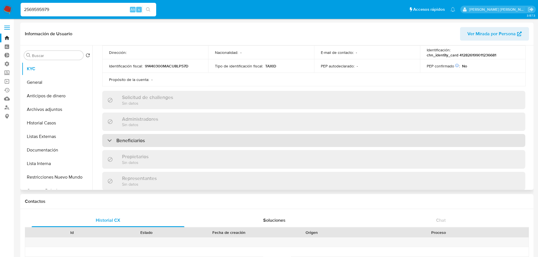
scroll to position [169, 0]
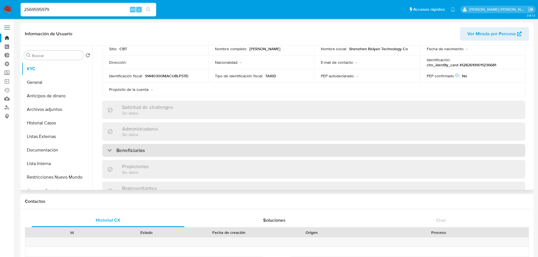
click at [227, 147] on div "Beneficiarios" at bounding box center [313, 150] width 423 height 13
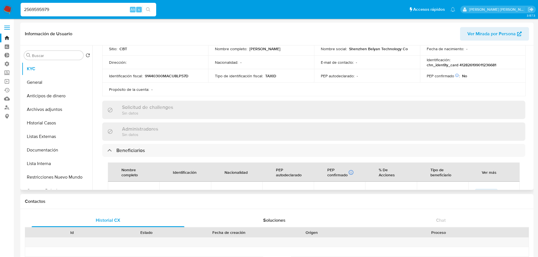
scroll to position [198, 0]
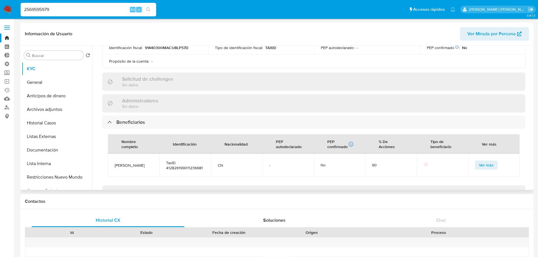
click at [479, 162] on span "Ver más" at bounding box center [486, 165] width 15 height 8
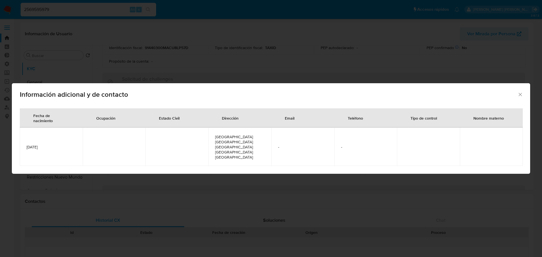
drag, startPoint x: 50, startPoint y: 149, endPoint x: 25, endPoint y: 147, distance: 24.9
click at [25, 147] on td "1990-11-23" at bounding box center [51, 147] width 63 height 38
click at [77, 8] on div "Información adicional y de contacto Fecha de nacimiento Ocupación Estado Civil …" at bounding box center [271, 128] width 542 height 257
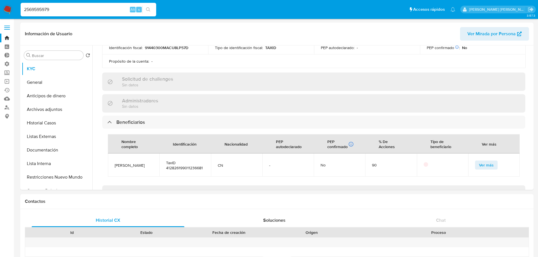
click at [77, 8] on input "2569595979" at bounding box center [89, 9] width 136 height 7
paste input "33887716"
type input "2338877169"
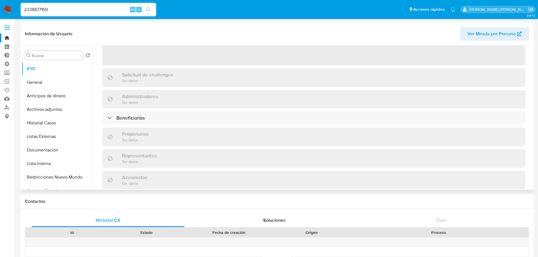
scroll to position [85, 0]
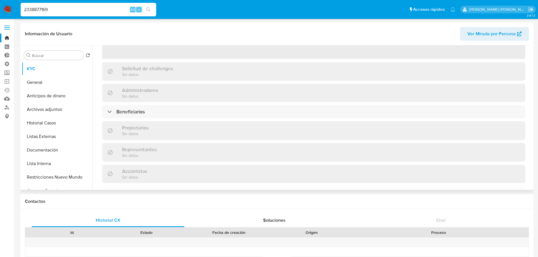
select select "10"
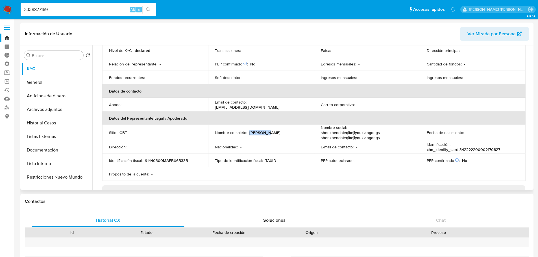
drag, startPoint x: 249, startPoint y: 132, endPoint x: 281, endPoint y: 130, distance: 31.7
click at [281, 130] on div "Nombre completo : Jing Wang" at bounding box center [261, 132] width 92 height 5
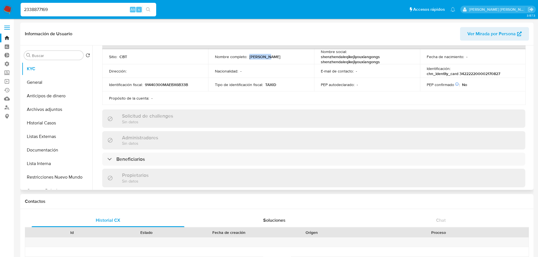
scroll to position [169, 0]
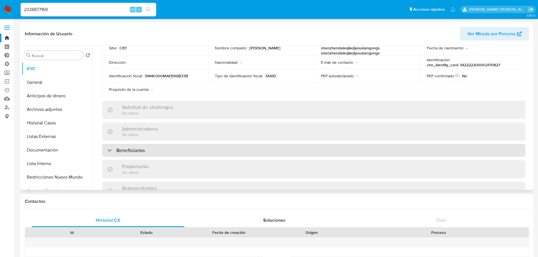
click at [178, 150] on div "Beneficiarios" at bounding box center [313, 150] width 423 height 13
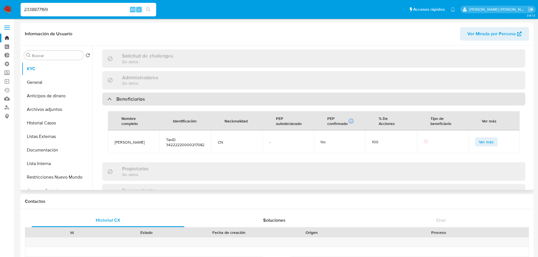
scroll to position [226, 0]
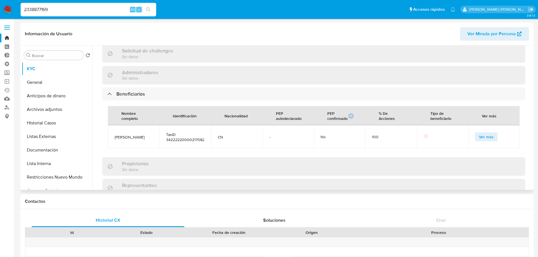
click at [479, 133] on span "Ver más" at bounding box center [486, 137] width 15 height 8
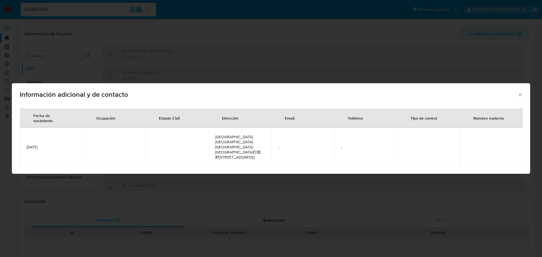
drag, startPoint x: 59, startPoint y: 151, endPoint x: 25, endPoint y: 148, distance: 33.4
click at [25, 148] on td "2000-02-17" at bounding box center [51, 147] width 63 height 38
click at [219, 70] on div "Información adicional y de contacto Fecha de nacimiento Ocupación Estado Civil …" at bounding box center [271, 128] width 542 height 257
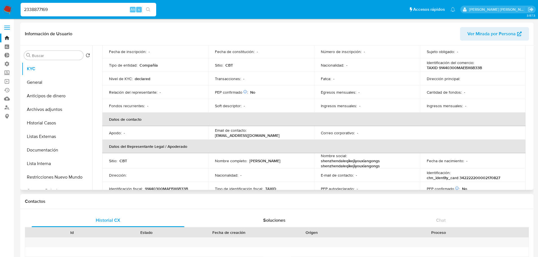
scroll to position [0, 0]
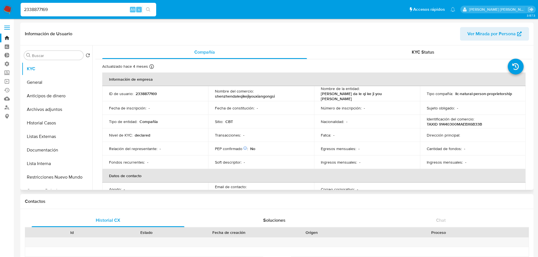
click at [149, 91] on p "2338877169" at bounding box center [146, 93] width 21 height 5
click at [87, 9] on input "2338877169" at bounding box center [89, 9] width 136 height 7
paste input "1107364206"
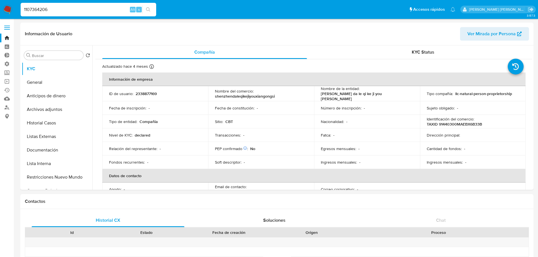
type input "1107364206"
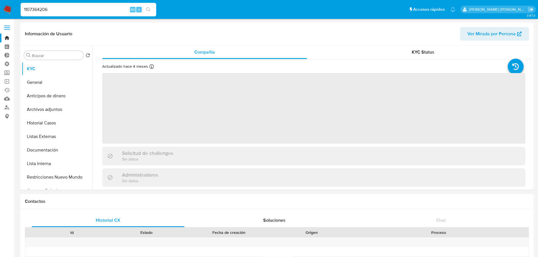
select select "10"
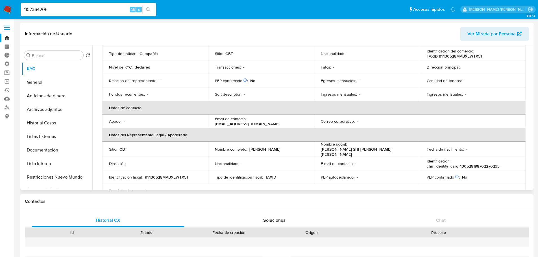
scroll to position [85, 0]
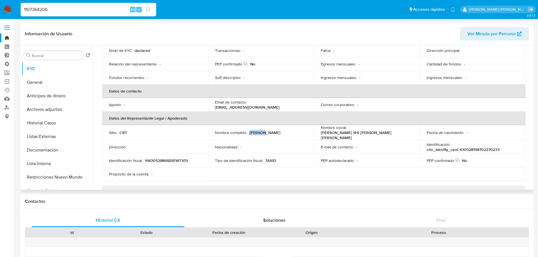
drag, startPoint x: 248, startPoint y: 131, endPoint x: 264, endPoint y: 131, distance: 16.1
click at [264, 131] on div "Nombre completo : [PERSON_NAME]" at bounding box center [261, 132] width 92 height 5
click at [253, 131] on p "[PERSON_NAME]" at bounding box center [264, 132] width 31 height 5
drag, startPoint x: 248, startPoint y: 131, endPoint x: 273, endPoint y: 133, distance: 25.3
click at [273, 133] on div "Nombre completo : [PERSON_NAME]" at bounding box center [261, 132] width 92 height 5
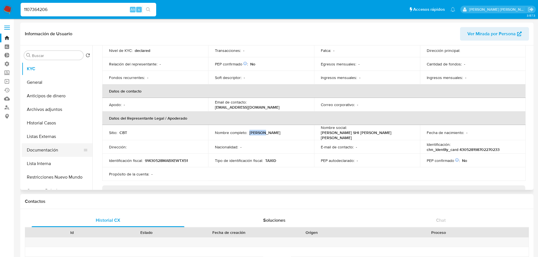
click at [64, 145] on button "Documentación" at bounding box center [55, 150] width 66 height 14
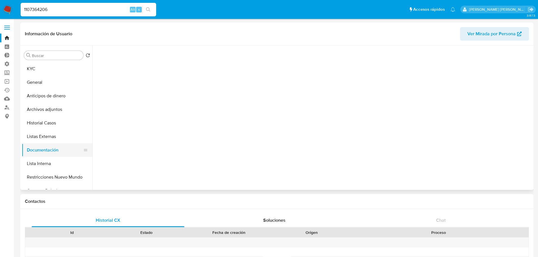
scroll to position [0, 0]
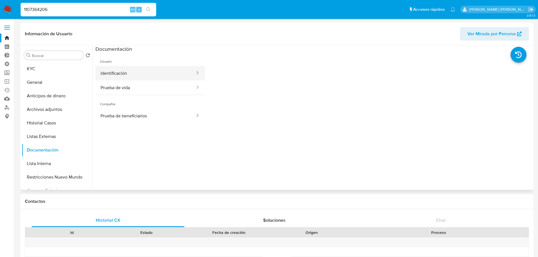
click at [164, 76] on button "Identificación" at bounding box center [145, 73] width 100 height 14
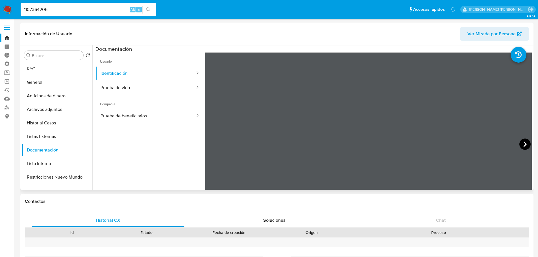
click at [525, 143] on icon at bounding box center [524, 144] width 11 height 11
click at [58, 67] on button "KYC" at bounding box center [55, 69] width 66 height 14
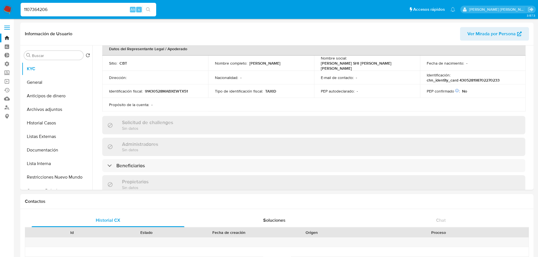
scroll to position [169, 0]
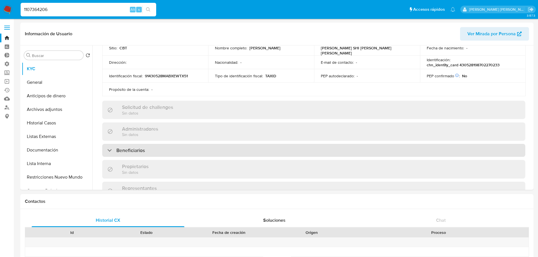
click at [176, 149] on div "Beneficiarios" at bounding box center [313, 150] width 423 height 13
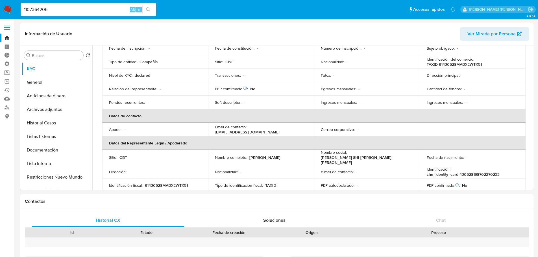
scroll to position [56, 0]
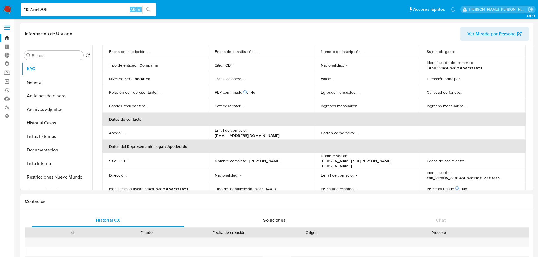
click at [73, 6] on input "1107364206" at bounding box center [89, 9] width 136 height 7
paste input "257900534"
type input "2579005346"
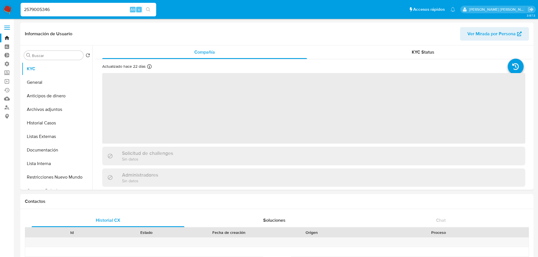
select select "10"
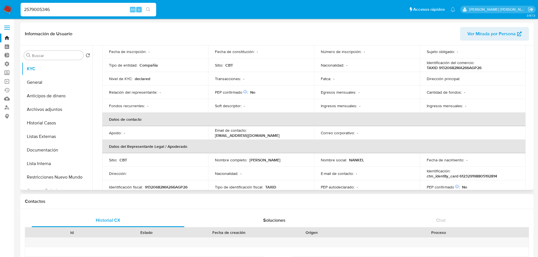
scroll to position [85, 0]
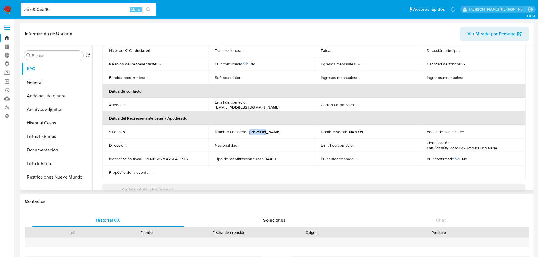
drag, startPoint x: 249, startPoint y: 130, endPoint x: 273, endPoint y: 130, distance: 24.0
click at [273, 130] on div "Nombre completo : [PERSON_NAME]" at bounding box center [261, 131] width 92 height 5
click at [64, 150] on button "Documentación" at bounding box center [55, 150] width 66 height 14
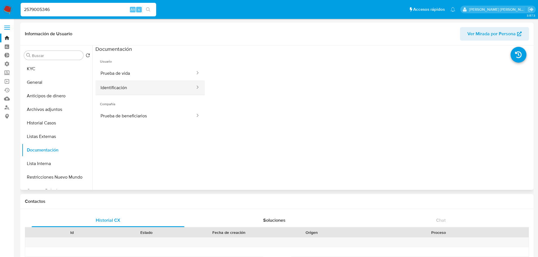
click at [156, 84] on button "Identificación" at bounding box center [145, 87] width 100 height 14
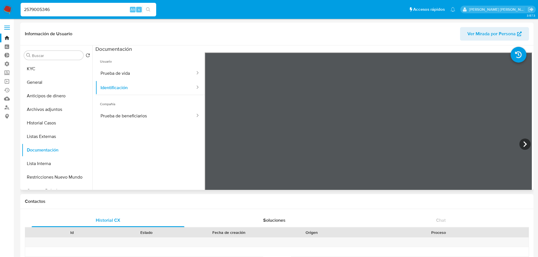
scroll to position [69, 0]
click at [59, 69] on button "KYC" at bounding box center [55, 69] width 66 height 14
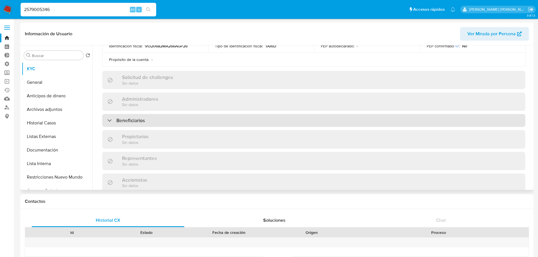
click at [176, 124] on div "Beneficiarios" at bounding box center [313, 120] width 423 height 13
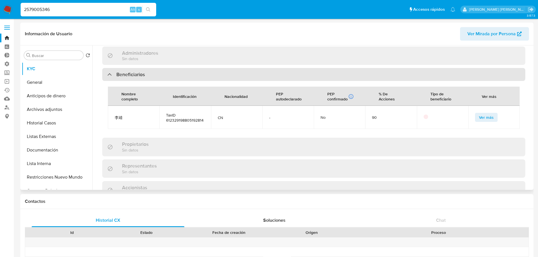
scroll to position [254, 0]
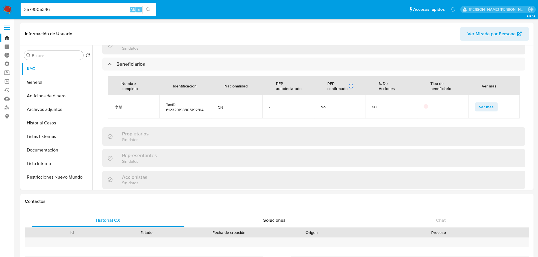
click at [76, 6] on input "2579005346" at bounding box center [89, 9] width 136 height 7
paste input "69166074"
type input "2569166074"
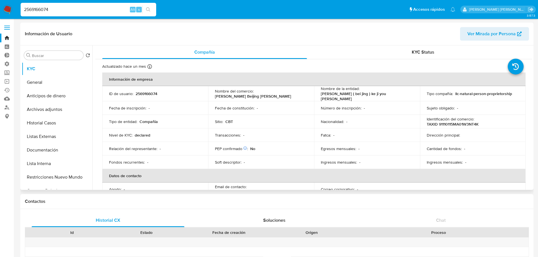
select select "10"
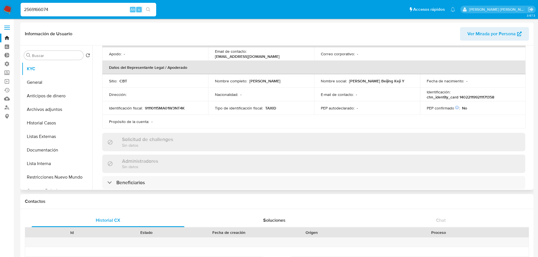
scroll to position [169, 0]
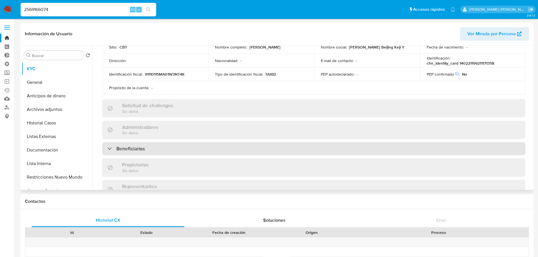
click at [167, 147] on div "Beneficiarios" at bounding box center [313, 148] width 423 height 13
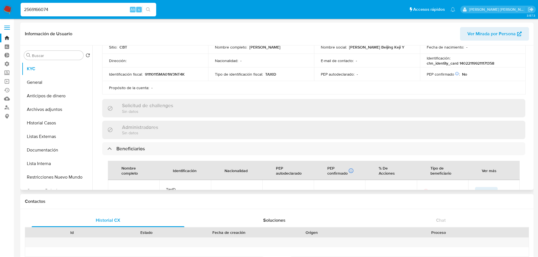
scroll to position [198, 0]
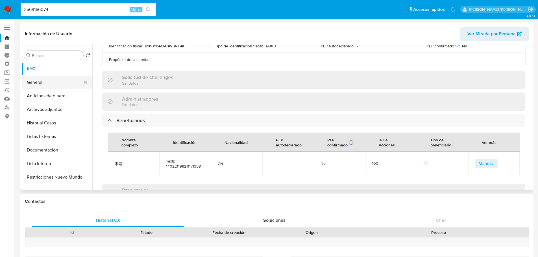
click at [62, 79] on button "General" at bounding box center [55, 83] width 66 height 14
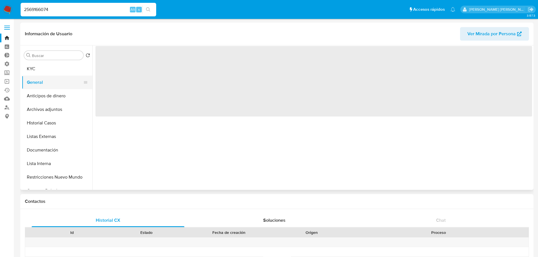
scroll to position [0, 0]
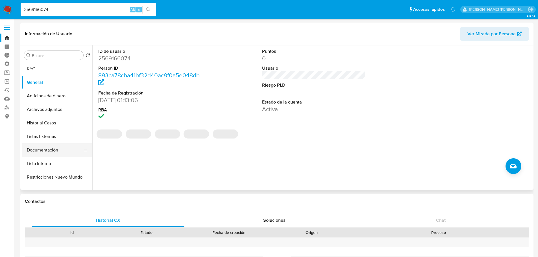
click at [68, 152] on button "Documentación" at bounding box center [55, 150] width 66 height 14
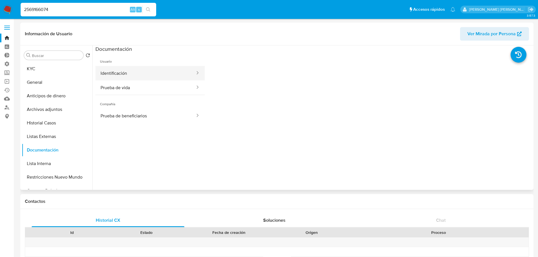
click at [141, 77] on button "Identificación" at bounding box center [145, 73] width 100 height 14
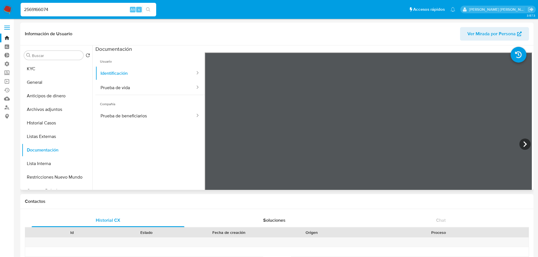
scroll to position [69, 0]
click at [96, 13] on input "2569166074" at bounding box center [89, 9] width 136 height 7
paste input "7089992"
type input "2567089992"
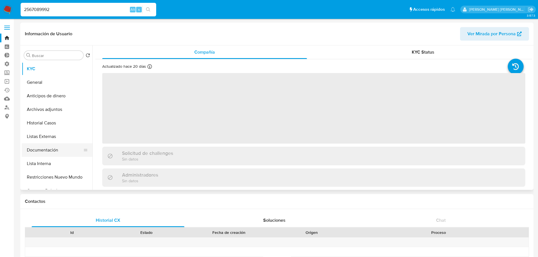
click at [66, 151] on button "Documentación" at bounding box center [55, 150] width 66 height 14
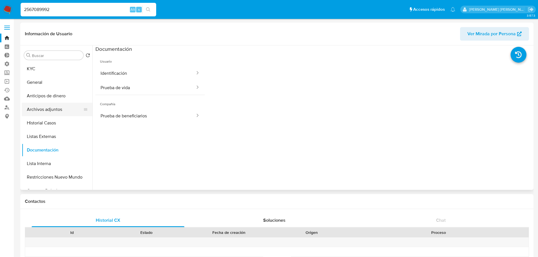
select select "10"
click at [124, 74] on button "Identificación" at bounding box center [145, 73] width 100 height 14
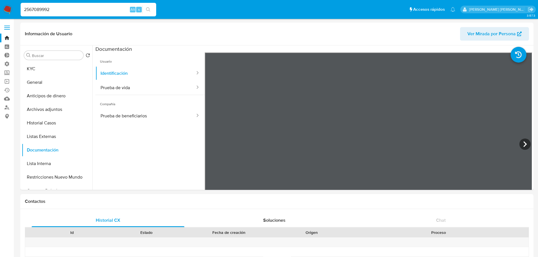
click at [90, 10] on input "2567089992" at bounding box center [89, 9] width 136 height 7
paste input "150236924"
type input "1502369242"
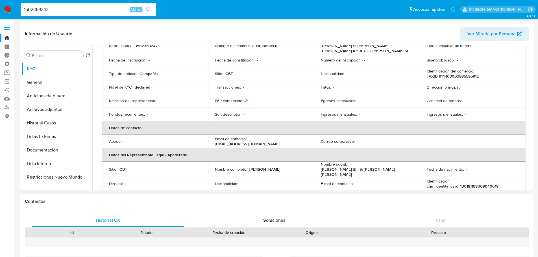
scroll to position [85, 0]
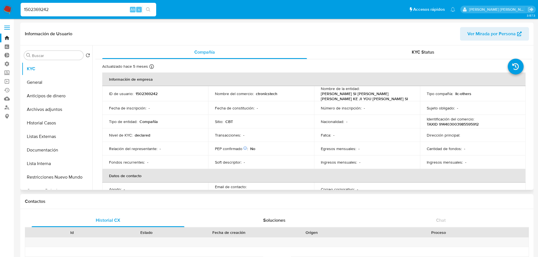
scroll to position [198, 0]
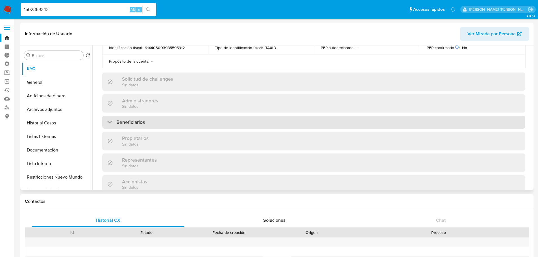
click at [172, 120] on div "Beneficiarios" at bounding box center [313, 122] width 423 height 13
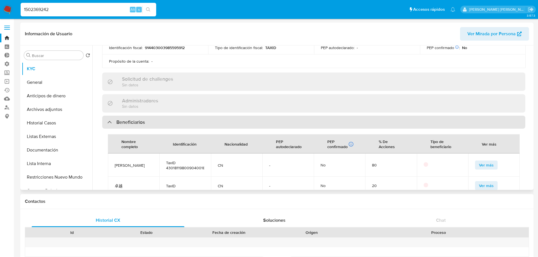
scroll to position [226, 0]
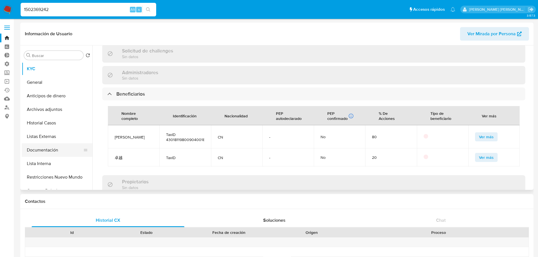
click at [58, 145] on button "Documentación" at bounding box center [55, 150] width 66 height 14
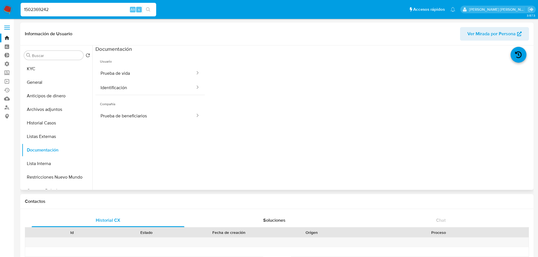
select select "10"
click at [162, 82] on button "Identificación" at bounding box center [145, 87] width 100 height 14
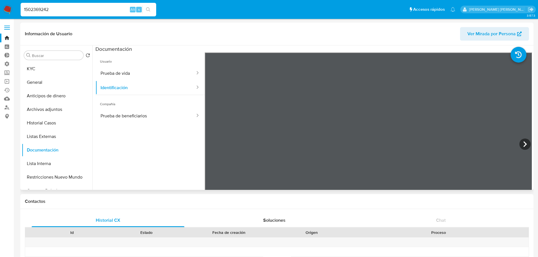
scroll to position [69, 0]
click at [87, 13] on input "1502369242" at bounding box center [89, 9] width 136 height 7
paste input "25237516"
type input "1252375162"
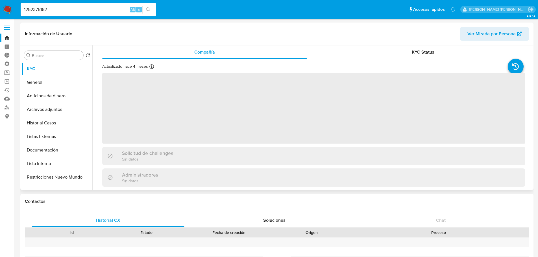
select select "10"
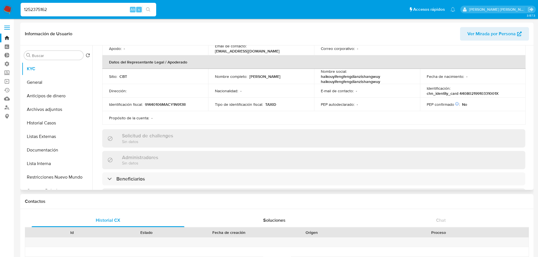
scroll to position [141, 0]
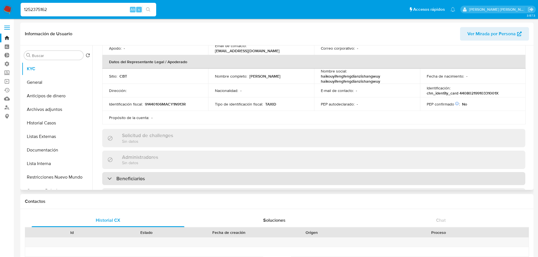
click at [153, 177] on div "Beneficiarios" at bounding box center [313, 178] width 423 height 13
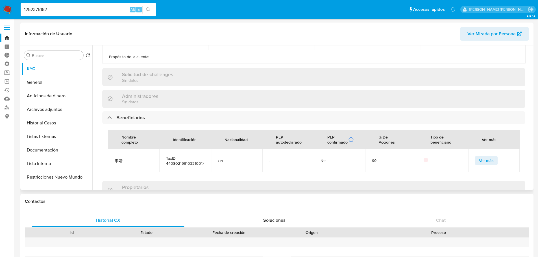
scroll to position [226, 0]
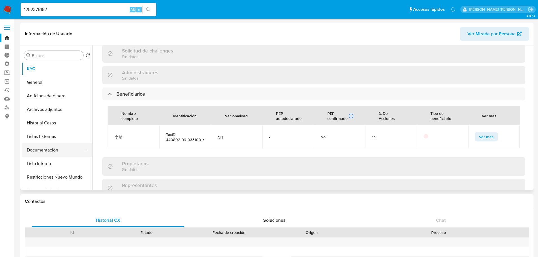
click at [64, 148] on button "Documentación" at bounding box center [55, 150] width 66 height 14
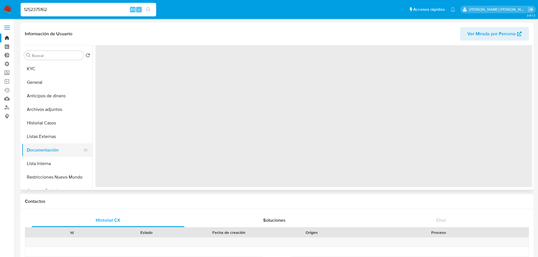
scroll to position [0, 0]
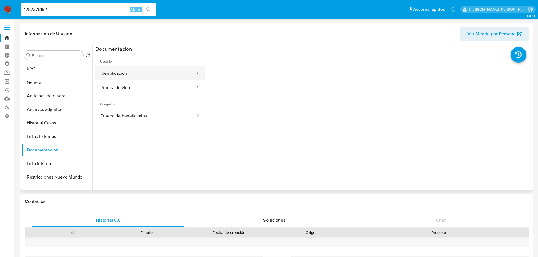
click at [148, 78] on button "Identificación" at bounding box center [145, 73] width 100 height 14
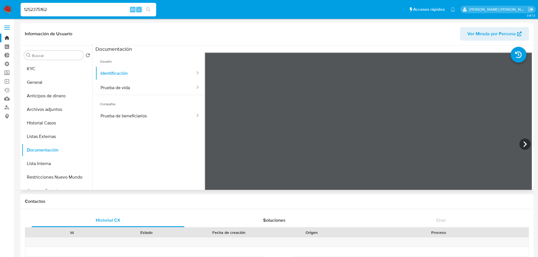
scroll to position [69, 0]
click at [85, 7] on input "1252375162" at bounding box center [89, 9] width 136 height 7
paste input "385471200"
type input "1385471200"
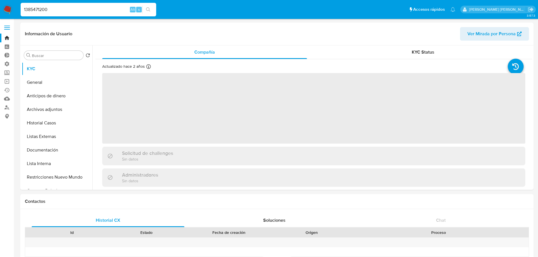
select select "10"
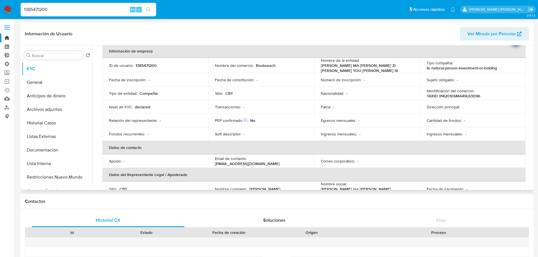
scroll to position [56, 0]
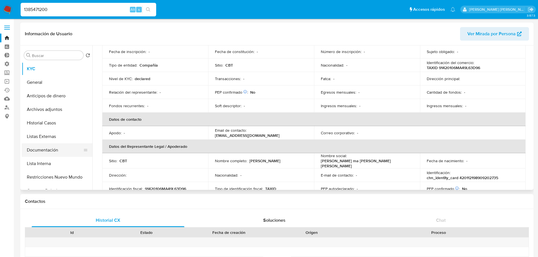
click at [65, 147] on button "Documentación" at bounding box center [55, 150] width 66 height 14
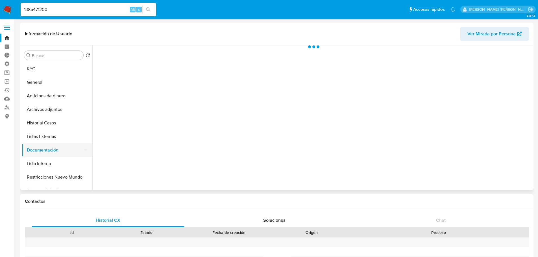
scroll to position [0, 0]
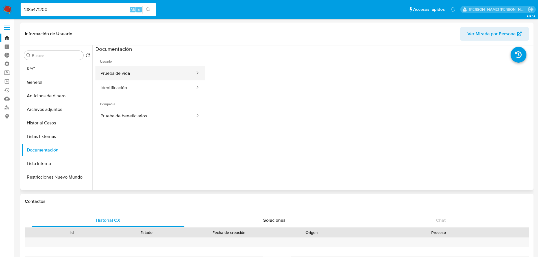
click at [140, 77] on button "Prueba de vida" at bounding box center [145, 73] width 100 height 14
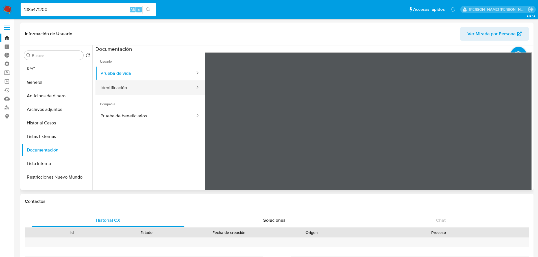
click at [140, 84] on button "Identificación" at bounding box center [145, 87] width 100 height 14
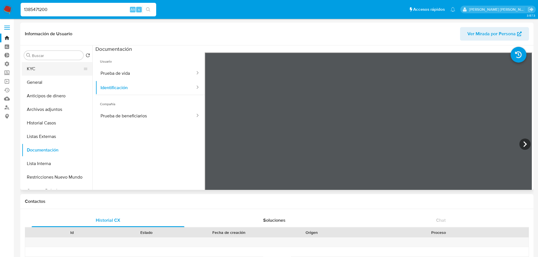
click at [71, 71] on button "KYC" at bounding box center [55, 69] width 66 height 14
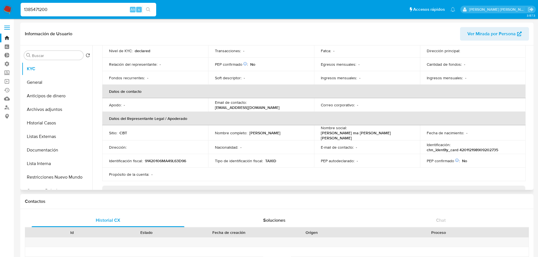
scroll to position [85, 0]
drag, startPoint x: 249, startPoint y: 132, endPoint x: 284, endPoint y: 132, distance: 35.6
click at [284, 132] on div "Nombre completo : [PERSON_NAME]" at bounding box center [261, 132] width 92 height 5
copy p "[PERSON_NAME]"
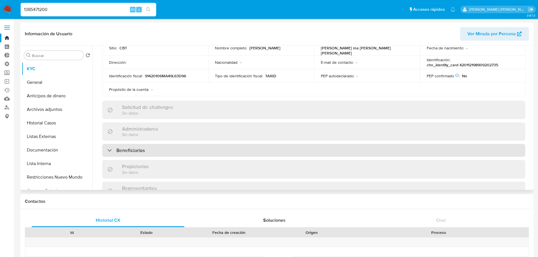
click at [160, 148] on div "Beneficiarios" at bounding box center [313, 150] width 423 height 13
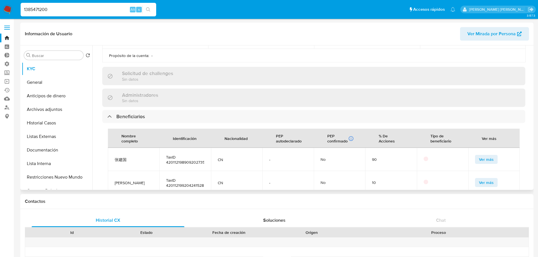
scroll to position [226, 0]
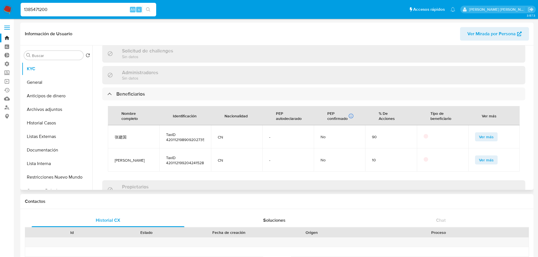
click at [475, 132] on button "Ver más" at bounding box center [486, 136] width 23 height 9
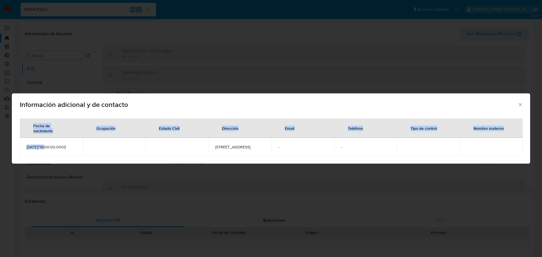
drag, startPoint x: 46, startPoint y: 146, endPoint x: 18, endPoint y: 146, distance: 27.7
click at [18, 146] on div "Fecha de nacimiento Ocupación Estado Civil Dirección Email Teléfono Tipo de con…" at bounding box center [271, 139] width 518 height 50
click at [32, 148] on span "[DATE]T16:00:00.000Z" at bounding box center [51, 147] width 49 height 5
drag, startPoint x: 45, startPoint y: 147, endPoint x: 25, endPoint y: 147, distance: 20.3
click at [25, 147] on td "[DATE]T16:00:00.000Z" at bounding box center [51, 147] width 63 height 18
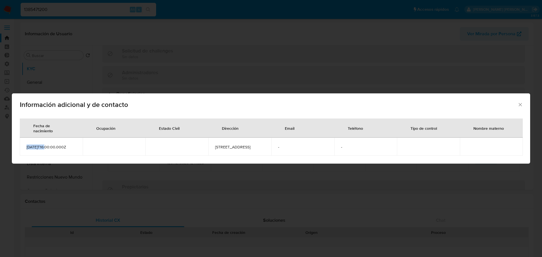
copy span "[DATE]"
click at [519, 102] on icon "Cerrar" at bounding box center [521, 105] width 6 height 6
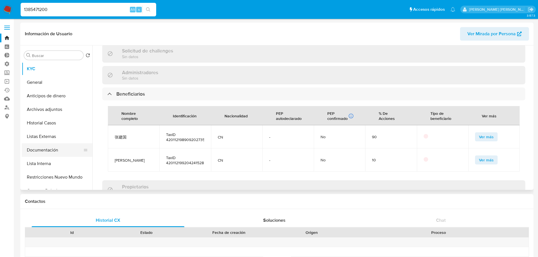
click at [57, 148] on button "Documentación" at bounding box center [55, 150] width 66 height 14
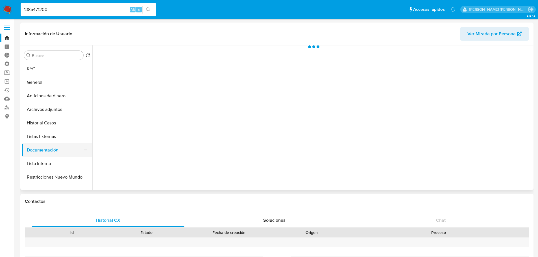
scroll to position [0, 0]
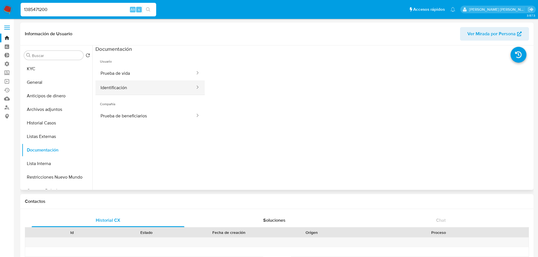
click at [145, 86] on button "Identificación" at bounding box center [145, 87] width 100 height 14
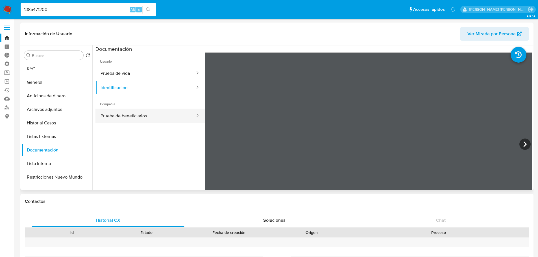
click at [150, 113] on button "Prueba de beneficiarios" at bounding box center [145, 116] width 100 height 14
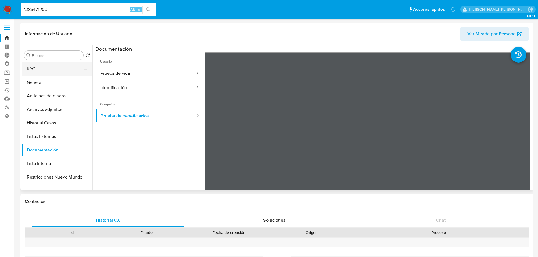
click at [65, 70] on button "KYC" at bounding box center [55, 69] width 66 height 14
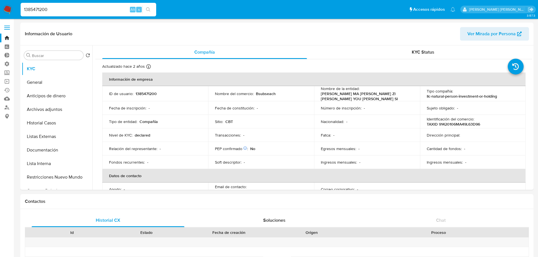
click at [70, 9] on input "1385471200" at bounding box center [89, 9] width 136 height 7
paste input "2591422079"
type input "2591422079"
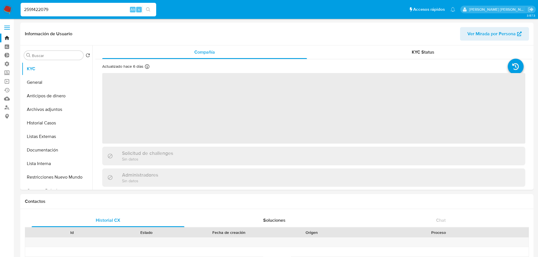
select select "10"
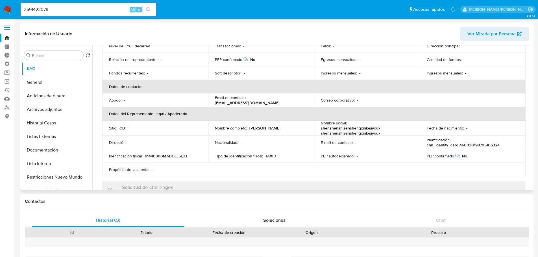
scroll to position [85, 0]
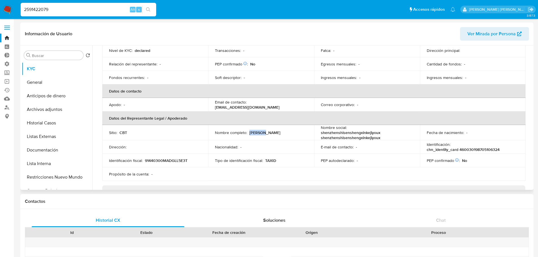
drag, startPoint x: 249, startPoint y: 130, endPoint x: 267, endPoint y: 132, distance: 17.6
click at [267, 132] on div "Nombre completo : [PERSON_NAME]" at bounding box center [261, 132] width 92 height 5
copy p "[PERSON_NAME]"
click at [61, 147] on button "Documentación" at bounding box center [55, 150] width 66 height 14
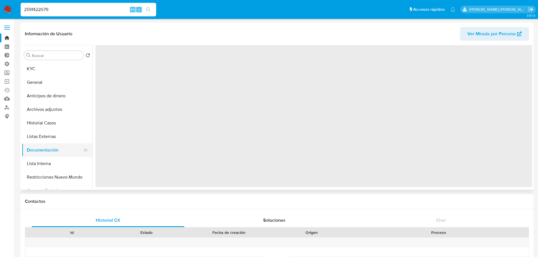
scroll to position [0, 0]
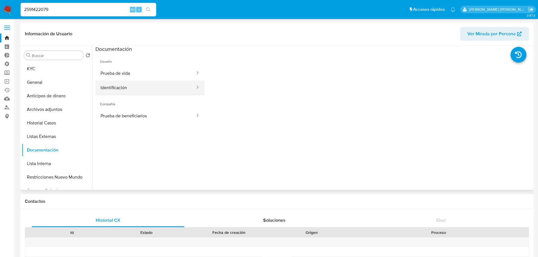
click at [148, 84] on button "Identificación" at bounding box center [145, 87] width 100 height 14
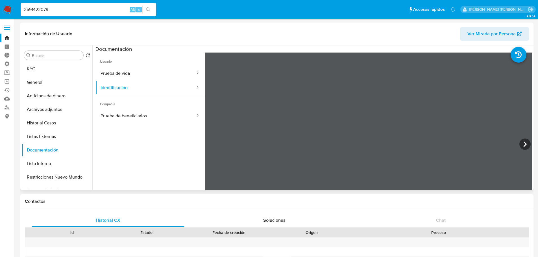
scroll to position [69, 0]
click at [90, 6] on input "2591422079" at bounding box center [89, 9] width 136 height 7
paste input "7612988"
type input "2576129889"
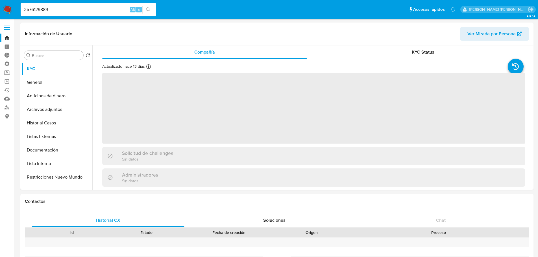
select select "10"
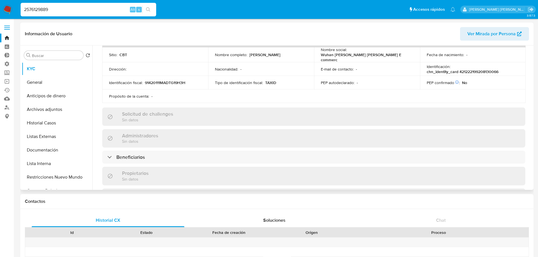
scroll to position [169, 0]
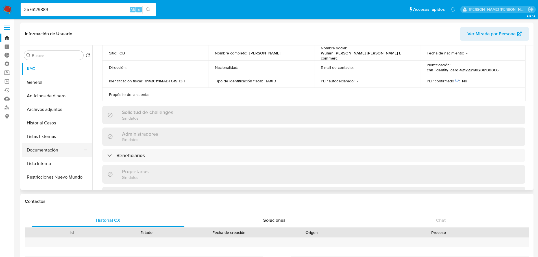
click at [67, 150] on button "Documentación" at bounding box center [55, 150] width 66 height 14
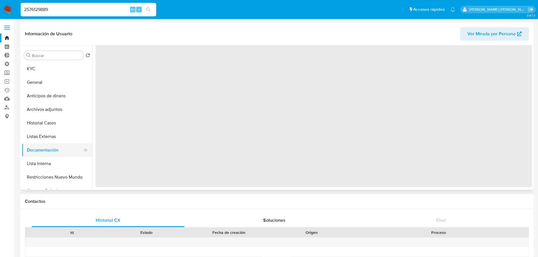
scroll to position [0, 0]
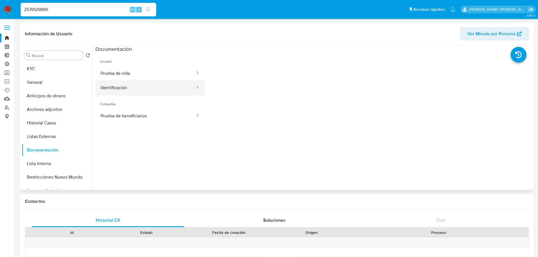
click at [160, 85] on button "Identificación" at bounding box center [145, 87] width 100 height 14
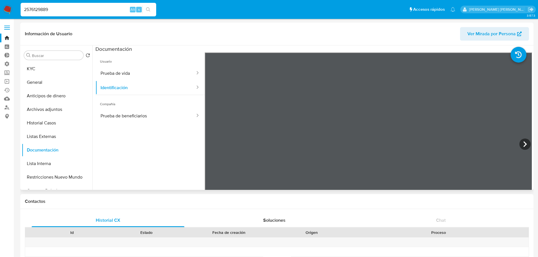
scroll to position [182, 0]
click at [64, 9] on input "2576129889" at bounding box center [89, 9] width 136 height 7
paste input "1137455898"
type input "1137455898"
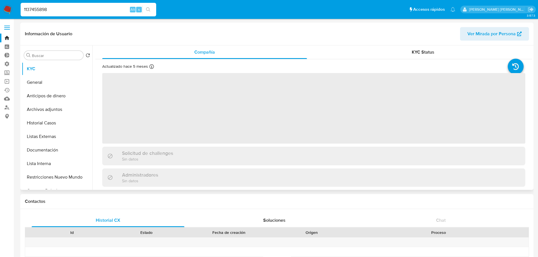
select select "10"
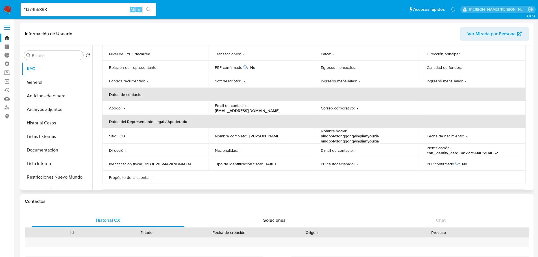
scroll to position [85, 0]
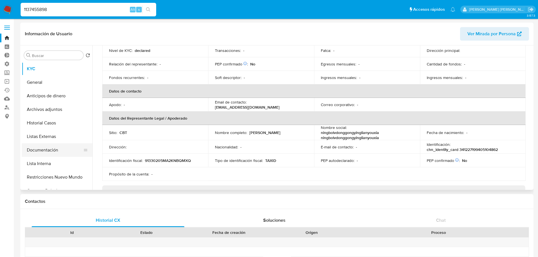
click at [63, 145] on button "Documentación" at bounding box center [55, 150] width 66 height 14
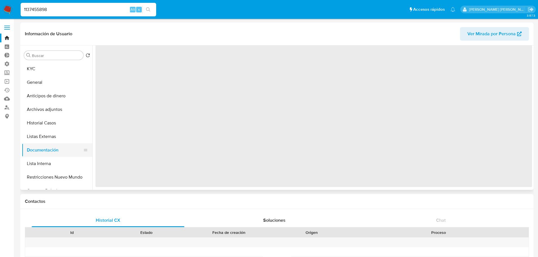
scroll to position [0, 0]
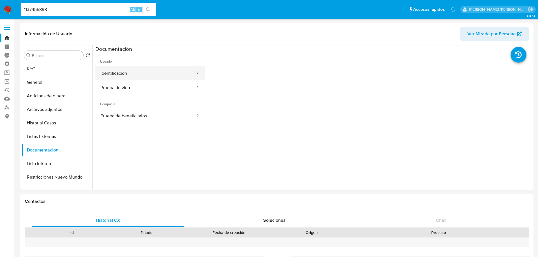
click at [132, 73] on button "Identificación" at bounding box center [145, 73] width 100 height 14
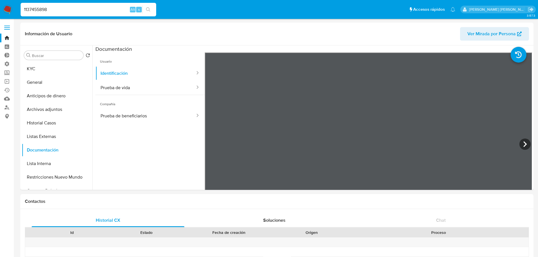
scroll to position [69, 0]
click at [104, 10] on input "1137455898" at bounding box center [89, 9] width 136 height 7
paste input "09871227"
type input "1109871227"
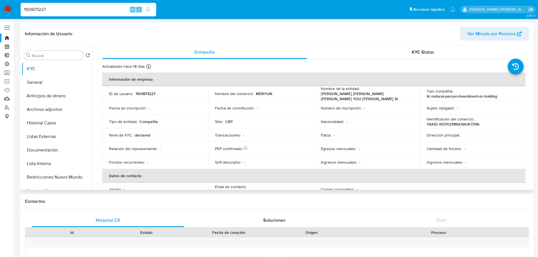
select select "10"
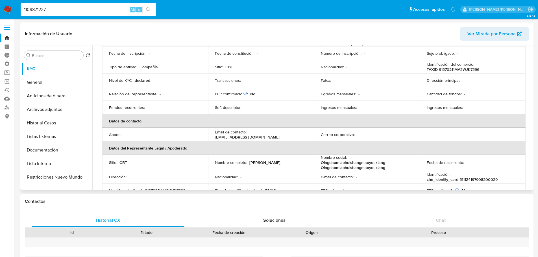
scroll to position [56, 0]
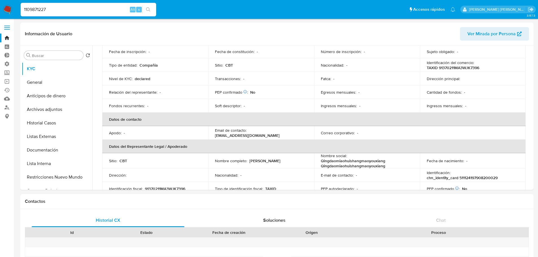
click at [93, 10] on input "1109871227" at bounding box center [89, 9] width 136 height 7
paste input "261336888"
type input "2613368887"
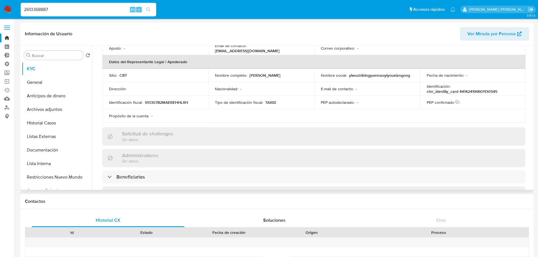
scroll to position [261, 0]
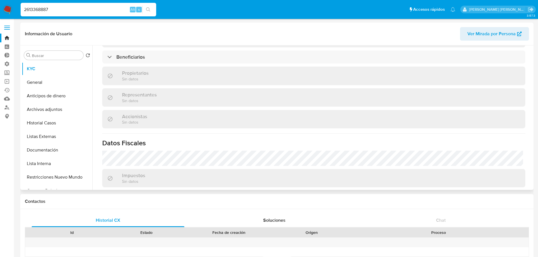
select select "10"
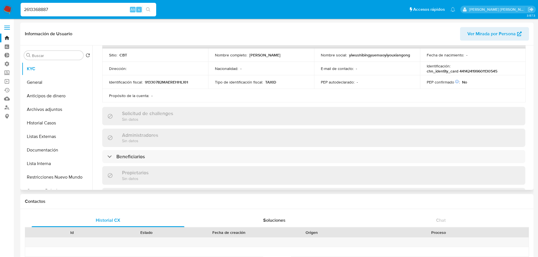
scroll to position [148, 0]
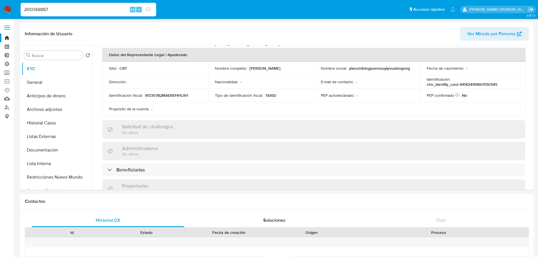
click at [107, 10] on input "2613368887" at bounding box center [89, 9] width 136 height 7
paste input "372144236"
type input "2372144236"
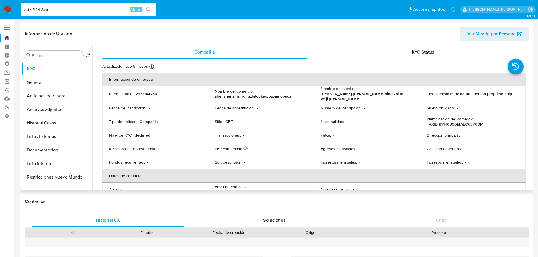
select select "10"
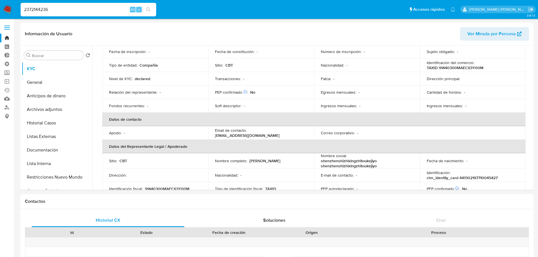
click at [97, 11] on input "2372144236" at bounding box center [89, 9] width 136 height 7
paste input "562132995"
type input "2562132995"
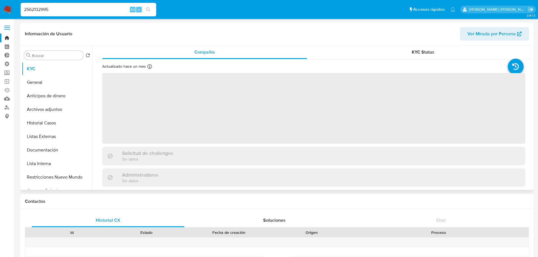
select select "10"
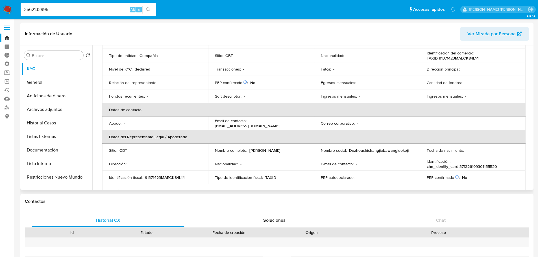
scroll to position [85, 0]
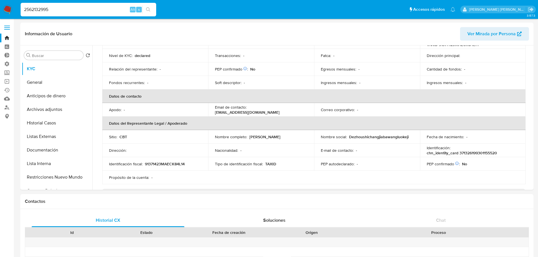
click at [81, 8] on input "2562132995" at bounding box center [89, 9] width 136 height 7
paste input "45088285"
type input "2450882855"
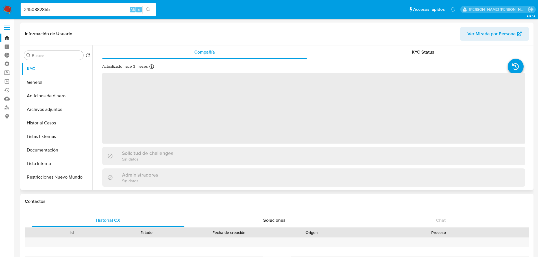
select select "10"
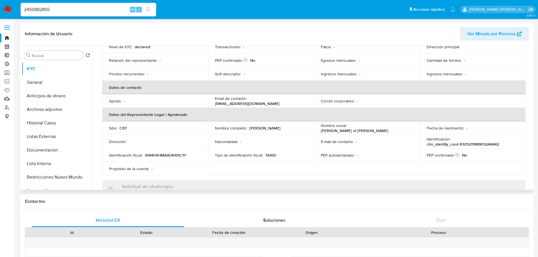
scroll to position [113, 0]
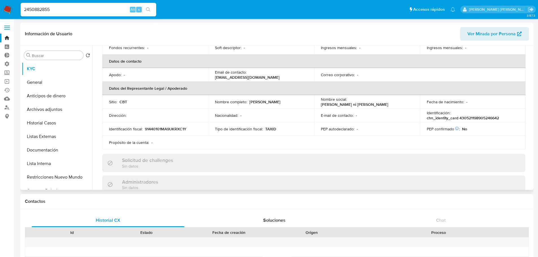
click at [79, 8] on input "2450882855" at bounding box center [89, 9] width 136 height 7
paste input "34656343"
type input "2346563435"
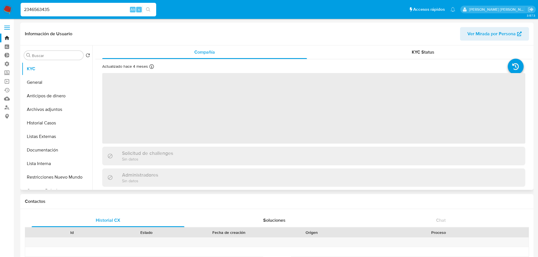
select select "10"
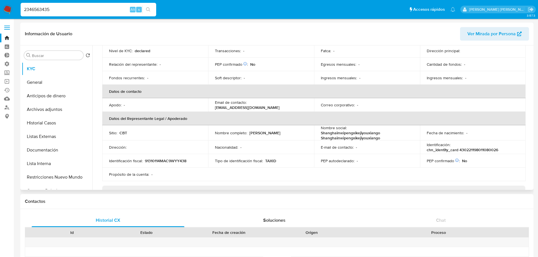
scroll to position [85, 0]
click at [62, 9] on input "2346563435" at bounding box center [89, 9] width 136 height 7
paste input "137525012"
type input "2137525012"
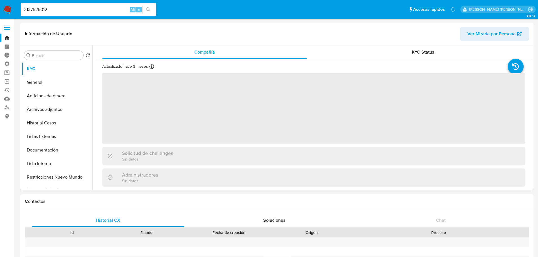
select select "10"
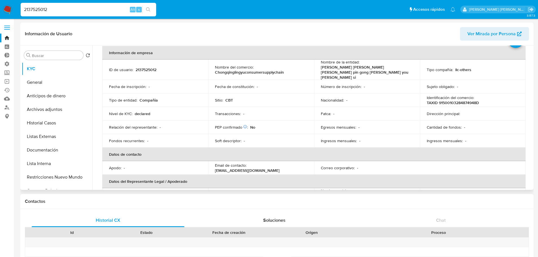
scroll to position [56, 0]
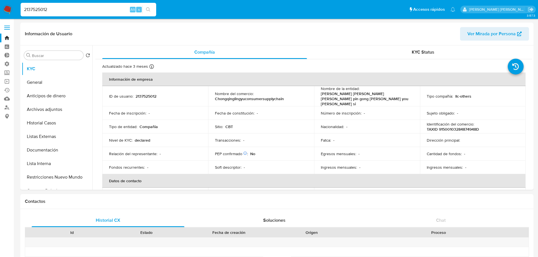
select select "10"
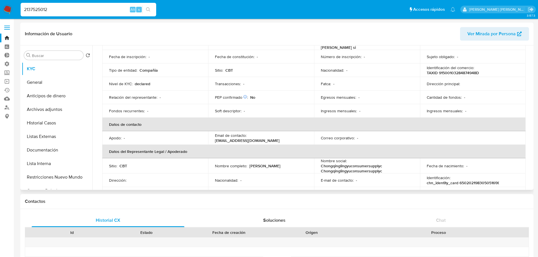
scroll to position [85, 0]
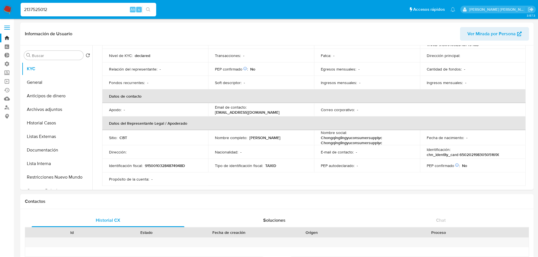
click at [75, 11] on input "2137525012" at bounding box center [89, 9] width 136 height 7
paste input "95512801"
type input "2195512801"
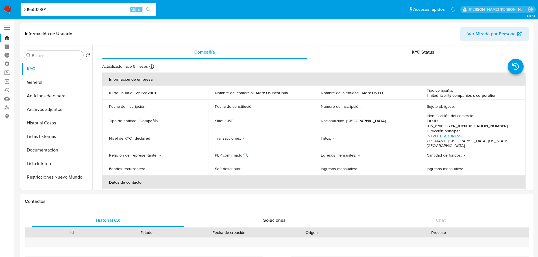
select select "10"
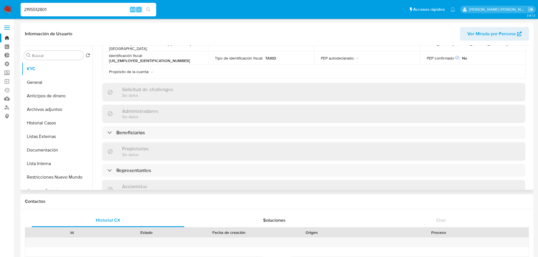
scroll to position [226, 0]
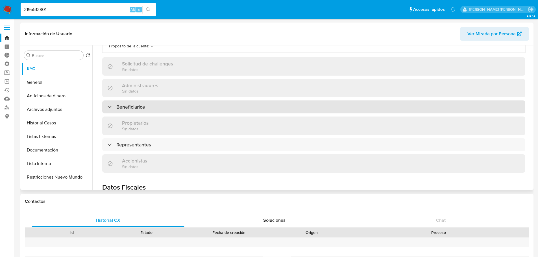
click at [160, 101] on div "Beneficiarios" at bounding box center [313, 107] width 423 height 13
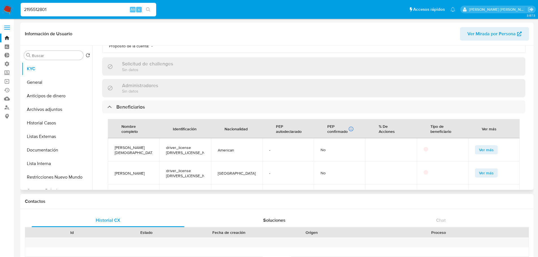
drag, startPoint x: 114, startPoint y: 160, endPoint x: 147, endPoint y: 162, distance: 33.4
click at [147, 162] on td "Robert Rodriguez" at bounding box center [133, 173] width 51 height 23
copy span "Robert Rodriguez"
drag, startPoint x: 166, startPoint y: 134, endPoint x: 186, endPoint y: 138, distance: 21.0
click at [186, 145] on span "driver_license 171728586" at bounding box center [185, 150] width 38 height 10
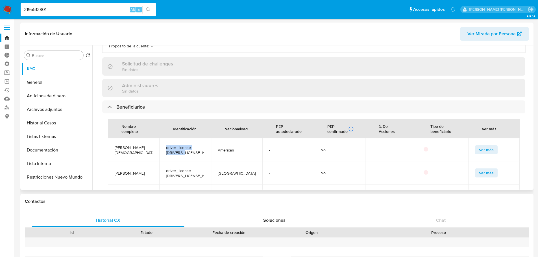
copy span "driver_license 171728586"
click at [177, 147] on td "driver_license 171728586" at bounding box center [184, 149] width 51 height 23
drag, startPoint x: 114, startPoint y: 161, endPoint x: 149, endPoint y: 162, distance: 35.3
click at [149, 162] on td "Robert Rodriguez" at bounding box center [133, 173] width 51 height 23
copy span "Robert Rodriguez"
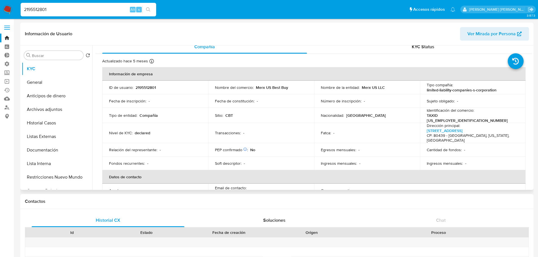
scroll to position [0, 0]
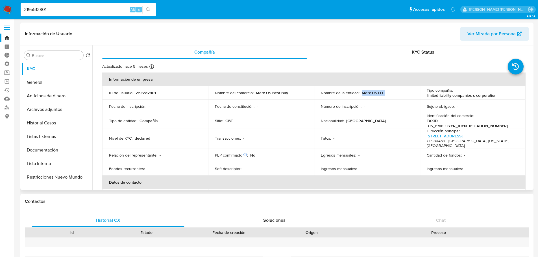
drag, startPoint x: 361, startPoint y: 93, endPoint x: 385, endPoint y: 93, distance: 24.0
click at [385, 93] on div "Nombre de la entidad : Merx US LLC" at bounding box center [367, 92] width 92 height 5
copy p "Merx US LLC"
click at [62, 153] on button "Documentación" at bounding box center [55, 150] width 66 height 14
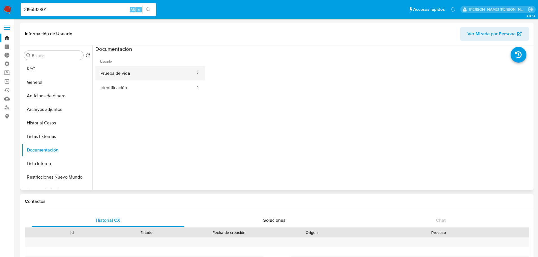
click at [149, 76] on button "Prueba de vida" at bounding box center [145, 73] width 100 height 14
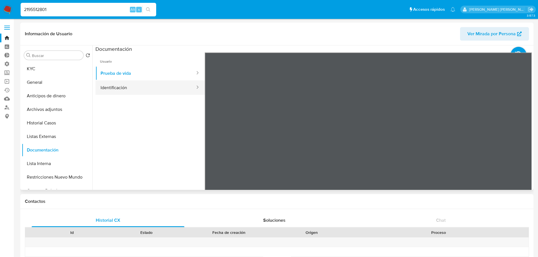
click at [162, 88] on button "Identificación" at bounding box center [145, 87] width 100 height 14
click at [61, 69] on button "KYC" at bounding box center [55, 69] width 66 height 14
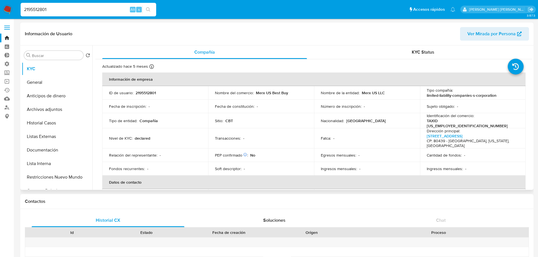
click at [143, 93] on p "2195512801" at bounding box center [146, 92] width 20 height 5
copy p "2195512801"
click at [407, 8] on ul "Pausado Ver notificaciones 2195512801 Alt s Accesos rápidos Presiona las siguie…" at bounding box center [238, 9] width 440 height 14
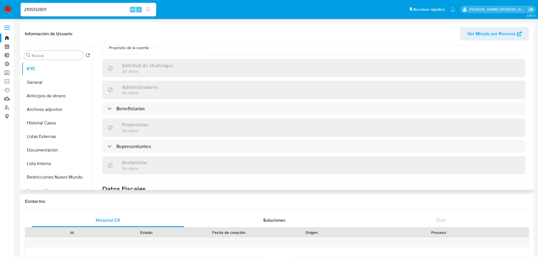
scroll to position [226, 0]
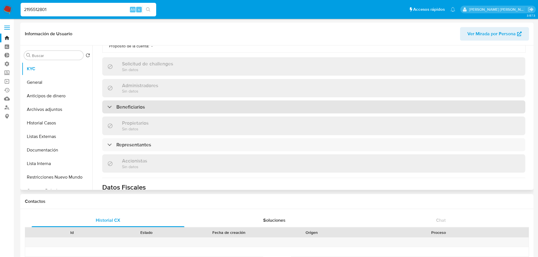
click at [216, 101] on div "Beneficiarios" at bounding box center [313, 107] width 423 height 13
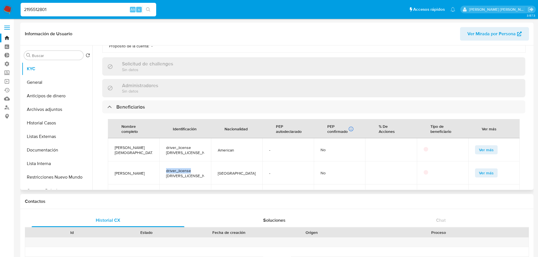
drag, startPoint x: 166, startPoint y: 157, endPoint x: 196, endPoint y: 157, distance: 29.9
click at [196, 168] on span "driver_license R362770622420" at bounding box center [185, 173] width 38 height 10
copy span "driver_license"
click at [483, 169] on span "Ver más" at bounding box center [486, 173] width 15 height 8
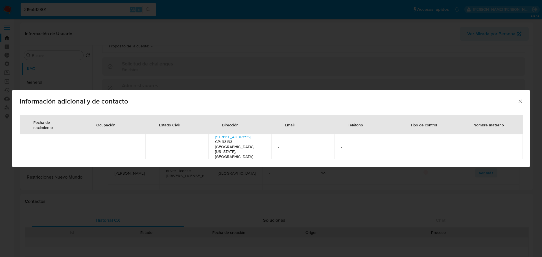
click at [520, 104] on icon "Cerrar" at bounding box center [521, 102] width 6 height 6
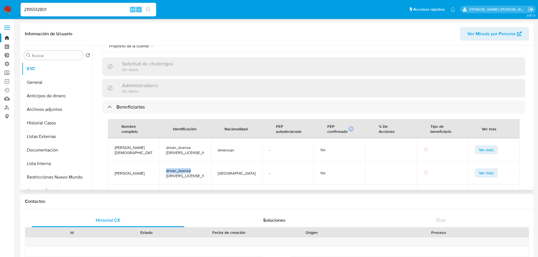
click at [479, 169] on span "Ver más" at bounding box center [486, 173] width 15 height 8
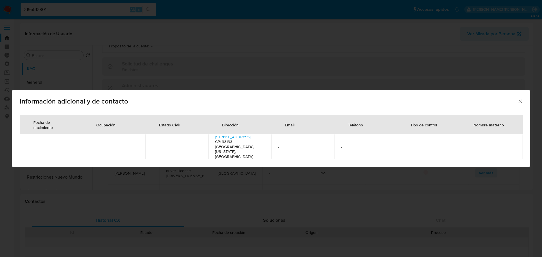
click at [520, 104] on icon "Cerrar" at bounding box center [521, 102] width 6 height 6
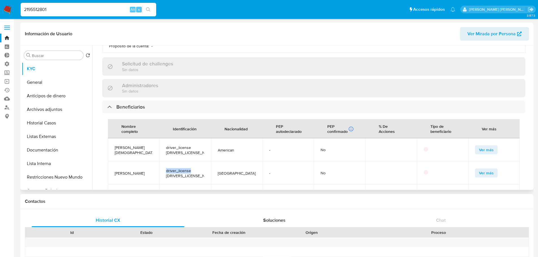
click at [475, 169] on button "Ver más" at bounding box center [486, 173] width 23 height 9
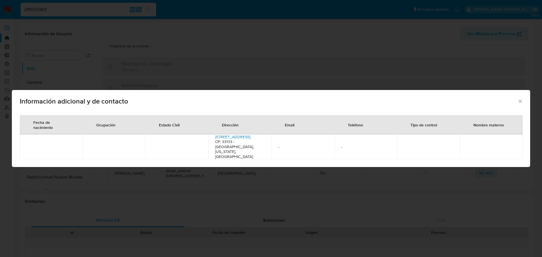
click at [217, 140] on link "3303 Halissee St" at bounding box center [232, 137] width 35 height 6
click at [207, 42] on div "Información adicional y de contacto Fecha de nacimiento Ocupación Estado Civil …" at bounding box center [271, 128] width 542 height 257
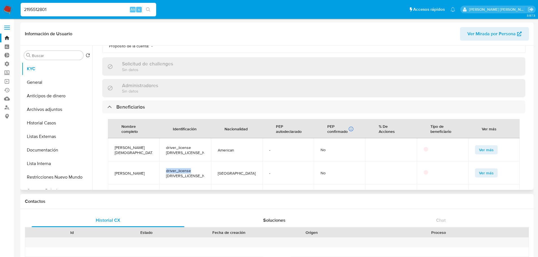
click at [475, 145] on button "Ver más" at bounding box center [486, 149] width 23 height 9
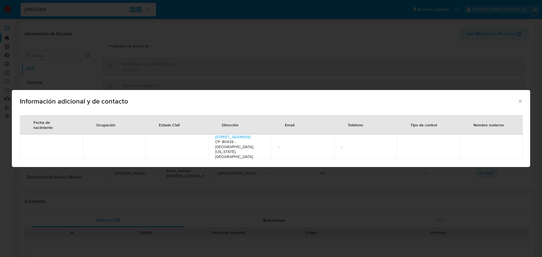
click at [520, 104] on icon "Cerrar" at bounding box center [521, 102] width 6 height 6
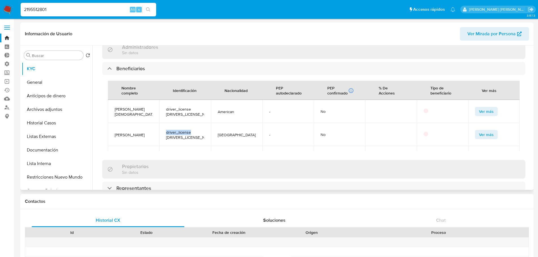
scroll to position [264, 0]
click at [479, 131] on span "Ver más" at bounding box center [486, 135] width 15 height 8
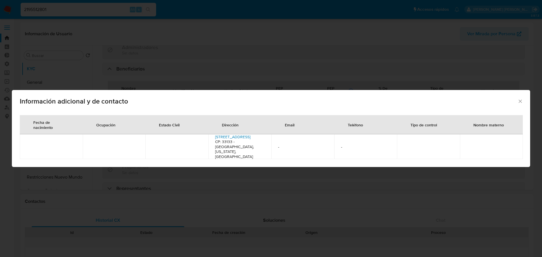
click at [218, 140] on link "3303 Halissee St" at bounding box center [232, 137] width 35 height 6
click at [295, 74] on div "Información adicional y de contacto Fecha de nacimiento Ocupación Estado Civil …" at bounding box center [271, 128] width 542 height 257
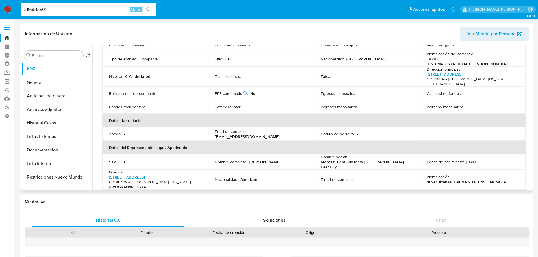
scroll to position [0, 0]
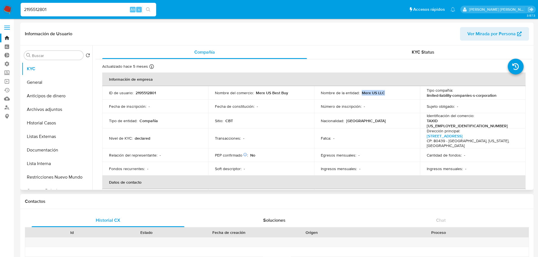
drag, startPoint x: 361, startPoint y: 94, endPoint x: 403, endPoint y: 92, distance: 42.7
click at [403, 92] on div "Nombre de la entidad : Merx US LLC" at bounding box center [367, 92] width 92 height 5
copy p "Merx US LLC"
click at [367, 94] on p "Merx US LLC" at bounding box center [373, 92] width 23 height 5
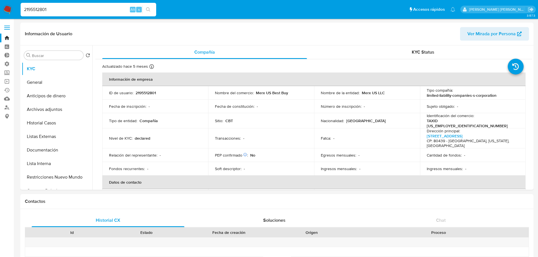
click at [77, 7] on input "2195512801" at bounding box center [89, 9] width 136 height 7
paste input "37525012"
type input "2137525012"
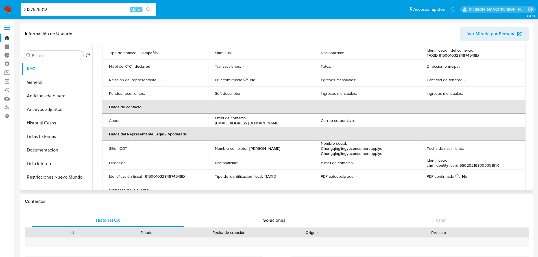
scroll to position [85, 0]
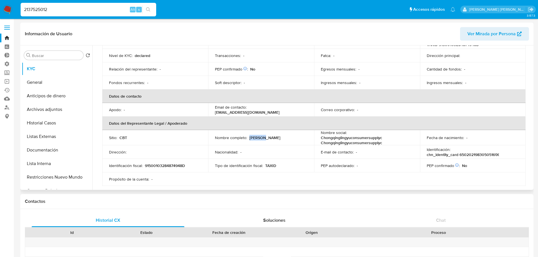
drag, startPoint x: 249, startPoint y: 132, endPoint x: 263, endPoint y: 132, distance: 14.1
click at [263, 135] on div "Nombre completo : Yi Tian" at bounding box center [261, 137] width 92 height 5
copy p "Yi Tian"
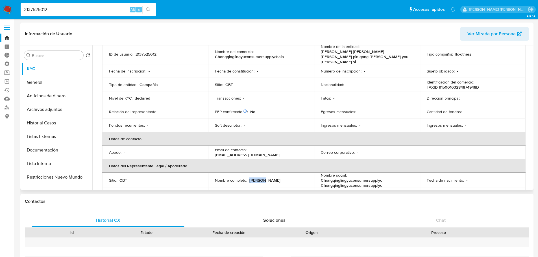
scroll to position [141, 0]
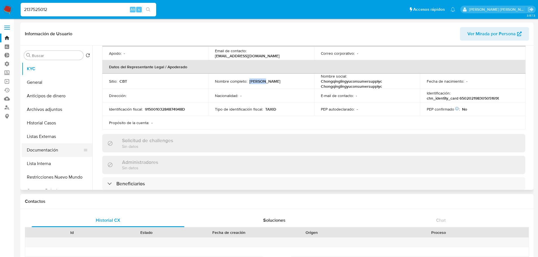
click at [68, 151] on button "Documentación" at bounding box center [55, 150] width 66 height 14
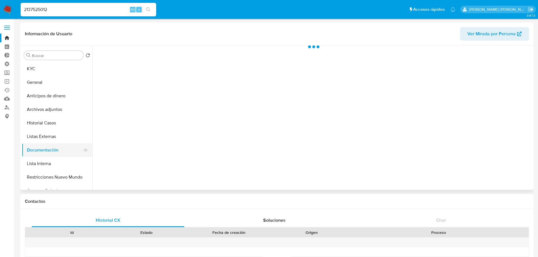
scroll to position [0, 0]
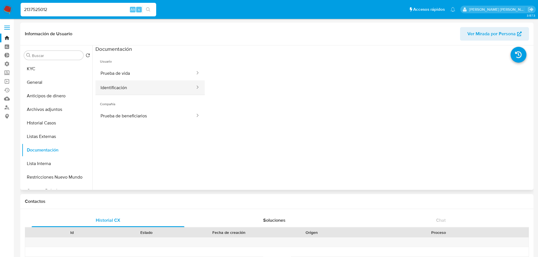
click at [132, 85] on button "Identificación" at bounding box center [145, 87] width 100 height 14
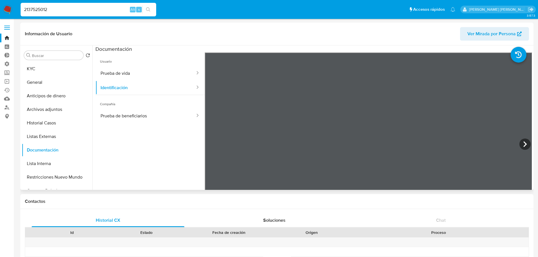
scroll to position [56, 0]
click at [45, 67] on button "KYC" at bounding box center [55, 69] width 66 height 14
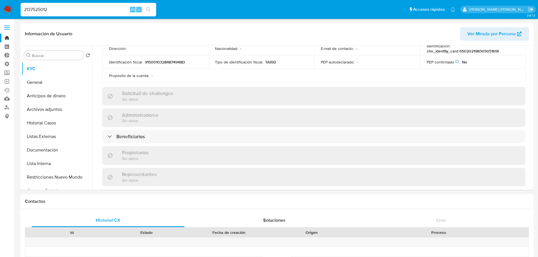
scroll to position [152, 0]
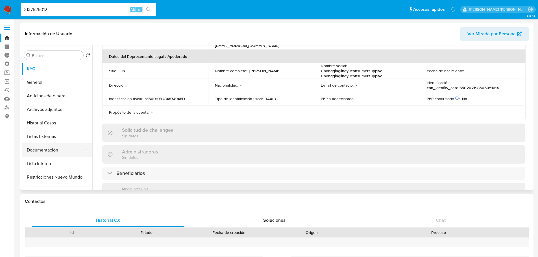
click at [61, 148] on button "Documentación" at bounding box center [55, 150] width 66 height 14
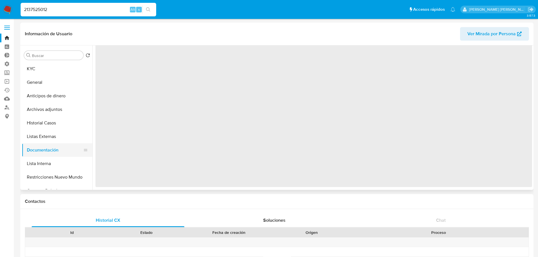
scroll to position [0, 0]
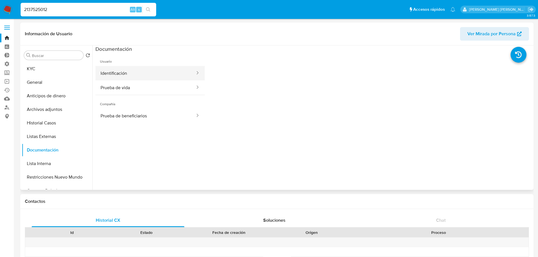
click at [143, 71] on button "Identificación" at bounding box center [145, 73] width 100 height 14
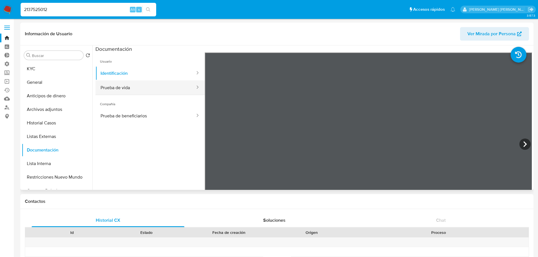
click at [147, 90] on button "Prueba de vida" at bounding box center [145, 87] width 100 height 14
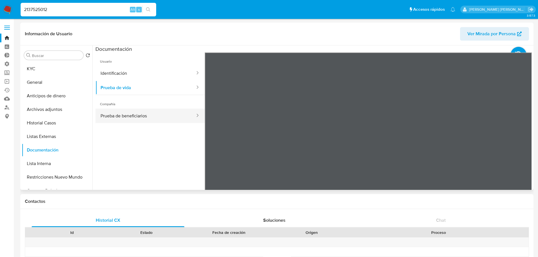
click at [153, 117] on button "Prueba de beneficiarios" at bounding box center [145, 116] width 100 height 14
click at [254, 202] on div "Información de Usuario Ver Mirada por Persona Buscar Volver al orden por defect…" at bounding box center [276, 224] width 513 height 403
click at [367, 11] on ul "Pausado Ver notificaciones 2137525012 Alt s Accesos rápidos Presiona las siguie…" at bounding box center [238, 9] width 440 height 14
click at [331, 191] on div "Información de Usuario Ver Mirada por Persona Buscar Volver al orden por defect…" at bounding box center [276, 224] width 513 height 403
drag, startPoint x: 526, startPoint y: 62, endPoint x: 528, endPoint y: 72, distance: 9.9
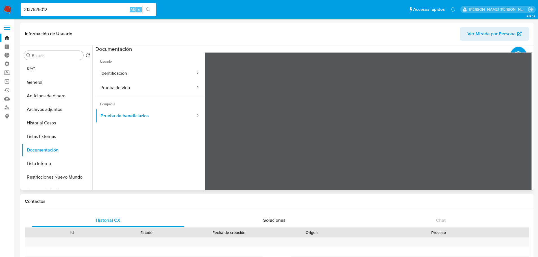
click at [528, 72] on section at bounding box center [313, 139] width 437 height 188
click at [57, 66] on button "KYC" at bounding box center [55, 69] width 66 height 14
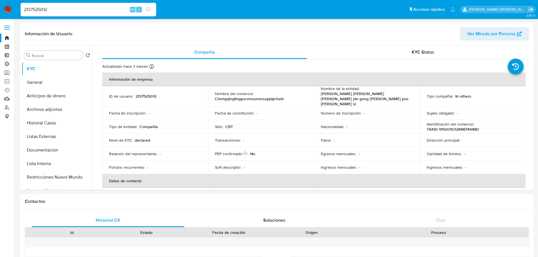
click at [33, 8] on input "2137525012" at bounding box center [89, 9] width 136 height 7
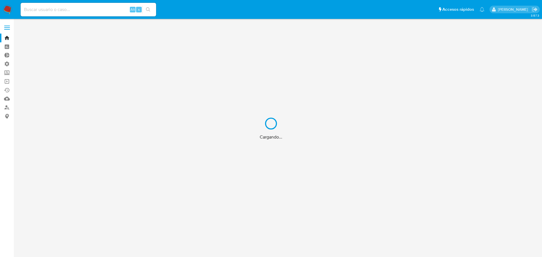
click at [8, 75] on div "Cargando..." at bounding box center [271, 128] width 542 height 257
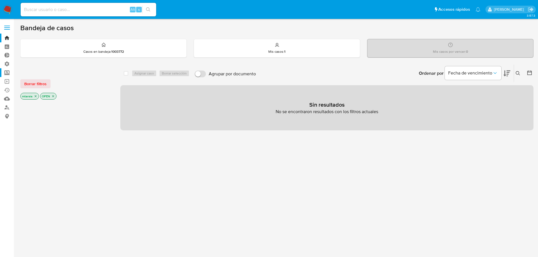
click at [8, 75] on label "Screening" at bounding box center [33, 72] width 67 height 9
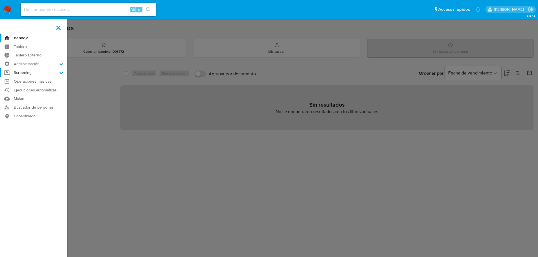
click at [0, 0] on input "Screening" at bounding box center [0, 0] width 0 height 0
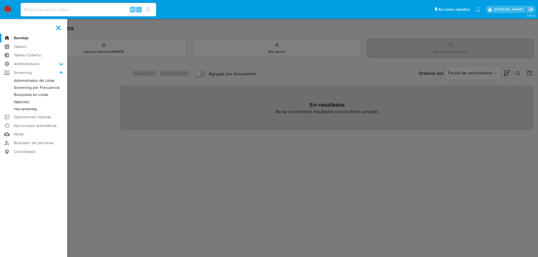
click at [18, 86] on link "Screening por Frecuencia" at bounding box center [33, 87] width 67 height 7
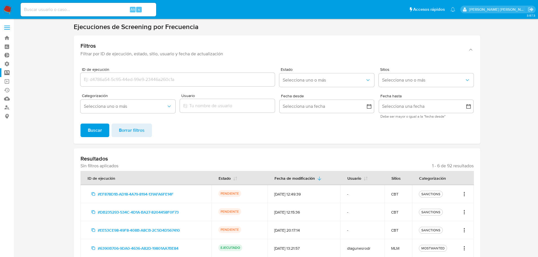
click at [463, 192] on icon "Acciones" at bounding box center [464, 194] width 6 height 7
click at [458, 216] on link "Ver registros" at bounding box center [446, 220] width 42 height 14
click at [485, 71] on section at bounding box center [276, 168] width 513 height 291
click at [466, 193] on icon "Acciones" at bounding box center [464, 194] width 6 height 7
click at [459, 217] on link "Ver registros" at bounding box center [446, 220] width 42 height 14
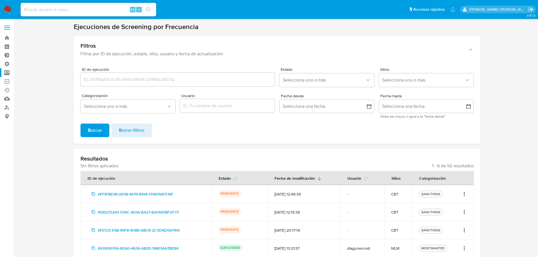
click at [464, 194] on icon "Acciones" at bounding box center [464, 194] width 6 height 7
click at [451, 207] on button "Ver detalles" at bounding box center [446, 207] width 42 height 14
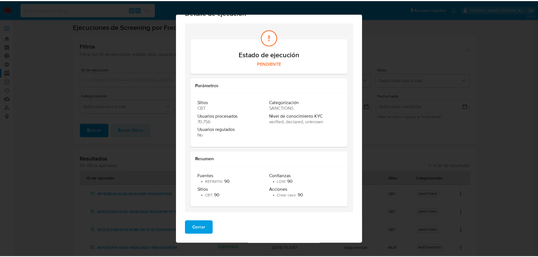
scroll to position [14, 0]
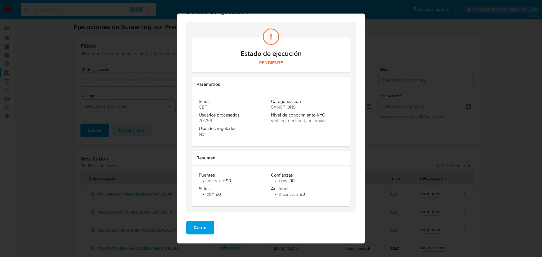
click at [207, 222] on button "Cerrar" at bounding box center [200, 228] width 28 height 14
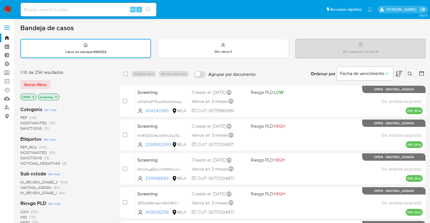
click at [24, 147] on span "PEP_RCA" at bounding box center [28, 148] width 16 height 6
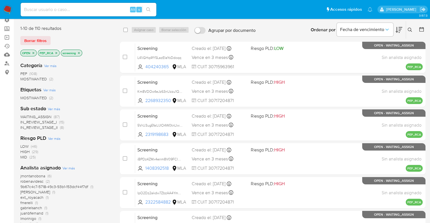
scroll to position [56, 0]
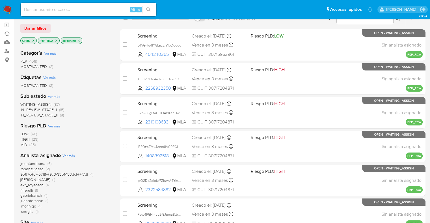
click at [24, 110] on span "IN_REVIEW_STAGE_I" at bounding box center [38, 110] width 36 height 6
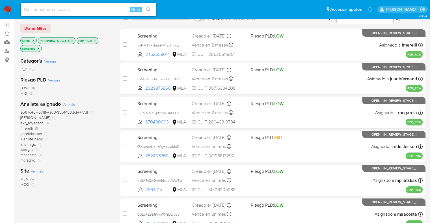
click at [72, 41] on icon "close-filter" at bounding box center [71, 40] width 3 height 3
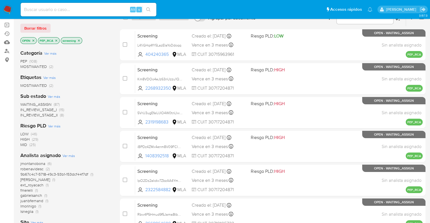
click at [22, 104] on span "WAITING_ASSIGN" at bounding box center [35, 105] width 31 height 6
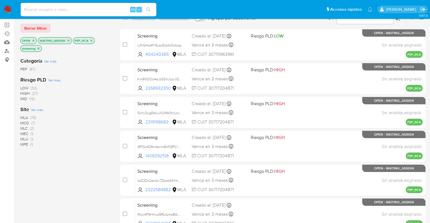
scroll to position [28, 0]
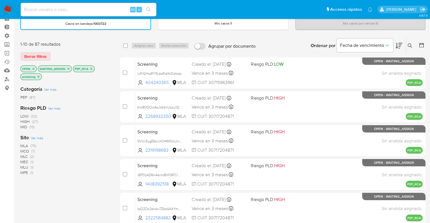
click at [68, 69] on icon "close-filter" at bounding box center [68, 69] width 2 height 2
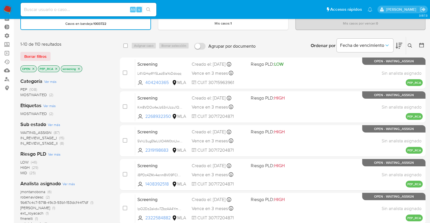
click at [55, 70] on icon "close-filter" at bounding box center [56, 68] width 3 height 3
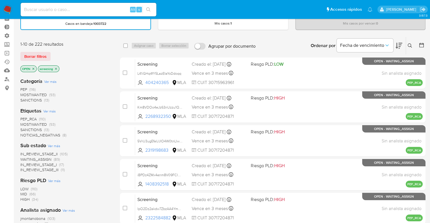
click at [24, 124] on span "MOSTWANTED" at bounding box center [33, 125] width 27 height 6
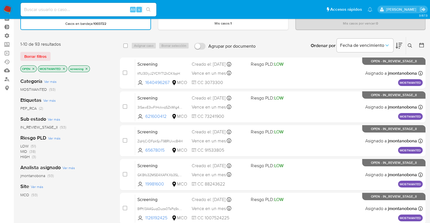
click at [400, 38] on button at bounding box center [398, 46] width 7 height 18
click at [65, 67] on icon "close-filter" at bounding box center [63, 68] width 3 height 3
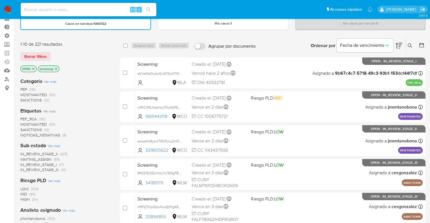
click at [92, 55] on div "Borrar filtros" at bounding box center [65, 56] width 90 height 9
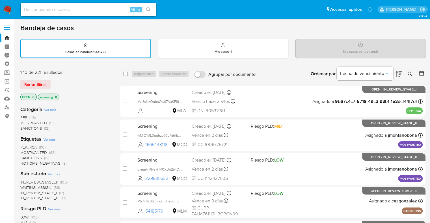
click at [52, 82] on div "Borrar filtros" at bounding box center [65, 84] width 90 height 9
